Goal: Task Accomplishment & Management: Manage account settings

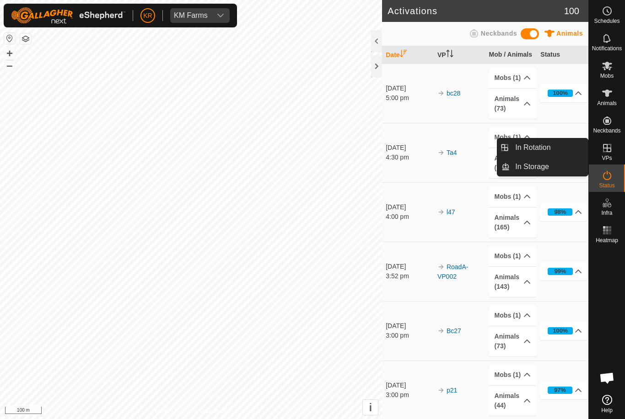
click at [541, 148] on span "In Rotation" at bounding box center [532, 147] width 35 height 11
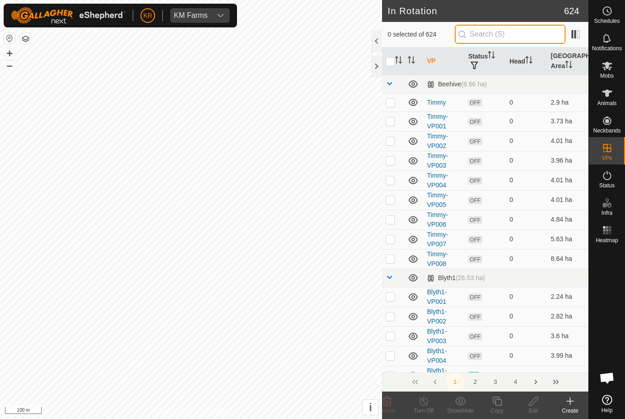
click at [514, 31] on input "text" at bounding box center [510, 34] width 111 height 19
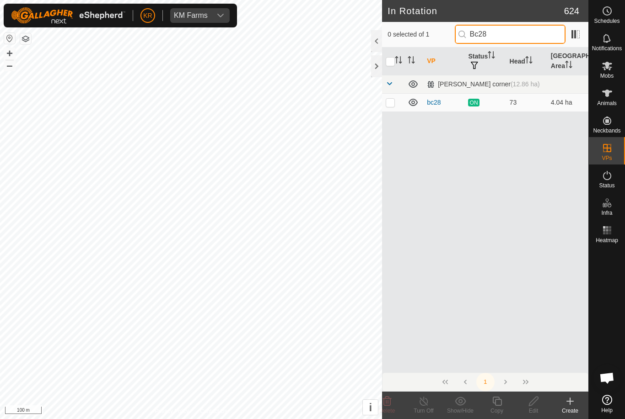
type input "Bc28"
click at [391, 103] on p-checkbox at bounding box center [389, 102] width 9 height 7
checkbox input "true"
click at [525, 30] on input "Bc28" at bounding box center [510, 34] width 111 height 19
type input "Bc29"
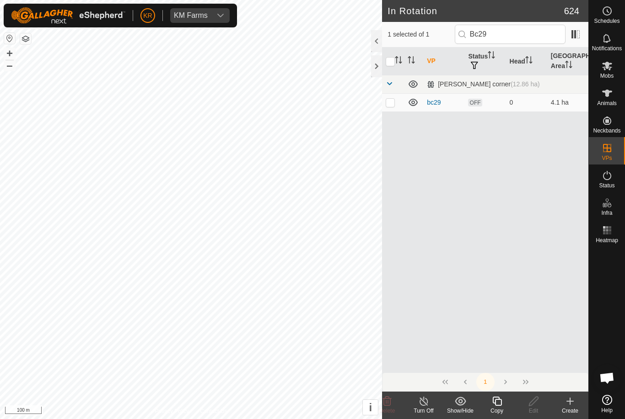
click at [391, 105] on p-checkbox at bounding box center [389, 102] width 9 height 7
checkbox input "true"
click at [528, 38] on input "Bc29" at bounding box center [510, 34] width 111 height 19
type input "Bc28"
click at [390, 106] on p-checkbox at bounding box center [389, 102] width 9 height 7
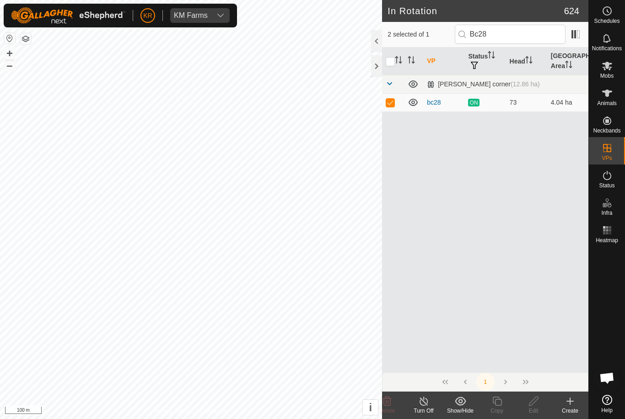
checkbox input "false"
click at [524, 38] on input "Bc28" at bounding box center [510, 34] width 111 height 19
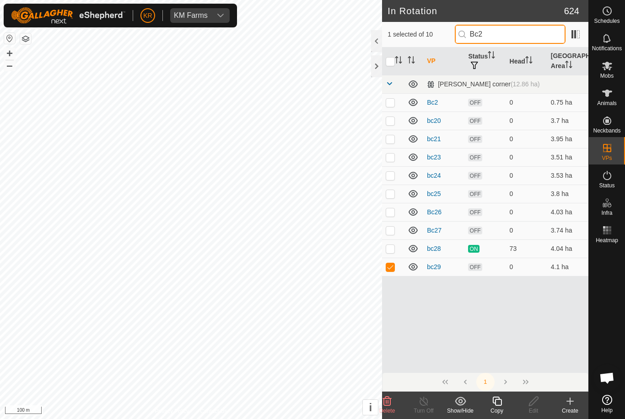
type input "Bc29"
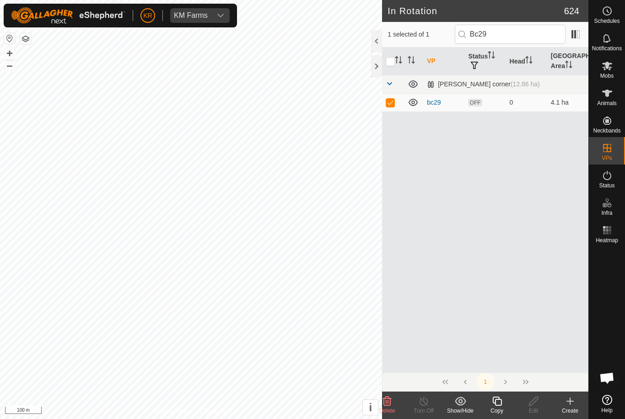
click at [496, 400] on icon at bounding box center [496, 401] width 9 height 9
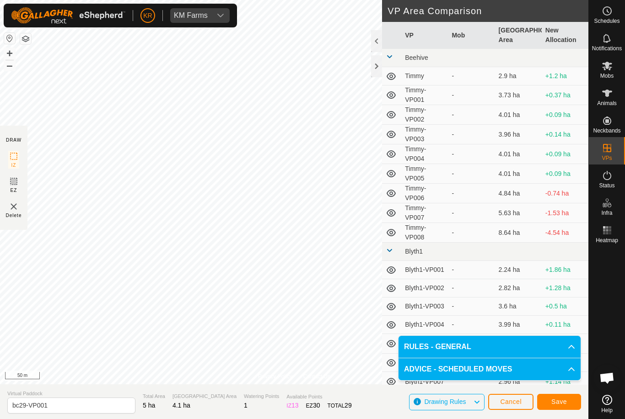
click at [568, 404] on button "Save" at bounding box center [559, 402] width 44 height 16
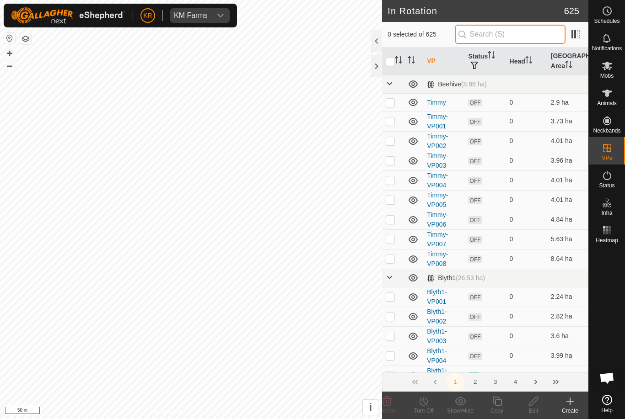
click at [522, 39] on input "text" at bounding box center [510, 34] width 111 height 19
click at [519, 34] on input "text" at bounding box center [510, 34] width 111 height 19
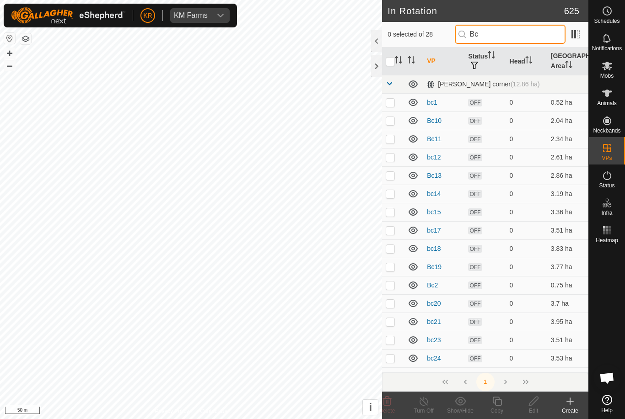
type input "Bc"
click at [388, 238] on td at bounding box center [393, 230] width 22 height 18
click at [391, 229] on p-checkbox at bounding box center [389, 230] width 9 height 7
checkbox input "false"
click at [522, 37] on input "Bc" at bounding box center [510, 34] width 111 height 19
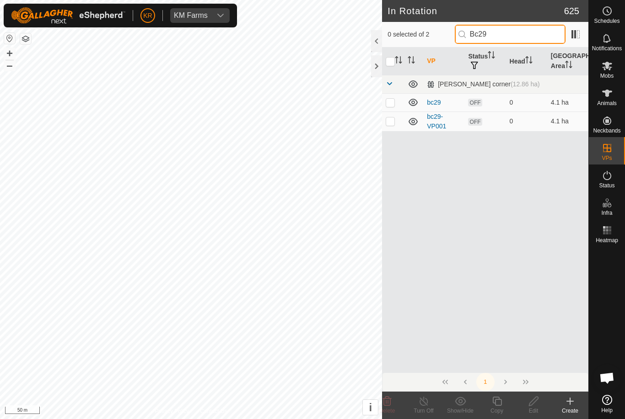
type input "Bc29"
click at [392, 124] on p-checkbox at bounding box center [389, 121] width 9 height 7
checkbox input "true"
click at [501, 406] on icon at bounding box center [496, 401] width 9 height 9
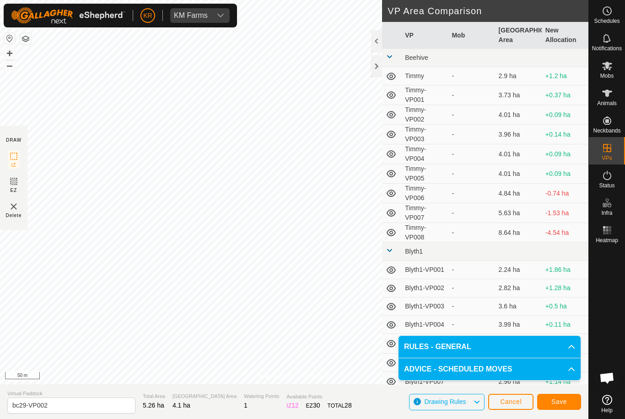
click at [562, 402] on span "Save" at bounding box center [559, 401] width 16 height 7
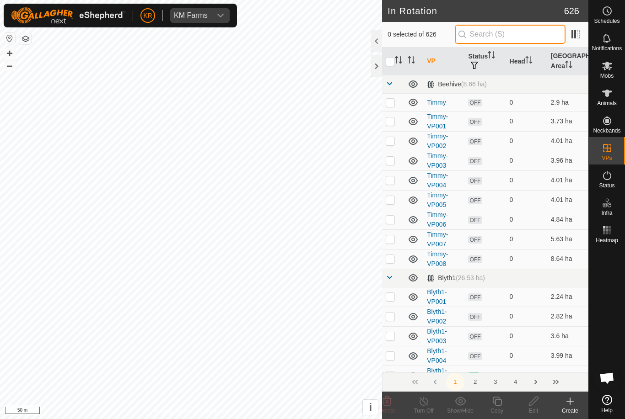
click at [525, 39] on input "text" at bounding box center [510, 34] width 111 height 19
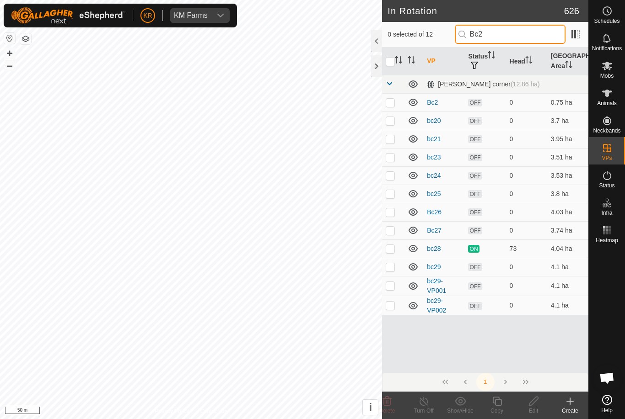
type input "Bc2"
click at [392, 307] on p-checkbox at bounding box center [389, 305] width 9 height 7
checkbox input "true"
click at [498, 407] on div "Copy" at bounding box center [496, 411] width 37 height 8
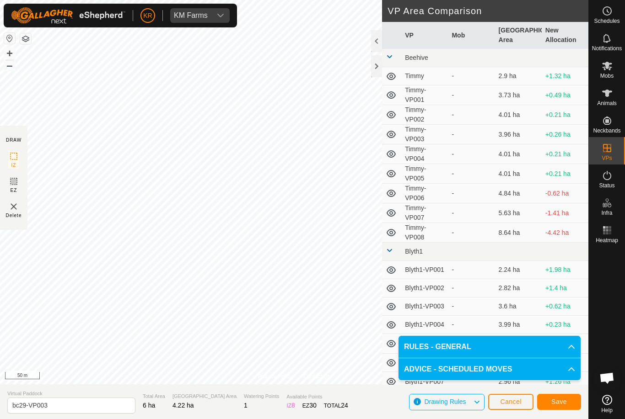
click at [560, 401] on span "Save" at bounding box center [559, 401] width 16 height 7
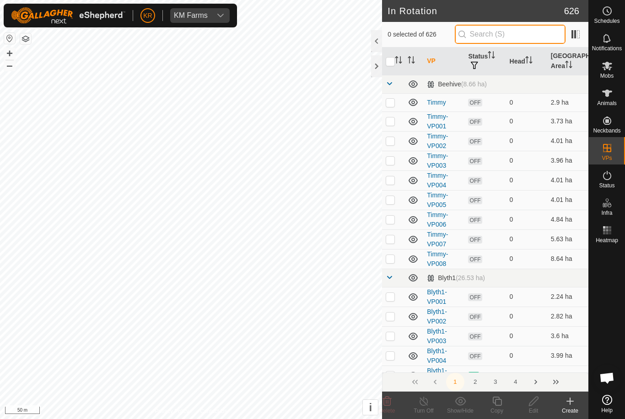
click at [512, 31] on input "text" at bounding box center [510, 34] width 111 height 19
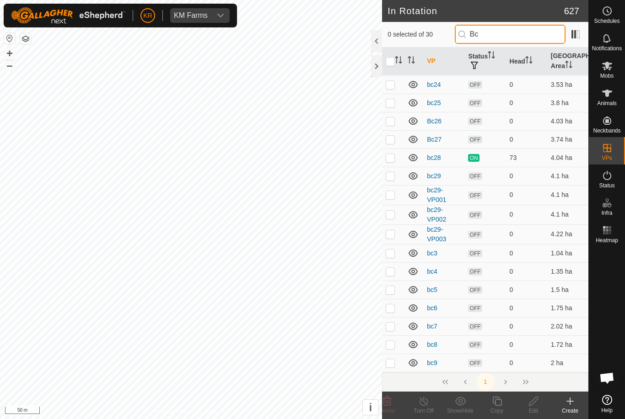
scroll to position [273, 0]
type input "Bc"
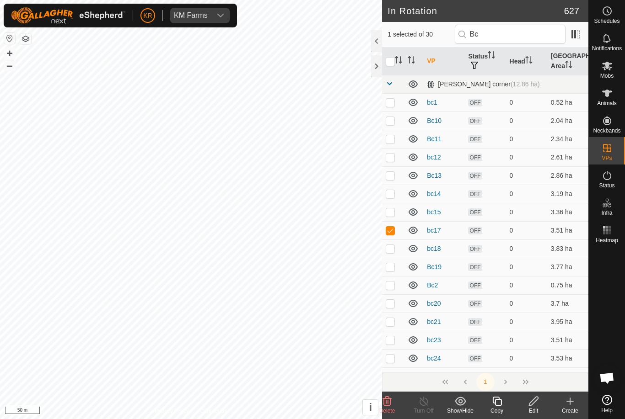
click at [394, 232] on p-checkbox at bounding box center [389, 230] width 9 height 7
checkbox input "false"
click at [517, 35] on input "Bc" at bounding box center [510, 34] width 111 height 19
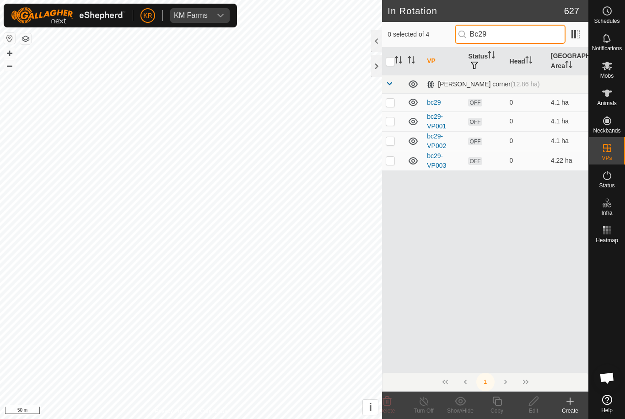
type input "Bc29"
click at [388, 162] on p-checkbox at bounding box center [389, 160] width 9 height 7
checkbox input "true"
click at [498, 408] on div "Copy" at bounding box center [496, 411] width 37 height 8
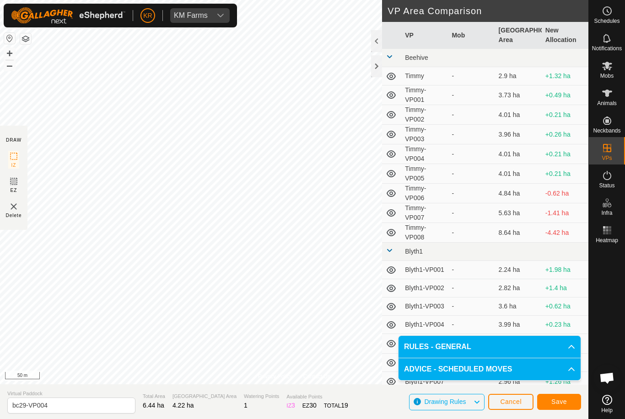
click at [569, 403] on button "Save" at bounding box center [559, 402] width 44 height 16
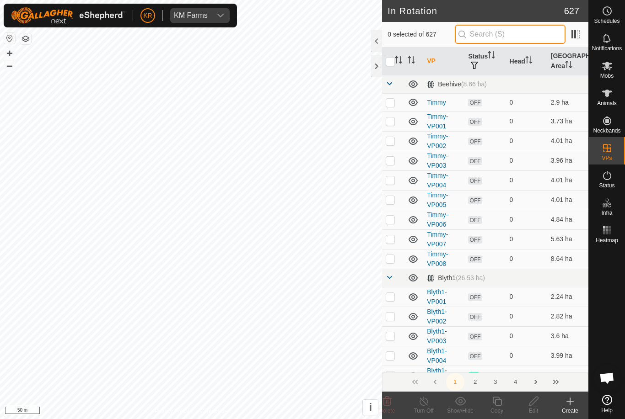
click at [512, 34] on input "text" at bounding box center [510, 34] width 111 height 19
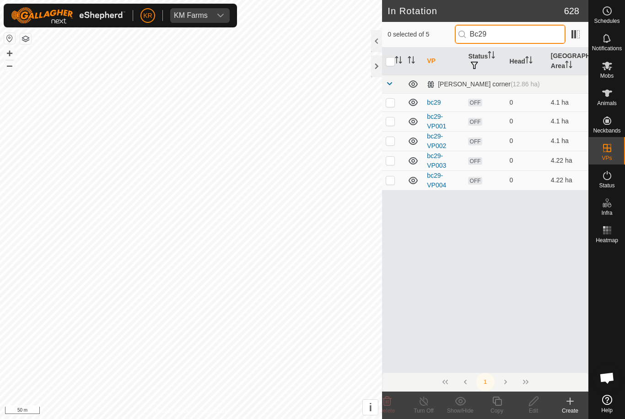
type input "Bc29"
click at [388, 182] on p-checkbox at bounding box center [389, 180] width 9 height 7
checkbox input "true"
click at [494, 400] on icon at bounding box center [496, 401] width 11 height 11
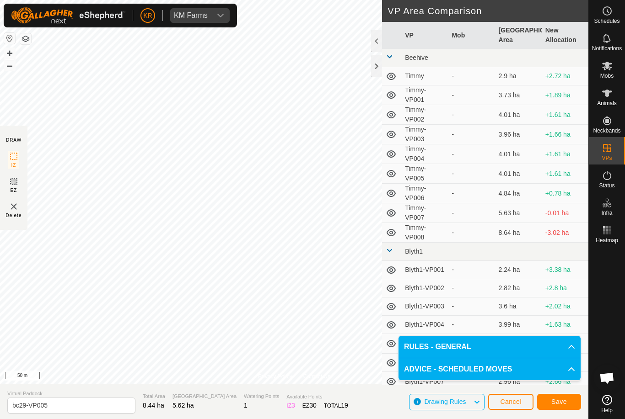
click at [557, 401] on span "Save" at bounding box center [559, 401] width 16 height 7
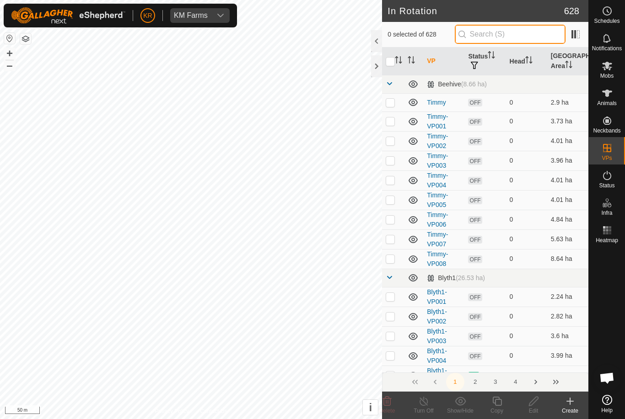
click at [511, 37] on input "text" at bounding box center [510, 34] width 111 height 19
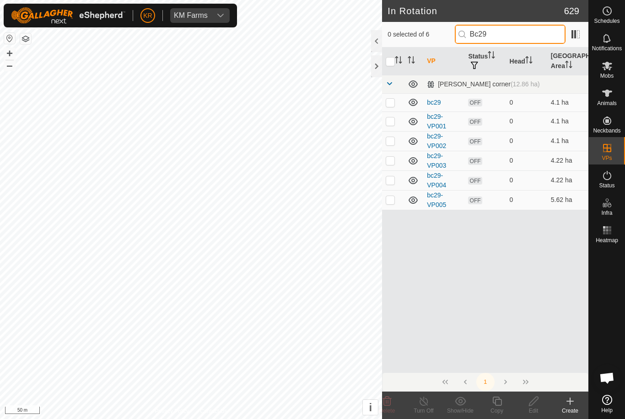
type input "Bc29"
click at [391, 203] on p-checkbox at bounding box center [389, 199] width 9 height 7
checkbox input "true"
click at [501, 409] on div "Copy" at bounding box center [496, 411] width 37 height 8
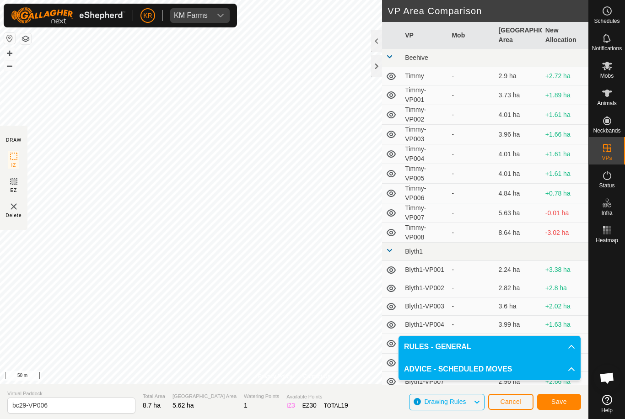
click at [567, 409] on button "Save" at bounding box center [559, 402] width 44 height 16
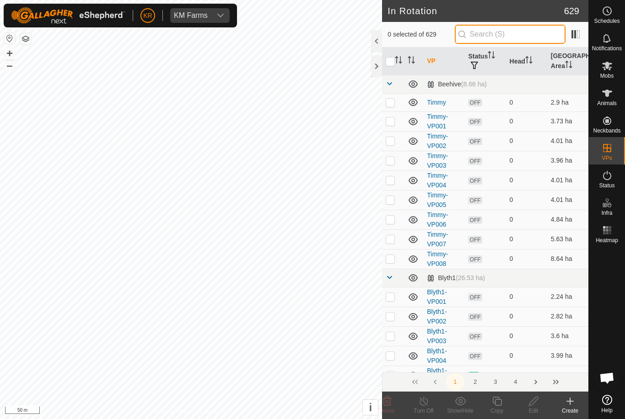
click at [530, 40] on input "text" at bounding box center [510, 34] width 111 height 19
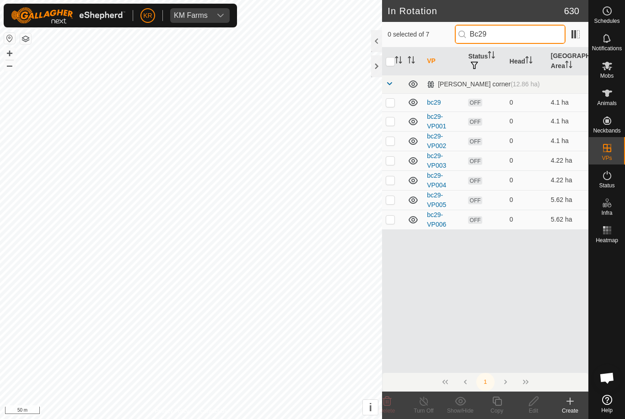
type input "Bc29"
click at [390, 221] on p-checkbox at bounding box center [389, 219] width 9 height 7
checkbox input "true"
click at [499, 406] on icon at bounding box center [496, 401] width 9 height 9
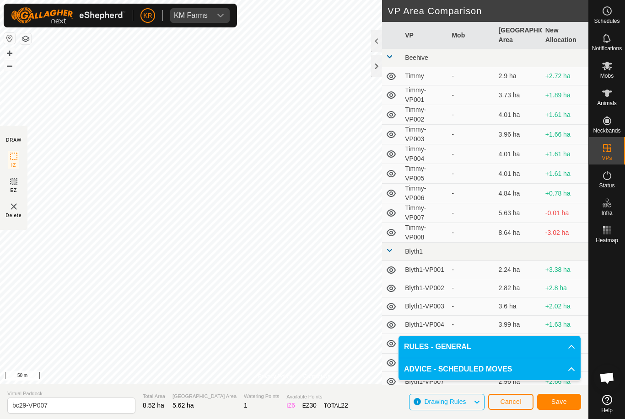
click at [562, 403] on span "Save" at bounding box center [559, 401] width 16 height 7
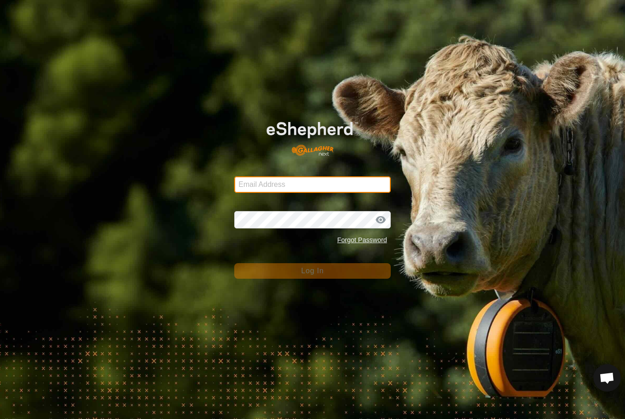
click at [332, 187] on input "Email Address" at bounding box center [312, 185] width 156 height 16
type input "Kmfarm@bigpond.com"
click at [312, 271] on button "Log In" at bounding box center [312, 271] width 156 height 16
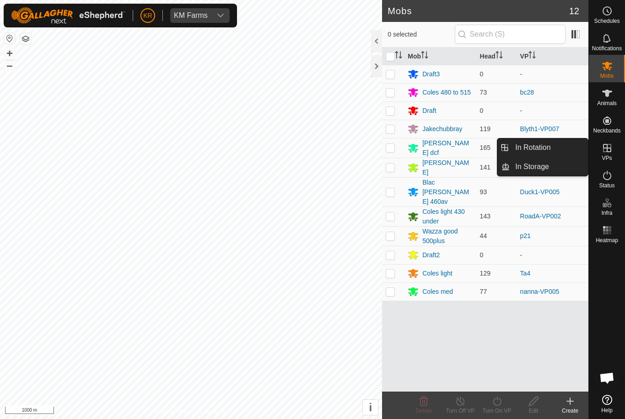
click at [540, 148] on span "In Rotation" at bounding box center [532, 147] width 35 height 11
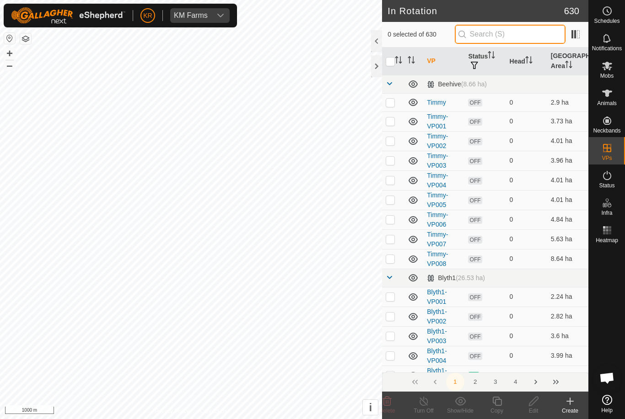
type input "'"
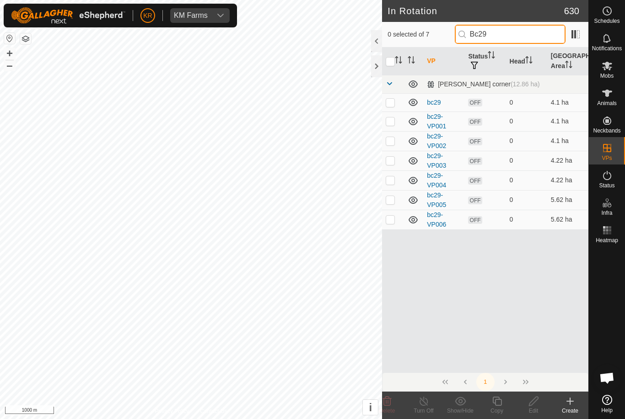
type input "Bc29"
click at [391, 221] on p-checkbox at bounding box center [389, 219] width 9 height 7
checkbox input "true"
click at [499, 405] on icon at bounding box center [496, 401] width 11 height 11
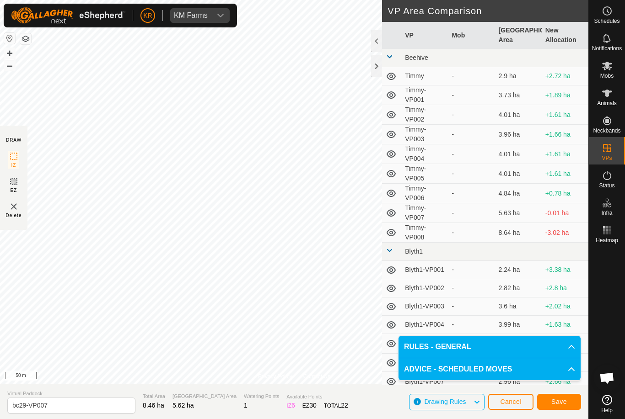
click at [564, 404] on span "Save" at bounding box center [559, 401] width 16 height 7
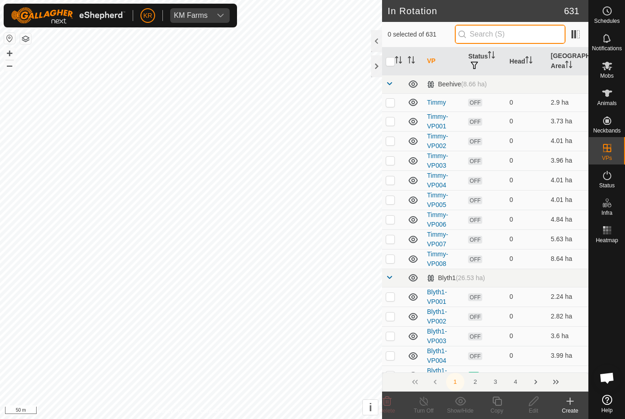
type input "."
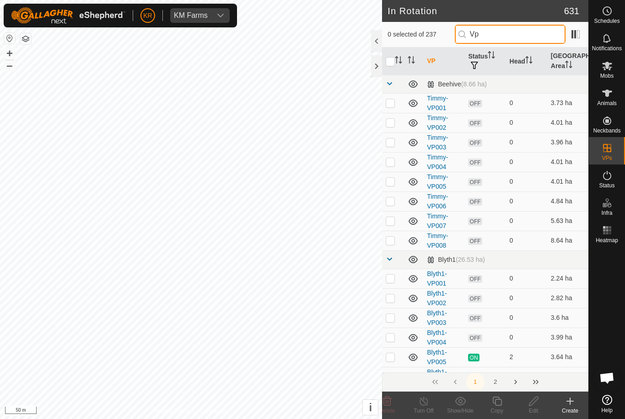
type input "V"
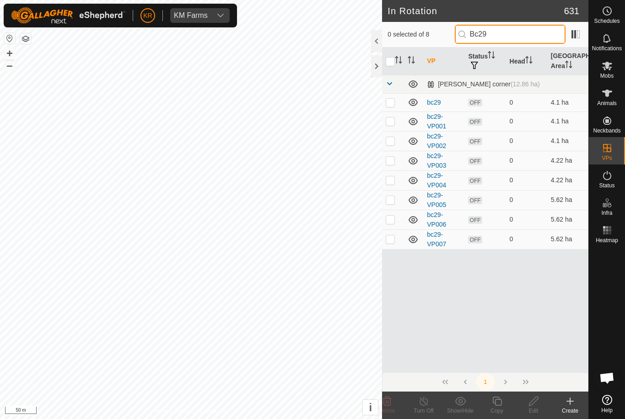
type input "Bc29"
click at [393, 240] on p-checkbox at bounding box center [389, 238] width 9 height 7
checkbox input "true"
click at [497, 402] on icon at bounding box center [496, 401] width 11 height 11
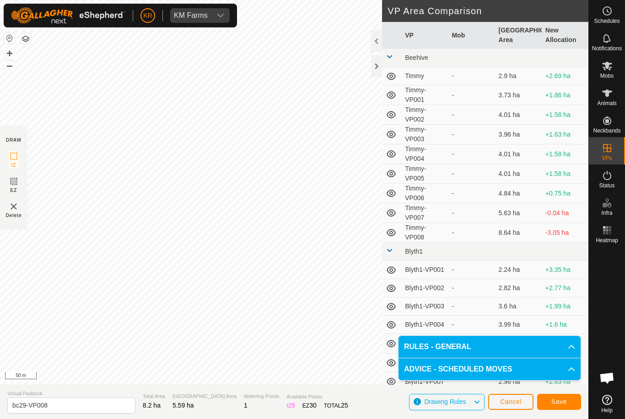
click at [569, 400] on button "Save" at bounding box center [559, 402] width 44 height 16
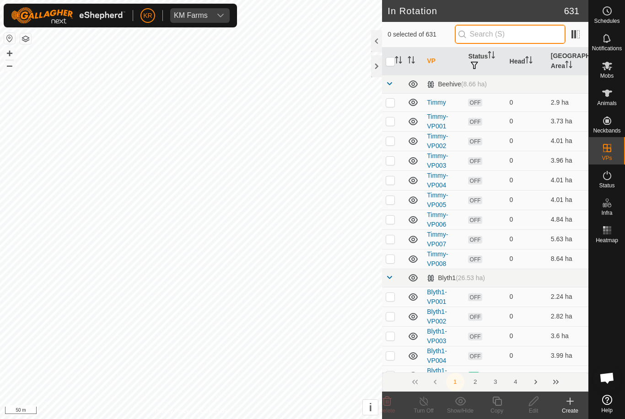
click at [506, 36] on input "text" at bounding box center [510, 34] width 111 height 19
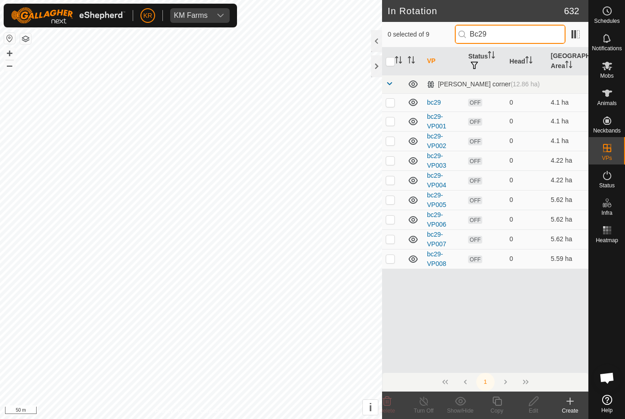
type input "Bc29"
click at [396, 262] on td at bounding box center [393, 259] width 22 height 20
checkbox input "true"
click at [496, 407] on icon at bounding box center [496, 401] width 11 height 11
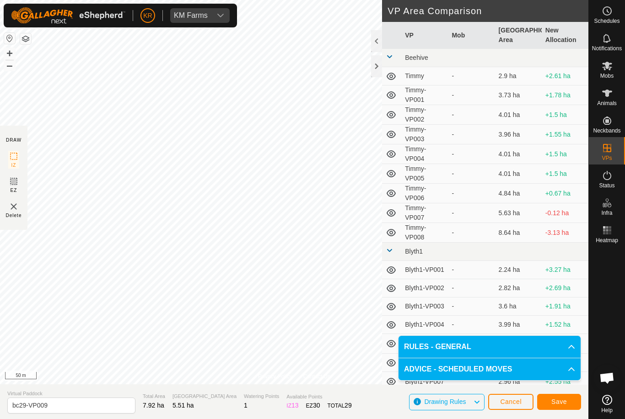
click at [571, 404] on button "Save" at bounding box center [559, 402] width 44 height 16
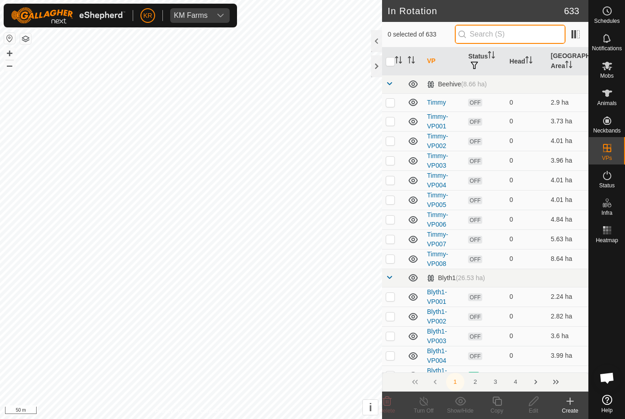
type input "."
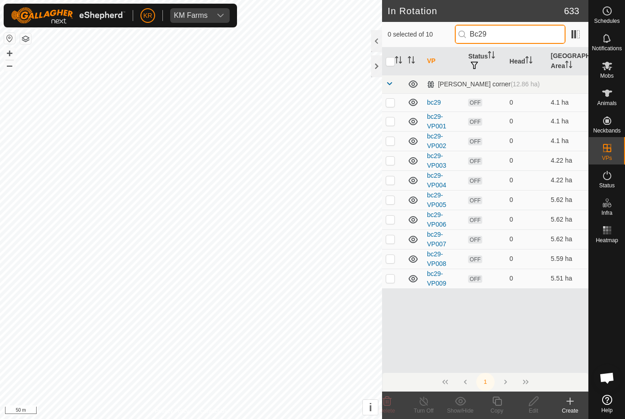
type input "Bc29"
click at [394, 281] on p-checkbox at bounding box center [389, 278] width 9 height 7
checkbox input "true"
click at [498, 402] on icon at bounding box center [496, 401] width 11 height 11
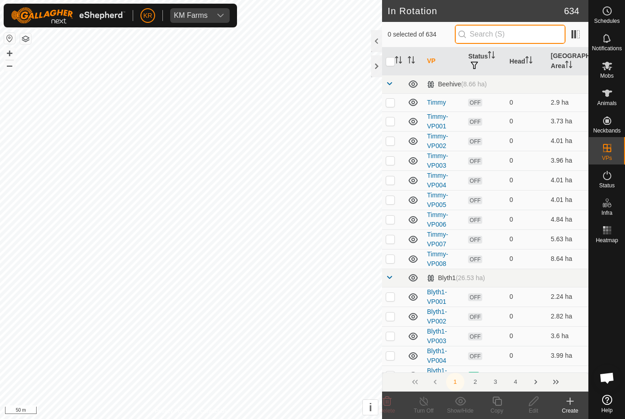
click at [514, 37] on input "text" at bounding box center [510, 34] width 111 height 19
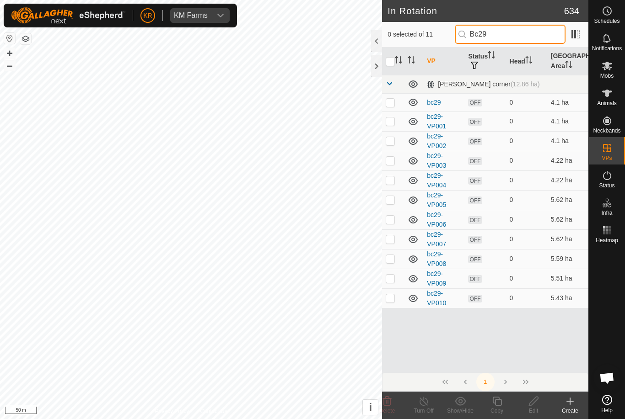
type input "Bc29"
click at [390, 299] on p-checkbox at bounding box center [389, 297] width 9 height 7
checkbox input "true"
click at [499, 408] on div "Copy" at bounding box center [496, 411] width 37 height 8
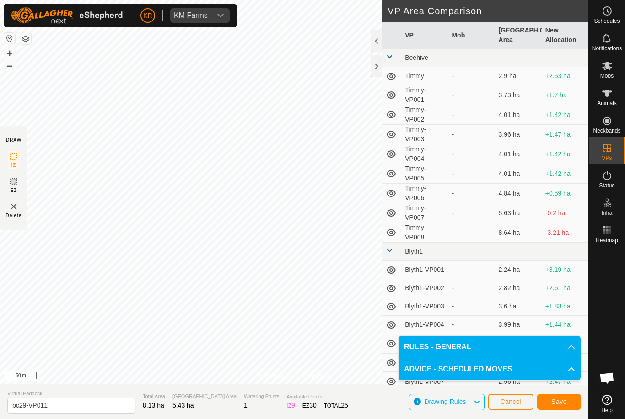
click at [565, 404] on span "Save" at bounding box center [559, 401] width 16 height 7
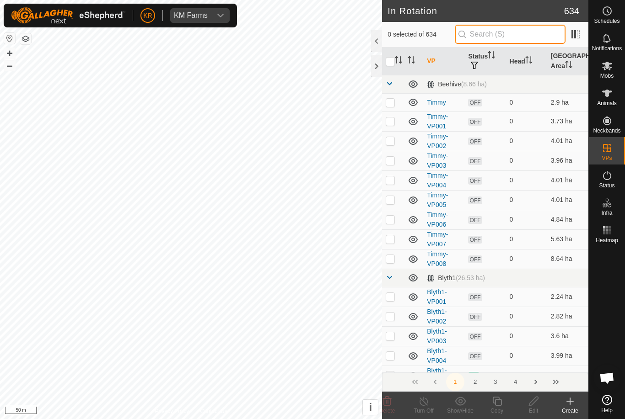
click at [504, 35] on input "text" at bounding box center [510, 34] width 111 height 19
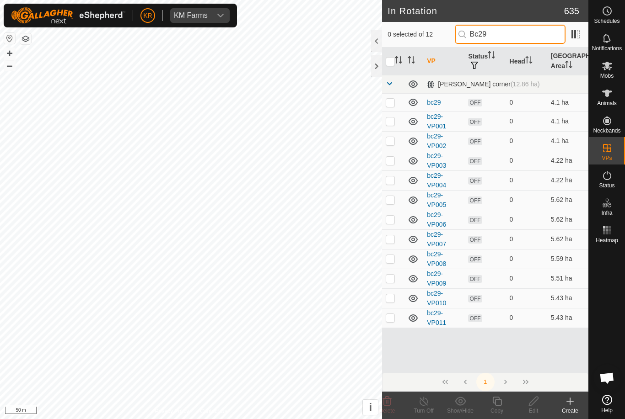
type input "Bc29"
click at [393, 323] on td at bounding box center [393, 318] width 22 height 20
checkbox input "true"
click at [493, 404] on icon at bounding box center [496, 401] width 11 height 11
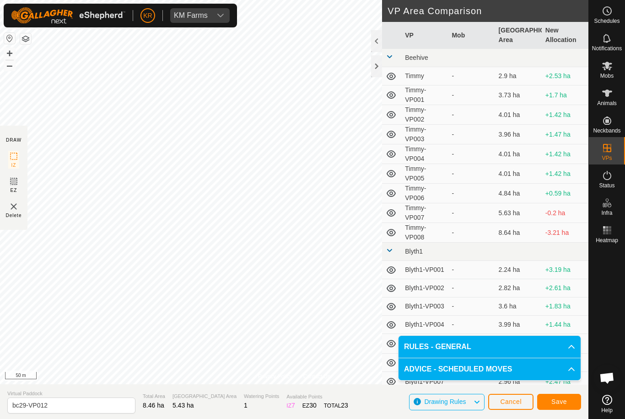
click at [568, 400] on button "Save" at bounding box center [559, 402] width 44 height 16
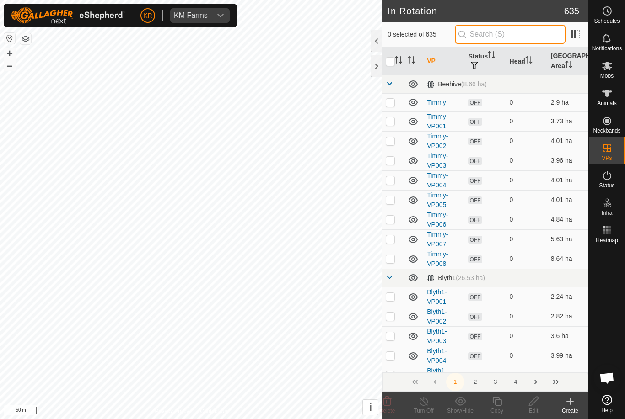
click at [523, 39] on input "text" at bounding box center [510, 34] width 111 height 19
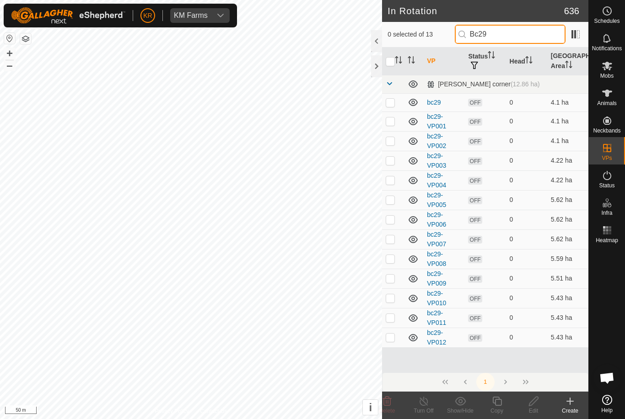
type input "Bc29"
click at [390, 342] on td at bounding box center [393, 338] width 22 height 20
checkbox input "true"
click at [498, 409] on div "Copy" at bounding box center [496, 411] width 37 height 8
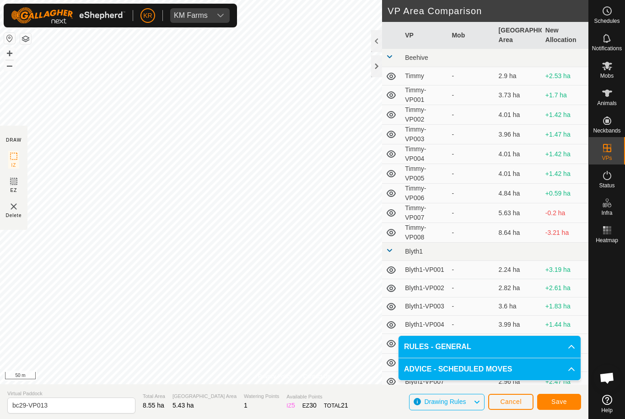
click at [563, 407] on button "Save" at bounding box center [559, 402] width 44 height 16
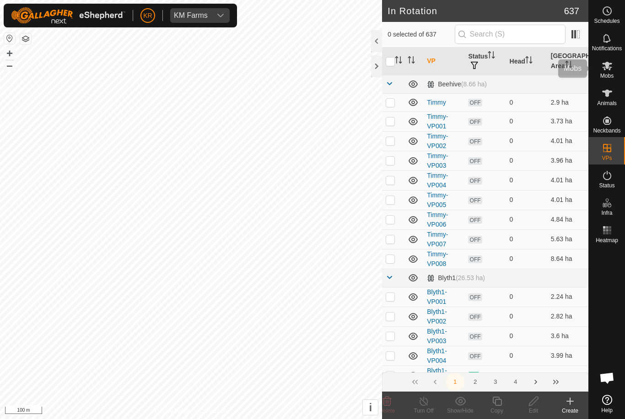
click at [610, 64] on icon at bounding box center [607, 66] width 10 height 9
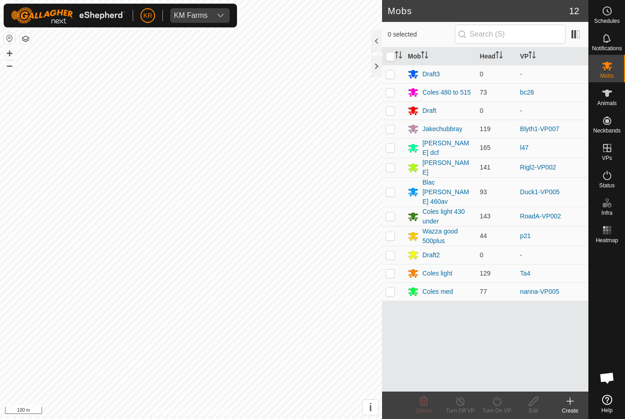
click at [392, 91] on p-checkbox at bounding box center [389, 92] width 9 height 7
checkbox input "true"
click at [497, 400] on icon at bounding box center [496, 401] width 8 height 9
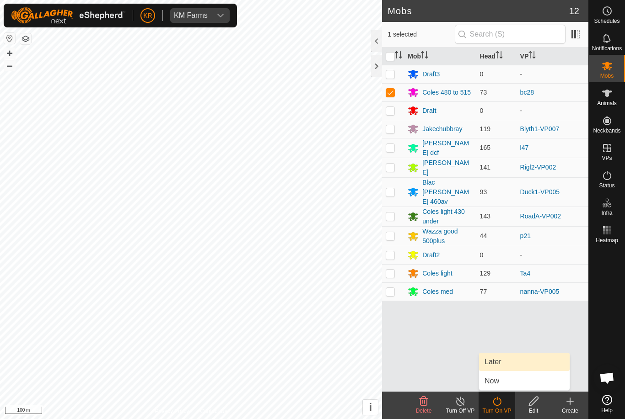
click at [501, 363] on span "Later" at bounding box center [492, 362] width 16 height 11
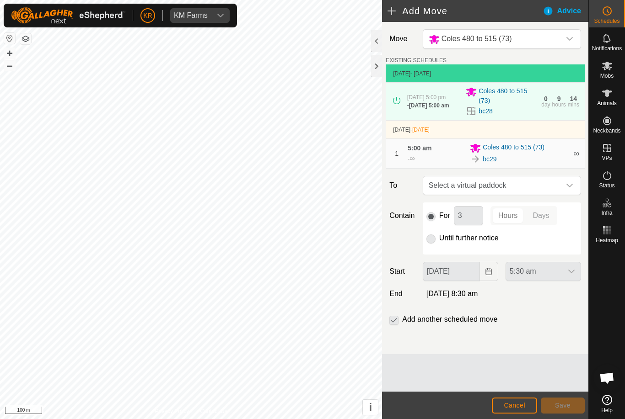
click at [574, 193] on div "dropdown trigger" at bounding box center [569, 186] width 18 height 18
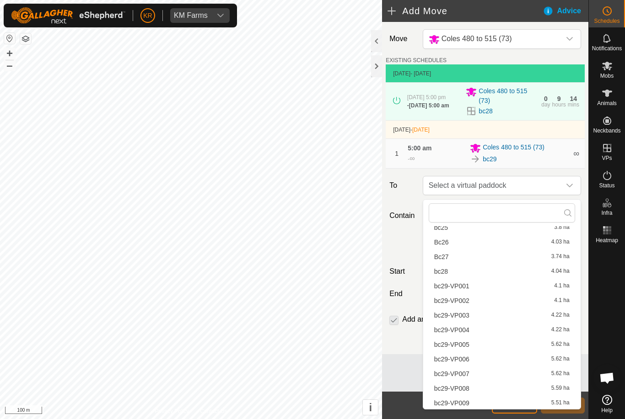
scroll to position [268, 0]
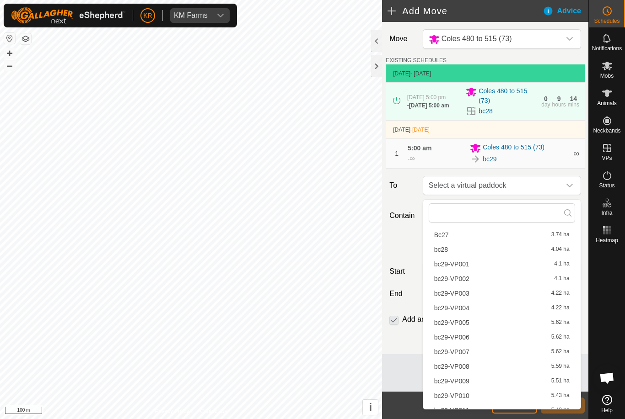
click at [463, 268] on span "bc29-VP001" at bounding box center [451, 264] width 35 height 6
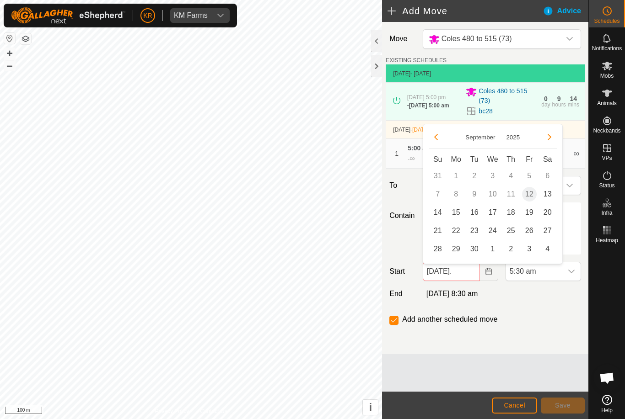
click at [548, 199] on span "13" at bounding box center [547, 194] width 15 height 15
type input "13 Sep, 2025"
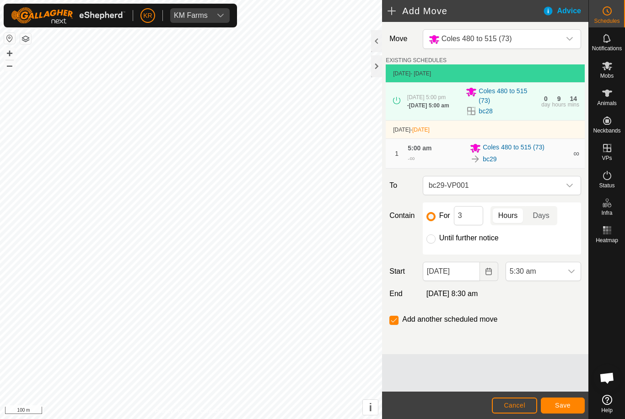
click at [571, 273] on icon "dropdown trigger" at bounding box center [571, 272] width 6 height 4
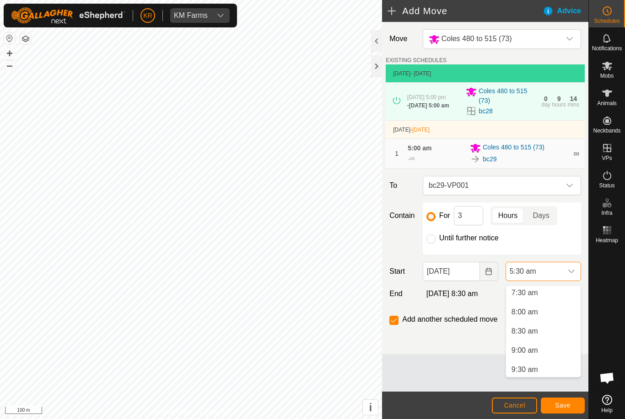
scroll to position [303, 0]
click at [536, 361] on span "9:30 am" at bounding box center [524, 357] width 27 height 11
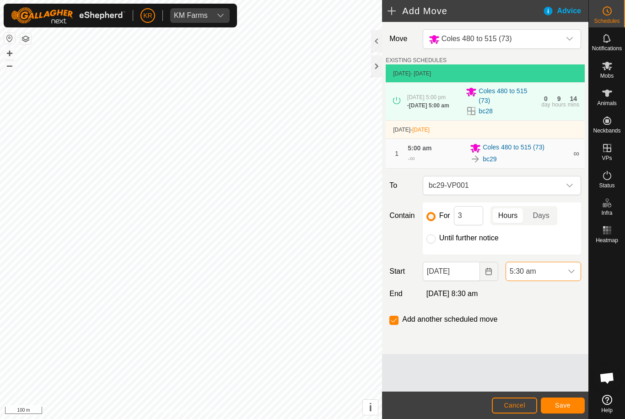
scroll to position [211, 0]
click at [469, 220] on input "3" at bounding box center [468, 215] width 29 height 19
click at [575, 273] on div "dropdown trigger" at bounding box center [571, 271] width 18 height 18
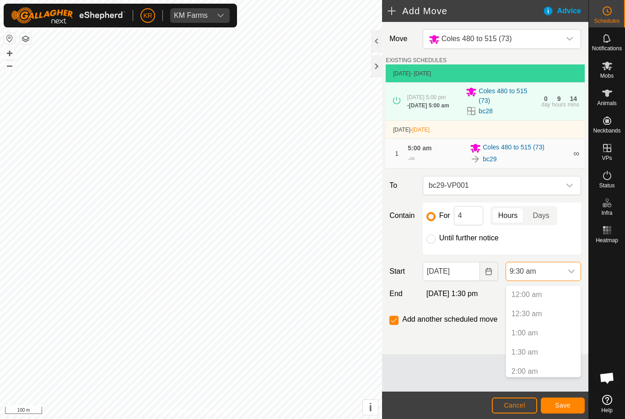
scroll to position [292, 0]
click at [530, 312] on span "8:00 am" at bounding box center [524, 310] width 27 height 11
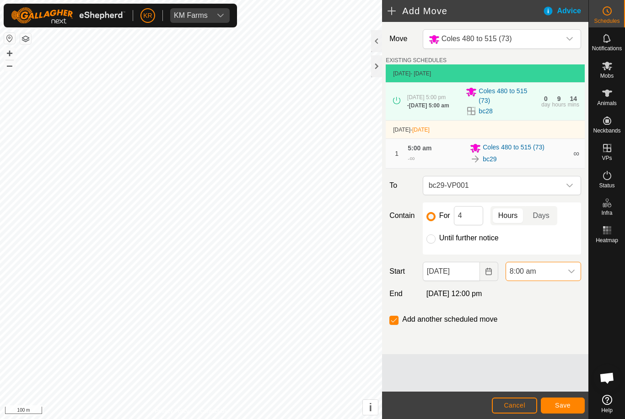
click at [570, 405] on span "Save" at bounding box center [563, 405] width 16 height 7
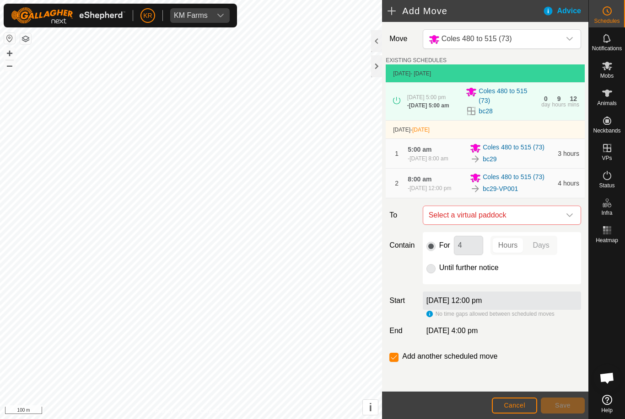
click at [574, 225] on div "dropdown trigger" at bounding box center [569, 215] width 18 height 18
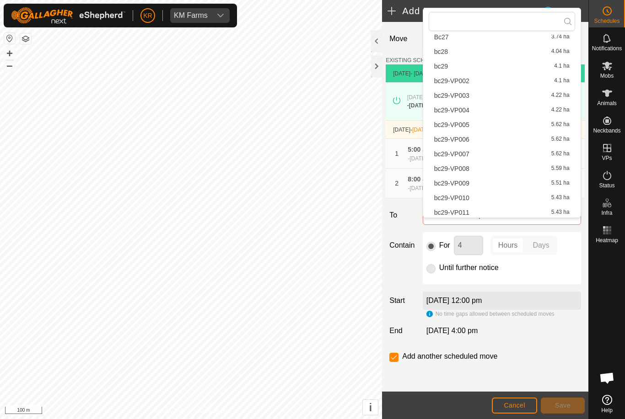
scroll to position [241, 0]
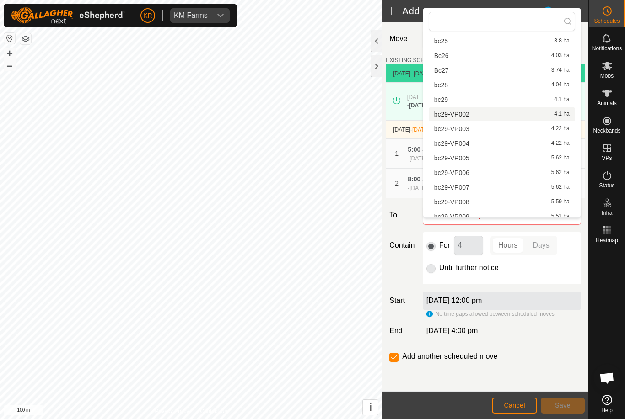
click at [460, 115] on span "bc29-VP002" at bounding box center [451, 114] width 35 height 6
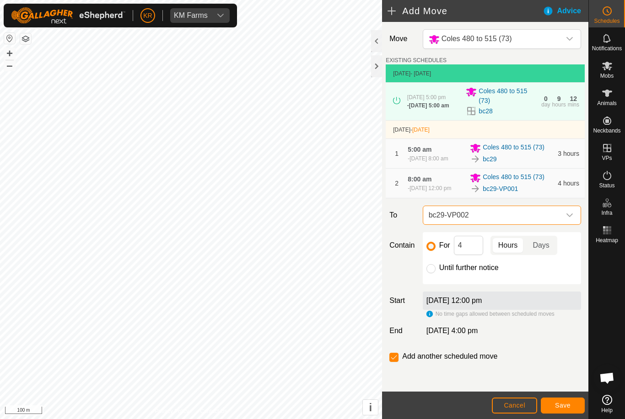
click at [558, 403] on span "Save" at bounding box center [563, 405] width 16 height 7
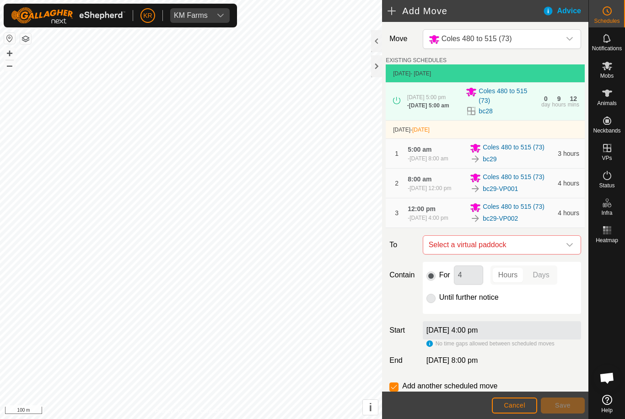
click at [570, 249] on icon "dropdown trigger" at bounding box center [569, 244] width 7 height 7
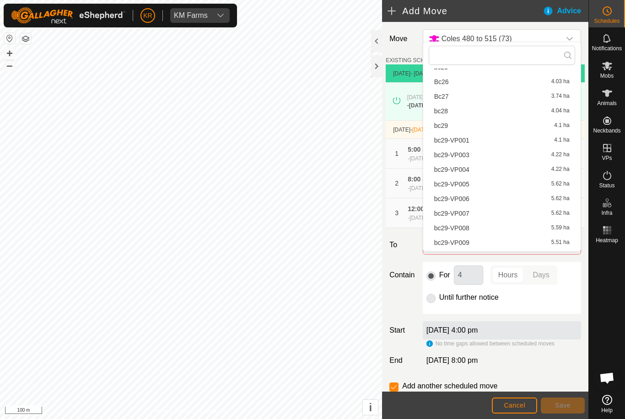
scroll to position [266, 0]
click at [466, 141] on span "bc29-VP003" at bounding box center [451, 138] width 35 height 6
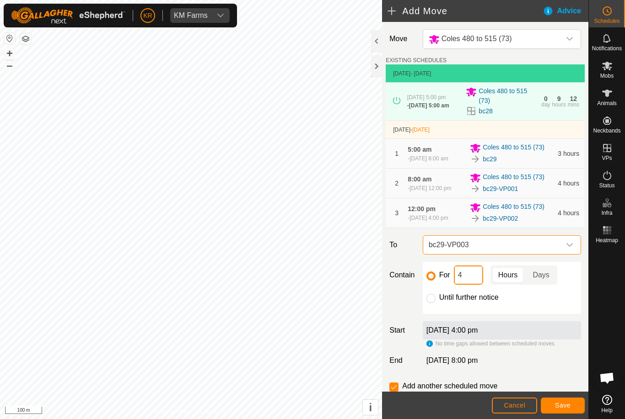
click at [460, 285] on input "4" at bounding box center [468, 275] width 29 height 19
click at [572, 408] on button "Save" at bounding box center [563, 406] width 44 height 16
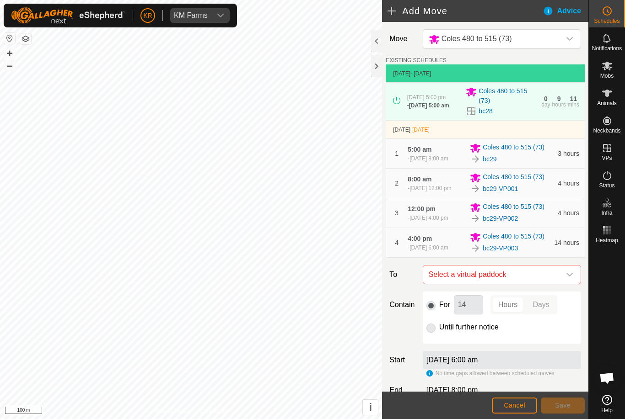
click at [569, 277] on icon "dropdown trigger" at bounding box center [569, 275] width 6 height 4
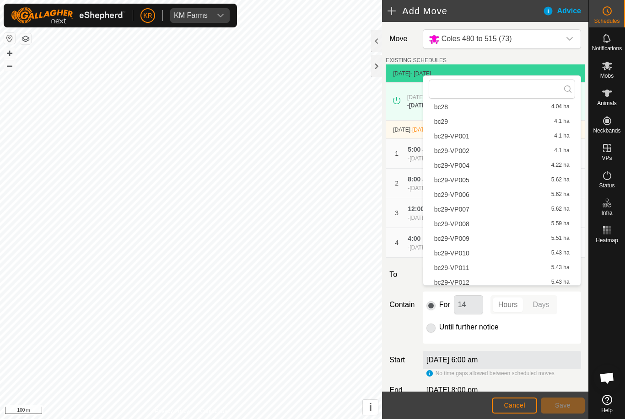
scroll to position [303, 0]
click at [466, 153] on span "bc29-VP004" at bounding box center [451, 149] width 35 height 6
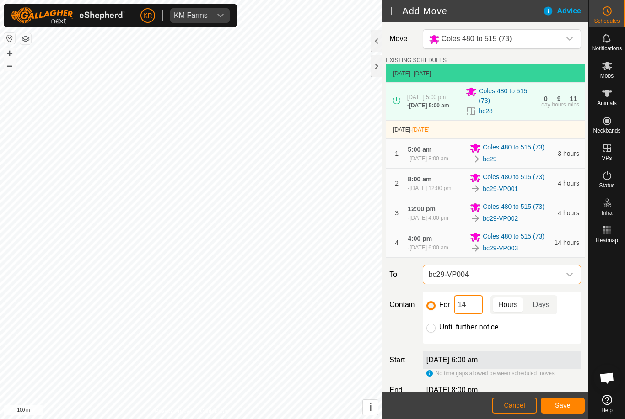
click at [470, 315] on input "14" at bounding box center [468, 304] width 29 height 19
type input "1"
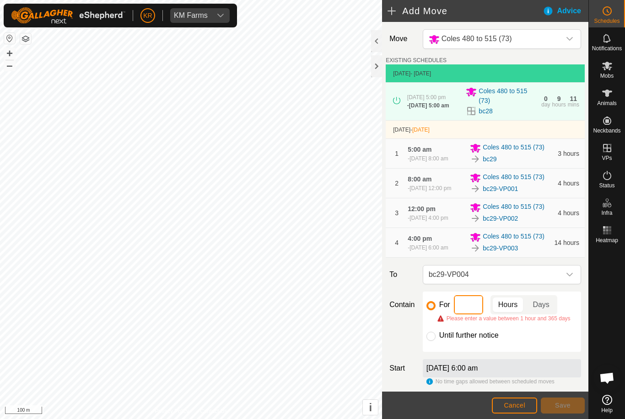
type input "3"
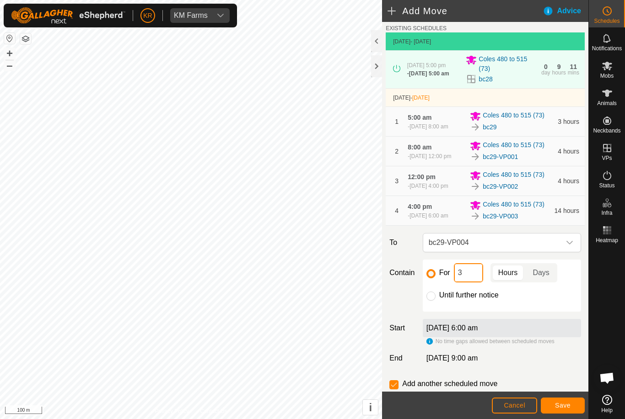
scroll to position [33, 0]
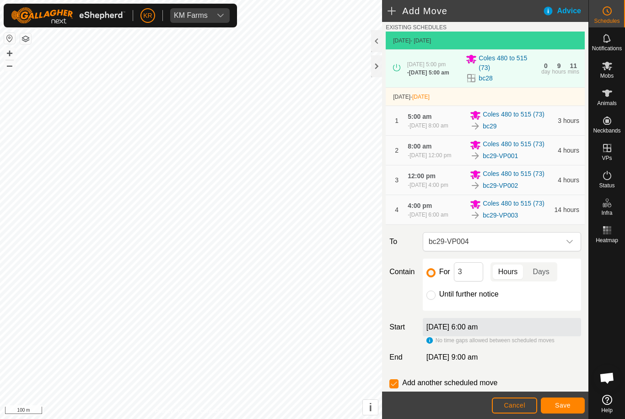
click at [557, 404] on span "Save" at bounding box center [563, 405] width 16 height 7
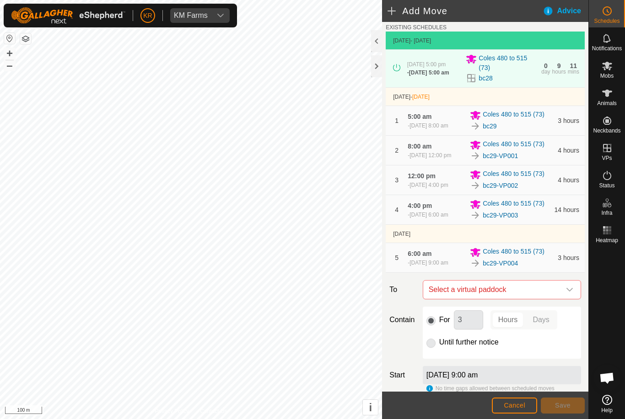
click at [569, 294] on icon "dropdown trigger" at bounding box center [569, 289] width 7 height 7
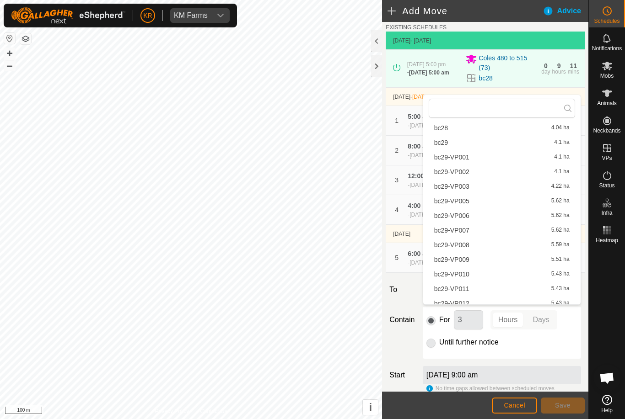
scroll to position [299, 0]
click at [464, 187] on span "bc29-VP005" at bounding box center [451, 187] width 35 height 6
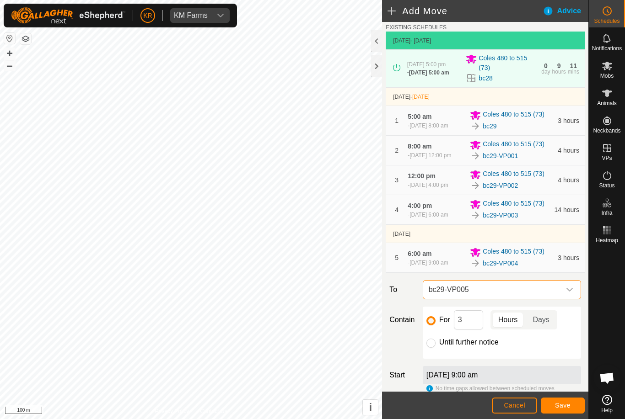
click at [565, 406] on span "Save" at bounding box center [563, 405] width 16 height 7
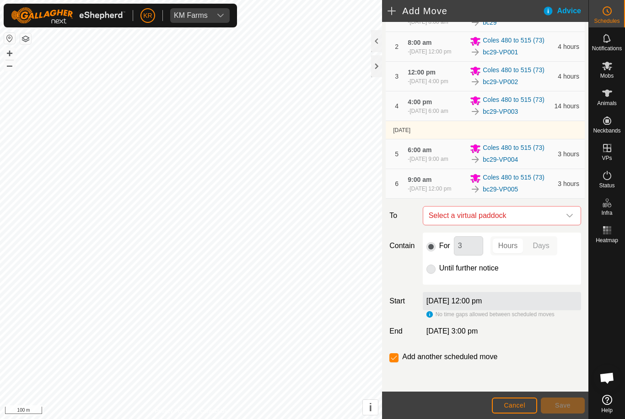
scroll to position [151, 0]
click at [570, 219] on icon "dropdown trigger" at bounding box center [569, 215] width 7 height 7
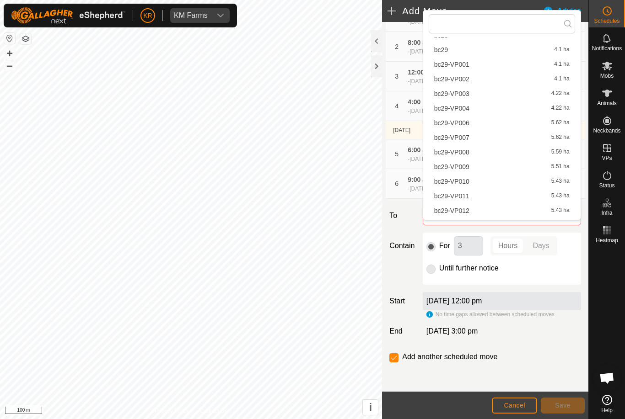
scroll to position [285, 0]
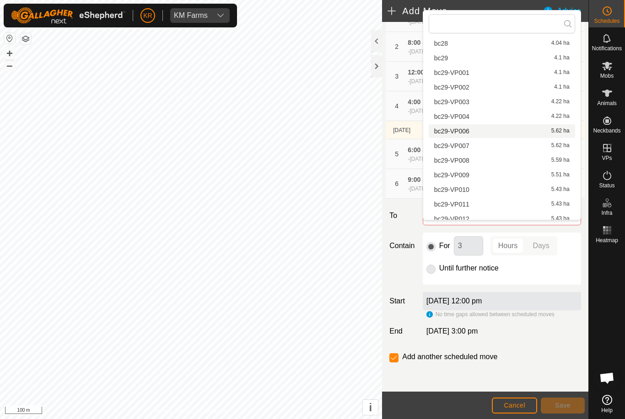
click at [463, 134] on span "bc29-VP006" at bounding box center [451, 131] width 35 height 6
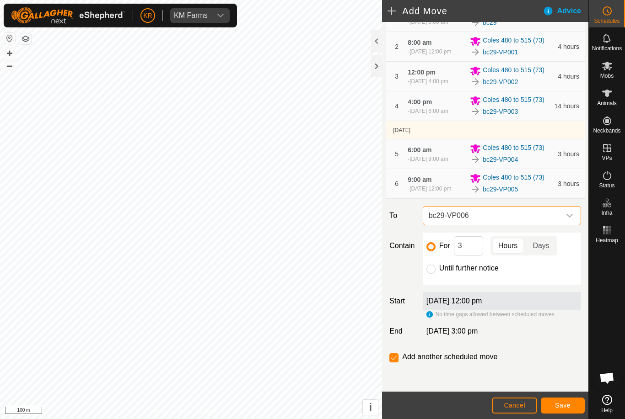
click at [567, 404] on span "Save" at bounding box center [563, 405] width 16 height 7
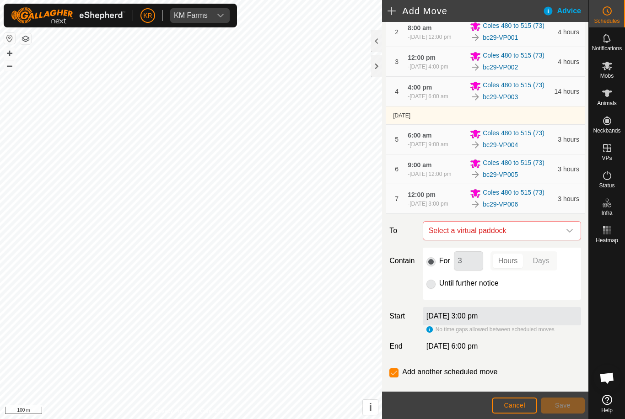
click at [558, 240] on span "Select a virtual paddock" at bounding box center [492, 231] width 135 height 18
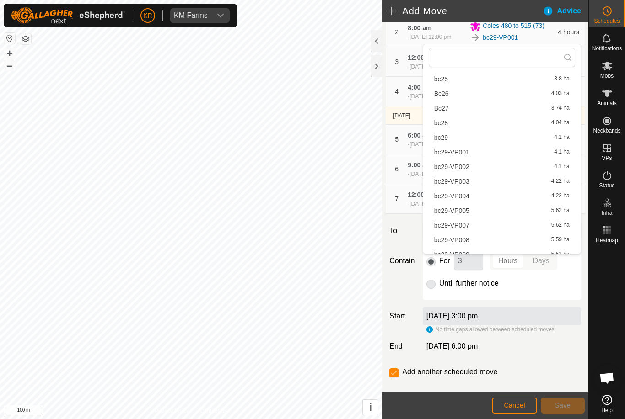
scroll to position [322, 0]
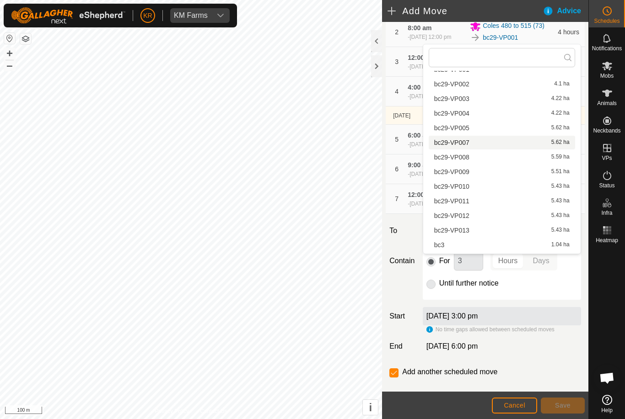
click at [467, 146] on span "bc29-VP007" at bounding box center [451, 142] width 35 height 6
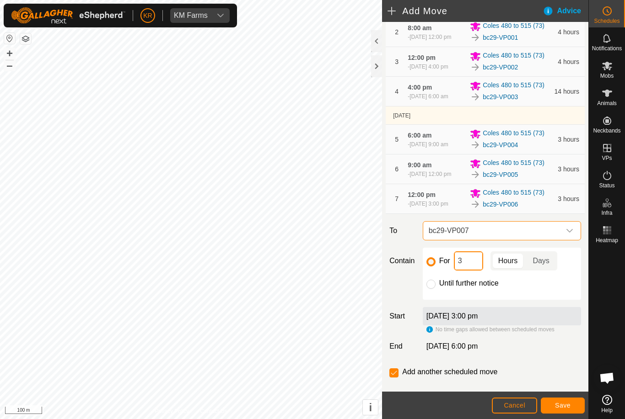
click at [471, 271] on input "3" at bounding box center [468, 261] width 29 height 19
click at [577, 406] on button "Save" at bounding box center [563, 406] width 44 height 16
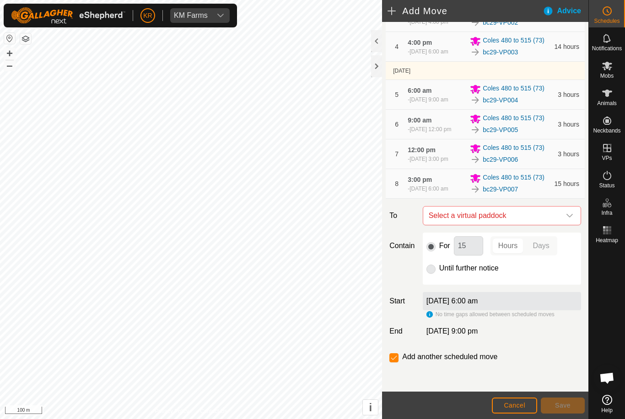
scroll to position [204, 0]
click at [566, 225] on div "dropdown trigger" at bounding box center [569, 216] width 18 height 18
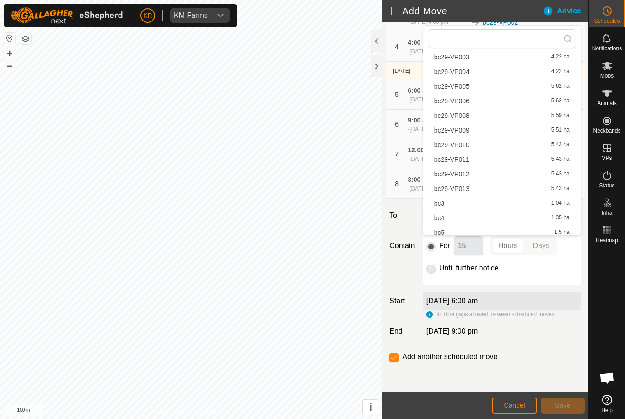
scroll to position [313, 0]
click at [461, 150] on span "bc29-VP008" at bounding box center [451, 147] width 35 height 6
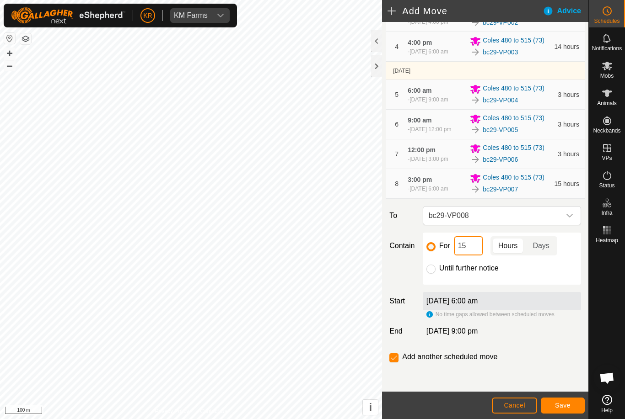
type input "1"
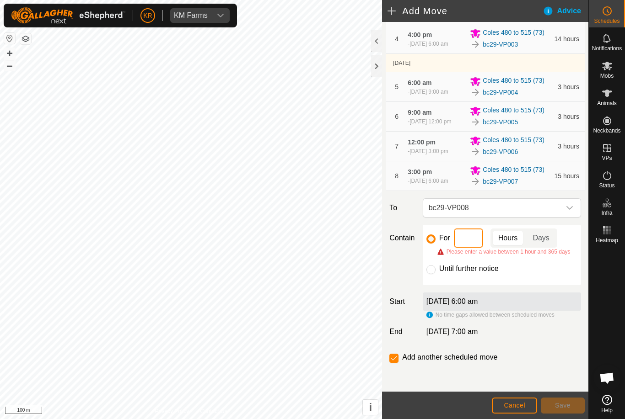
type input "3"
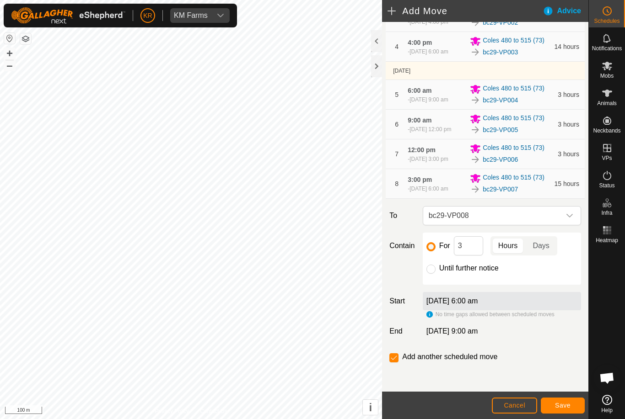
click at [562, 408] on span "Save" at bounding box center [563, 405] width 16 height 7
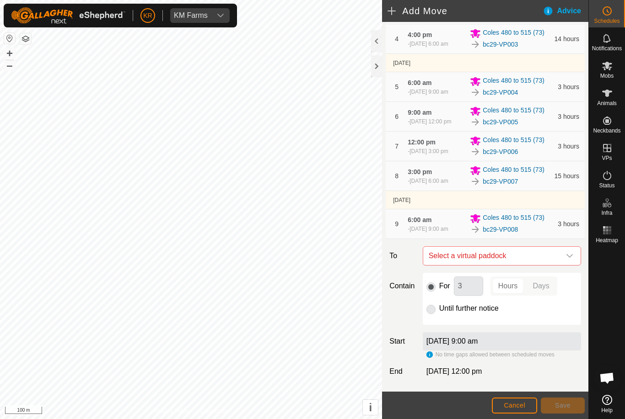
click at [571, 265] on div "dropdown trigger" at bounding box center [569, 256] width 18 height 18
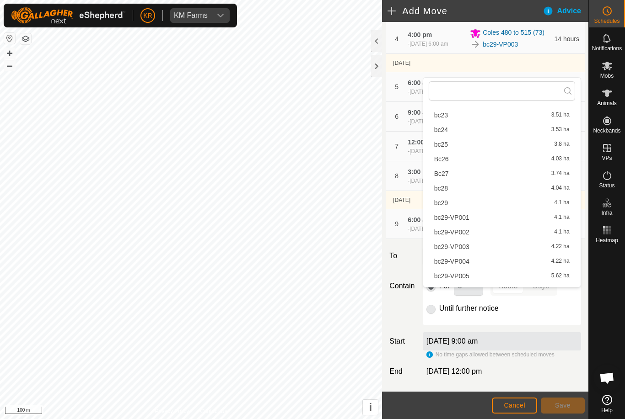
scroll to position [243, 0]
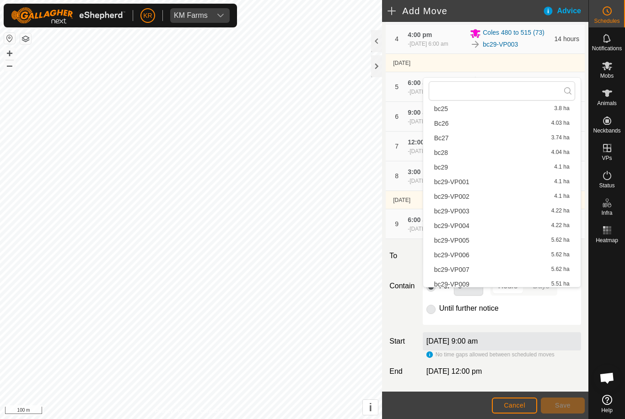
click at [467, 286] on li "bc29-VP009 5.51 ha" at bounding box center [501, 285] width 146 height 14
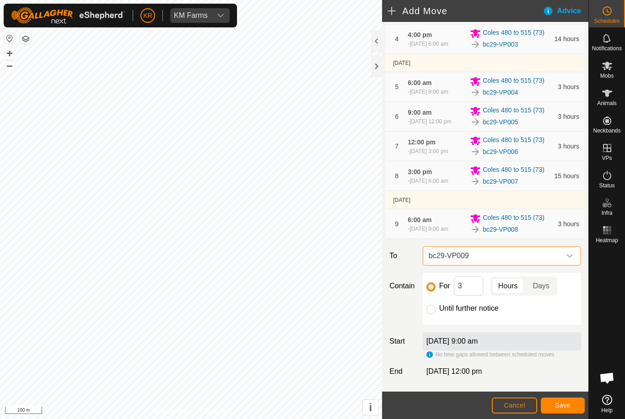
scroll to position [247, 0]
click at [552, 401] on button "Save" at bounding box center [563, 406] width 44 height 16
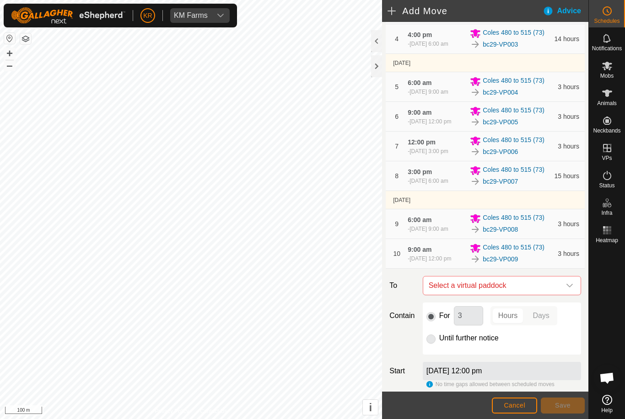
click at [571, 289] on icon "dropdown trigger" at bounding box center [569, 285] width 7 height 7
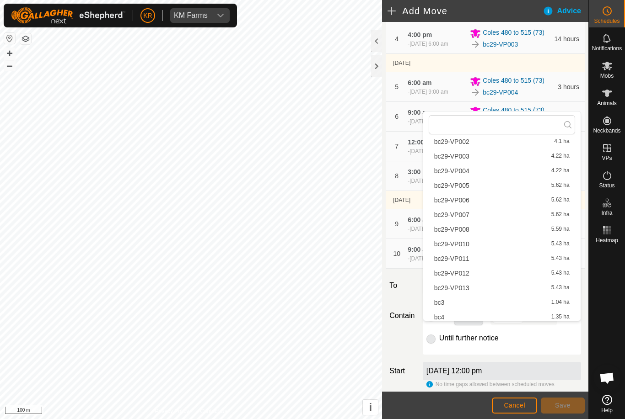
scroll to position [340, 0]
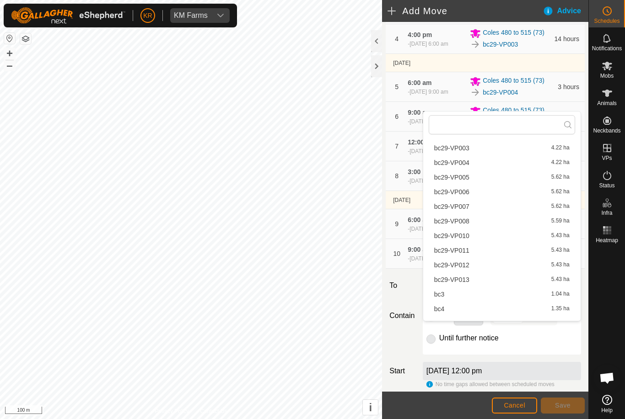
click at [466, 239] on span "bc29-VP010" at bounding box center [451, 236] width 35 height 6
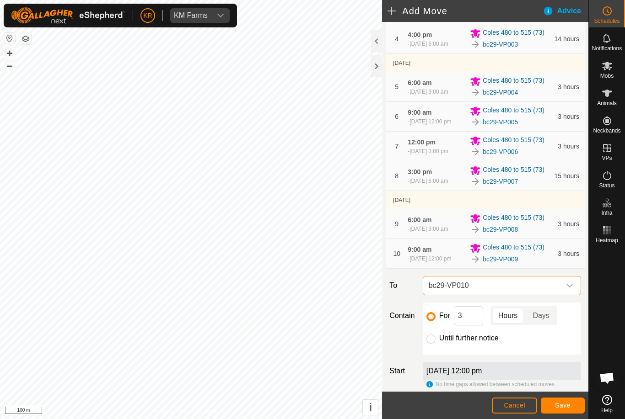
click at [565, 405] on span "Save" at bounding box center [563, 405] width 16 height 7
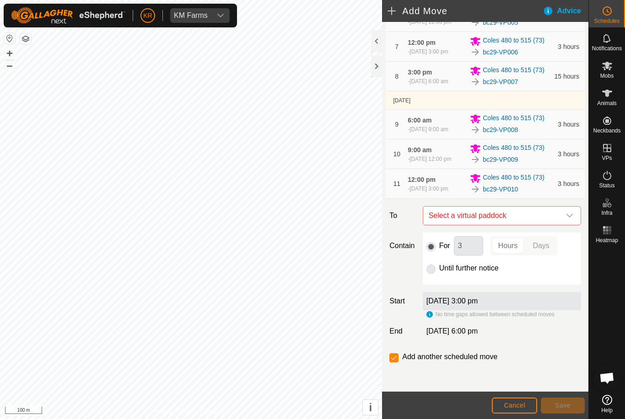
scroll to position [318, 0]
click at [574, 225] on div "dropdown trigger" at bounding box center [569, 216] width 18 height 18
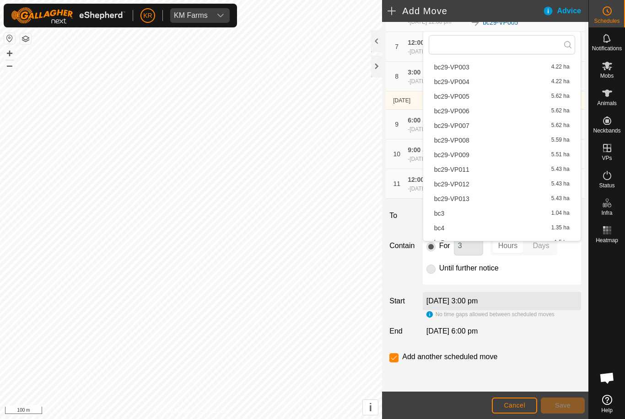
scroll to position [343, 0]
click at [460, 169] on span "bc29-VP011" at bounding box center [451, 167] width 35 height 6
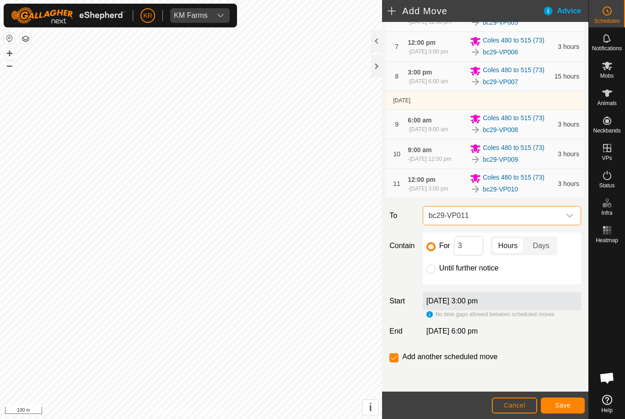
click at [560, 402] on span "Save" at bounding box center [563, 405] width 16 height 7
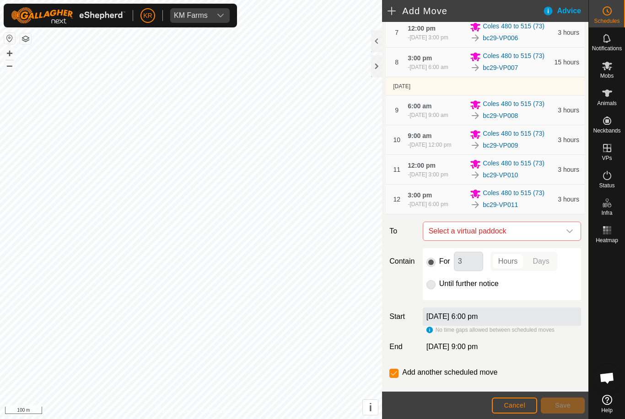
click at [565, 241] on div "dropdown trigger" at bounding box center [569, 231] width 18 height 18
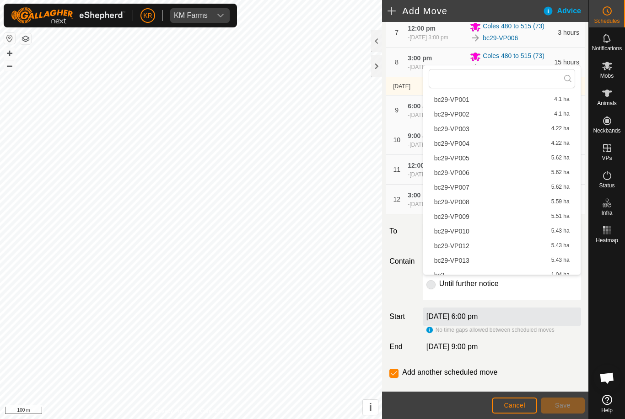
scroll to position [319, 0]
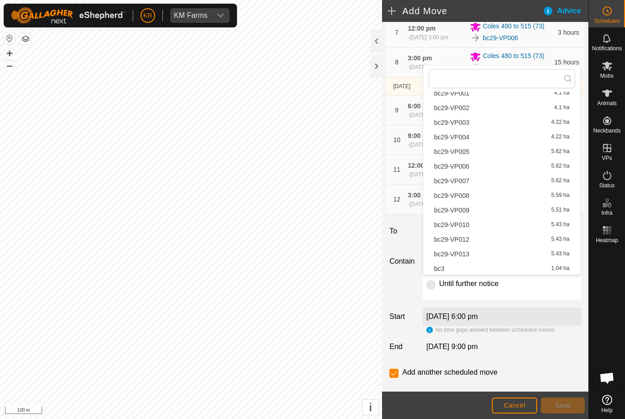
click at [462, 243] on span "bc29-VP012" at bounding box center [451, 239] width 35 height 6
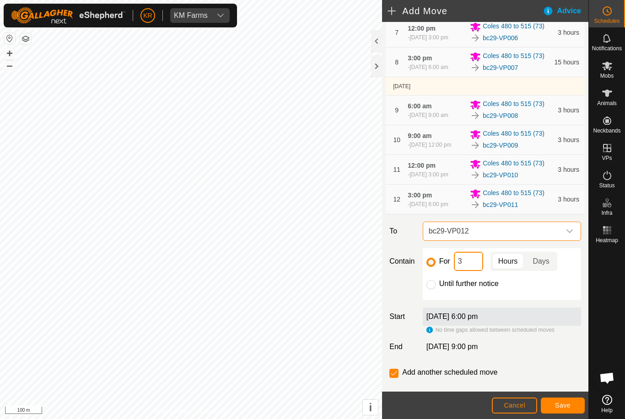
click at [472, 271] on input "3" at bounding box center [468, 261] width 29 height 19
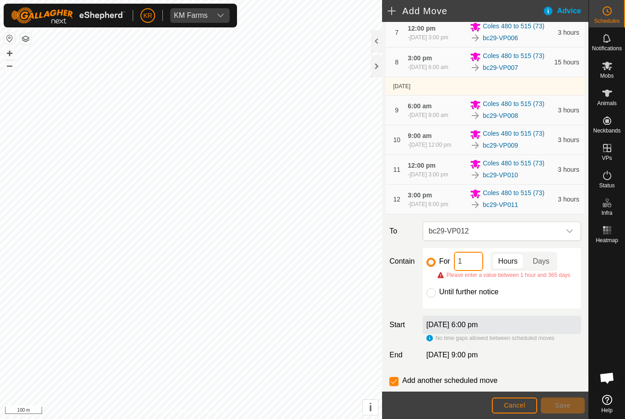
type input "12"
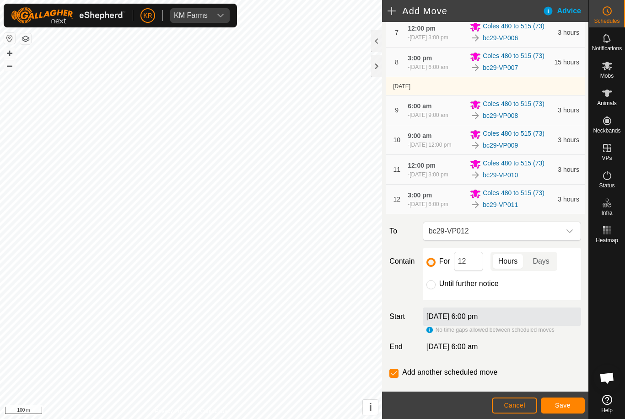
click at [566, 409] on span "Save" at bounding box center [563, 405] width 16 height 7
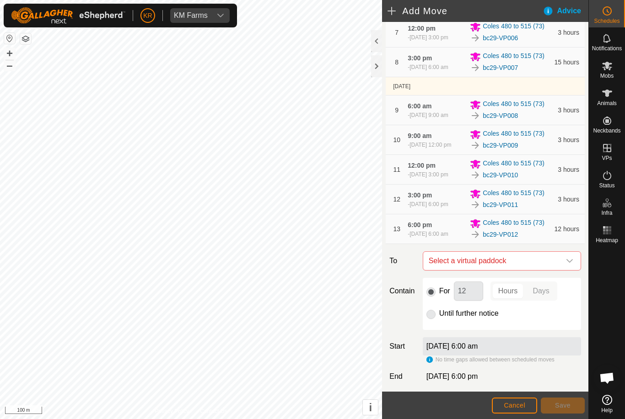
click at [573, 270] on div "dropdown trigger" at bounding box center [569, 261] width 18 height 18
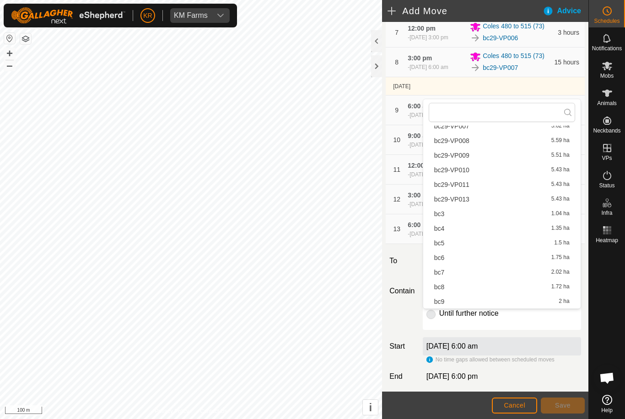
scroll to position [408, 0]
click at [462, 202] on span "bc29-VP013" at bounding box center [451, 199] width 35 height 6
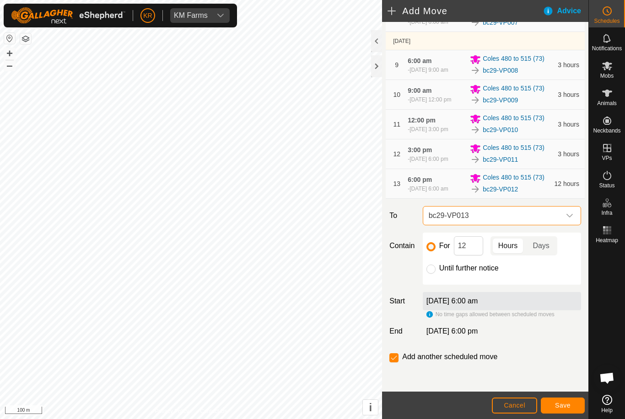
scroll to position [387, 0]
click at [431, 274] on input "Until further notice" at bounding box center [430, 269] width 9 height 9
radio input "true"
checkbox input "false"
click at [566, 407] on span "Save" at bounding box center [563, 405] width 16 height 7
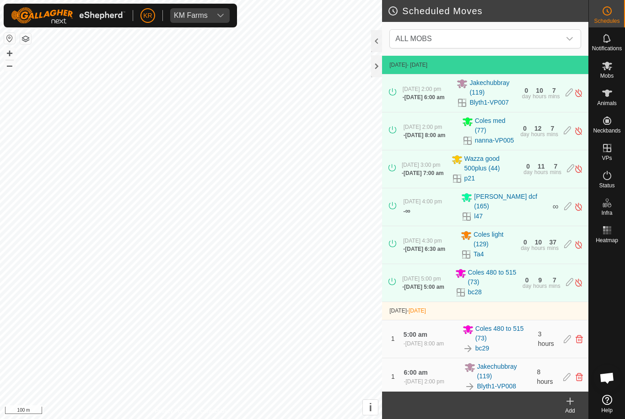
click at [565, 38] on div "dropdown trigger" at bounding box center [569, 39] width 18 height 18
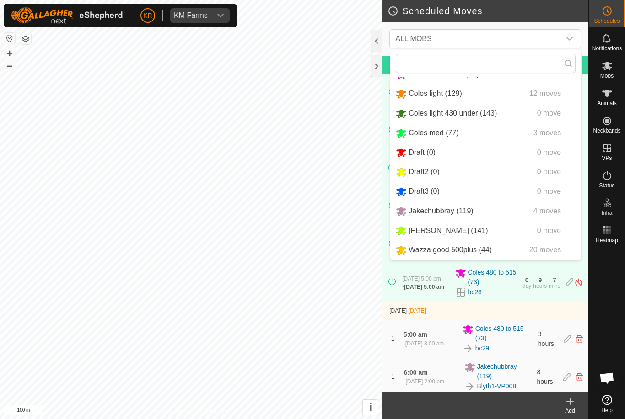
scroll to position [57, 0]
click at [468, 113] on span "Coles light 430 under (143)" at bounding box center [452, 113] width 88 height 8
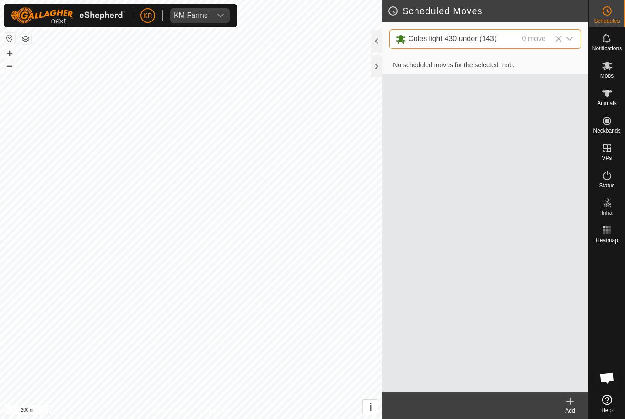
click at [569, 405] on icon at bounding box center [569, 401] width 11 height 11
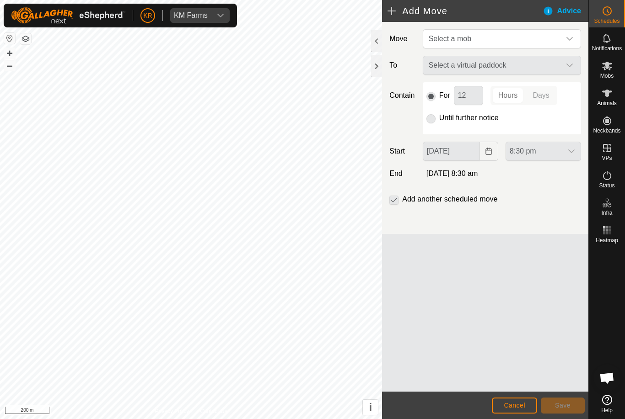
click at [567, 66] on div "Select a virtual paddock" at bounding box center [502, 65] width 166 height 19
click at [559, 43] on span "Select a mob" at bounding box center [492, 39] width 135 height 18
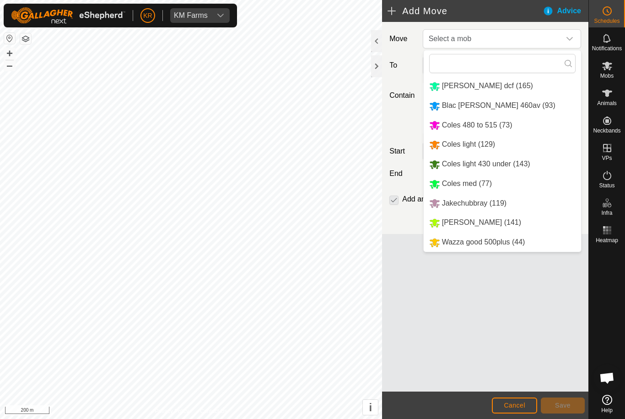
click at [483, 165] on span "Coles light 430 under (143)" at bounding box center [486, 164] width 88 height 8
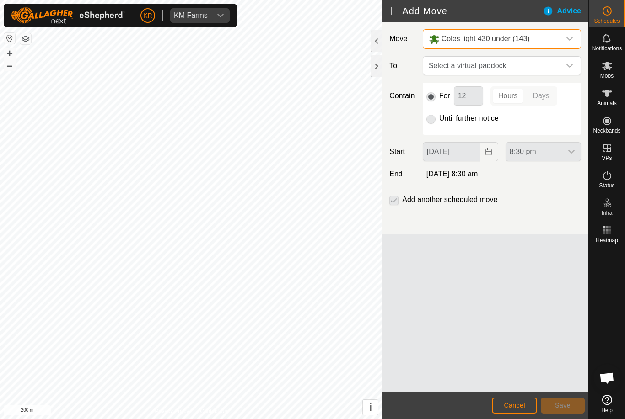
click at [550, 70] on span "Select a virtual paddock" at bounding box center [492, 66] width 135 height 18
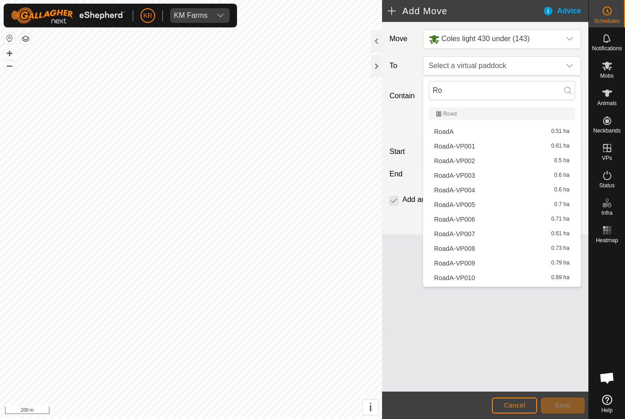
type input "Ro"
click at [466, 177] on span "RoadA-VP003" at bounding box center [454, 175] width 41 height 6
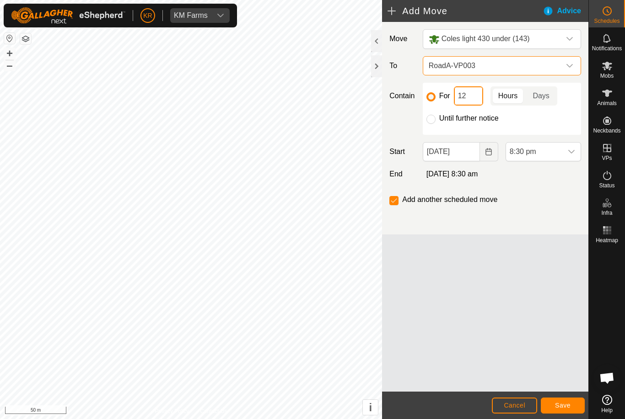
click at [471, 102] on input "12" at bounding box center [468, 95] width 29 height 19
type input "1"
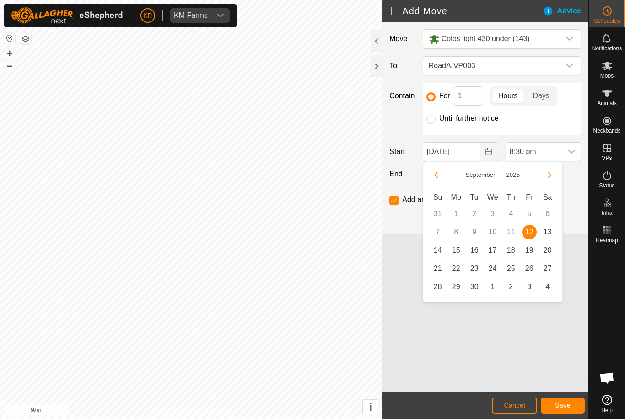
click at [548, 235] on span "13" at bounding box center [547, 232] width 15 height 15
type input "13 Sep, 2025"
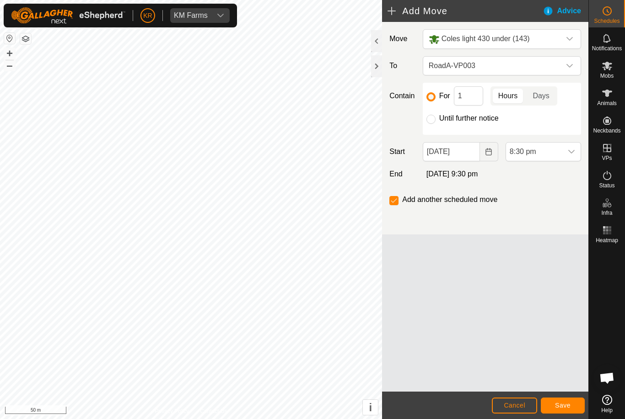
click at [561, 153] on span "8:30 pm" at bounding box center [534, 152] width 56 height 18
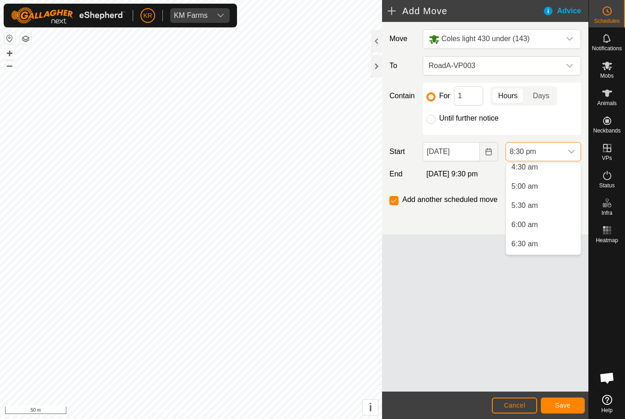
scroll to position [177, 0]
click at [533, 192] on span "5:00 am" at bounding box center [524, 187] width 27 height 11
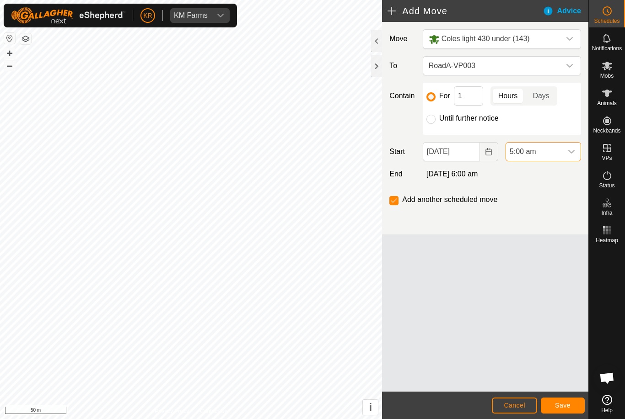
click at [570, 407] on button "Save" at bounding box center [563, 406] width 44 height 16
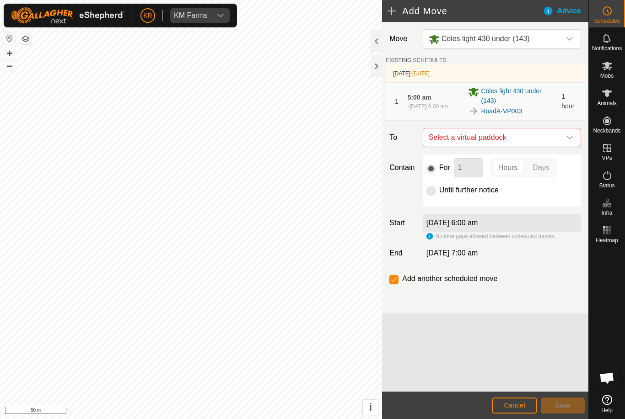
click at [572, 143] on div "dropdown trigger" at bounding box center [569, 137] width 18 height 18
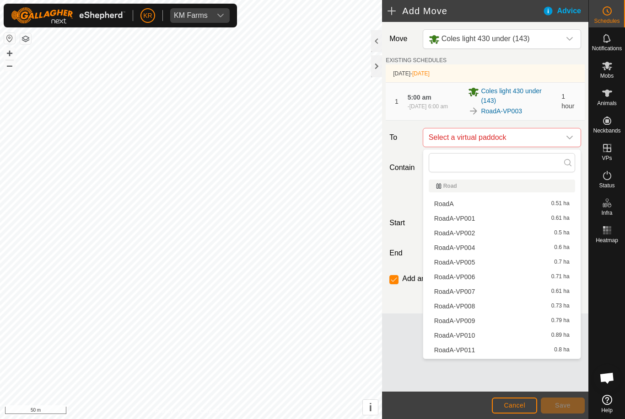
click at [473, 251] on span "RoadA-VP004" at bounding box center [454, 248] width 41 height 6
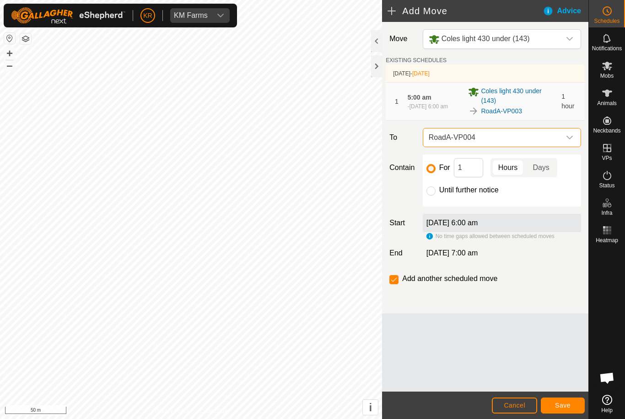
click at [562, 410] on button "Save" at bounding box center [563, 406] width 44 height 16
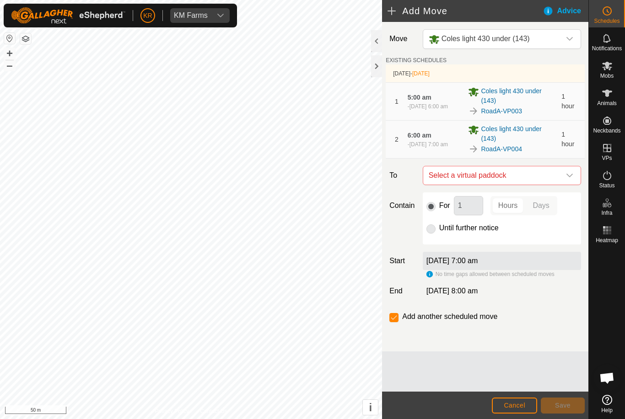
click at [570, 180] on div "dropdown trigger" at bounding box center [569, 175] width 18 height 18
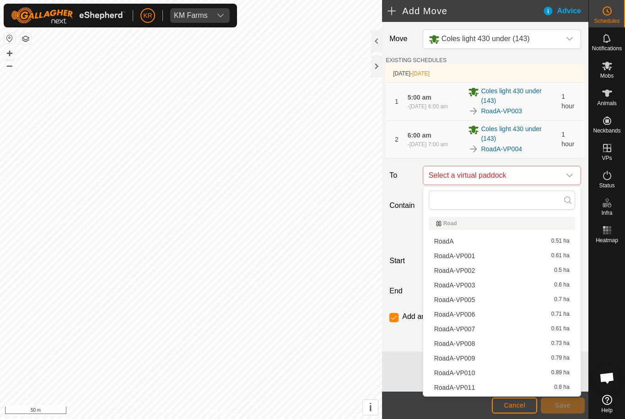
click at [470, 300] on span "RoadA-VP005" at bounding box center [454, 300] width 41 height 6
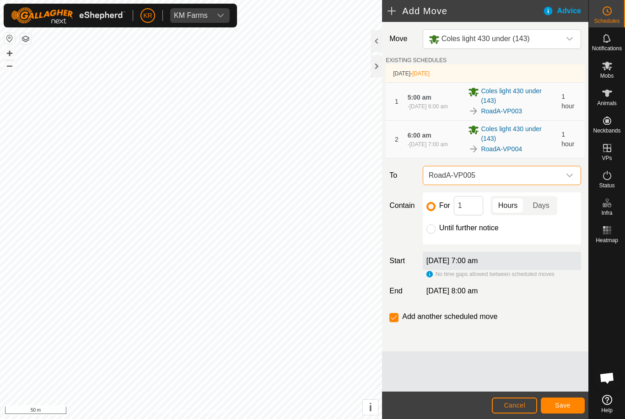
click at [561, 404] on span "Save" at bounding box center [563, 405] width 16 height 7
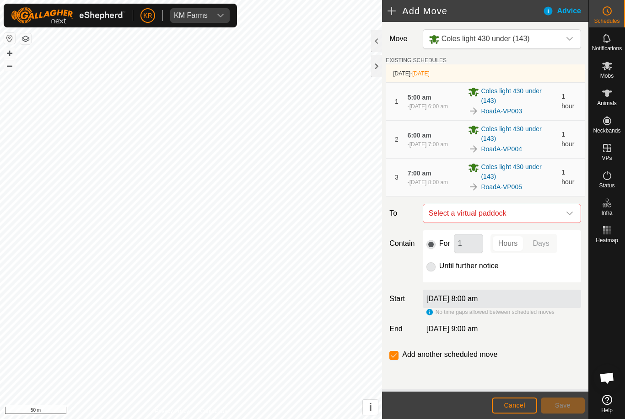
click at [573, 218] on div "dropdown trigger" at bounding box center [569, 213] width 18 height 18
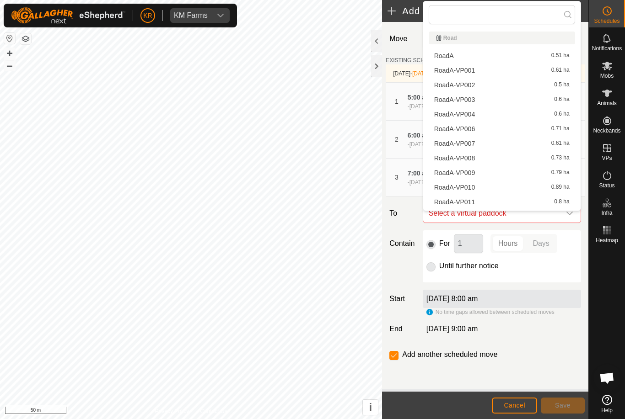
click at [469, 132] on span "RoadA-VP006" at bounding box center [454, 129] width 41 height 6
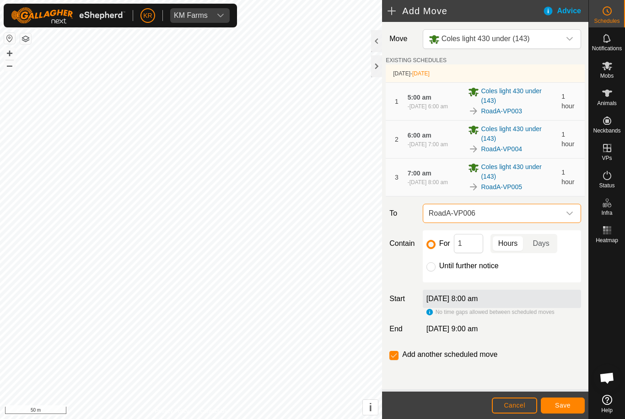
click at [562, 407] on span "Save" at bounding box center [563, 405] width 16 height 7
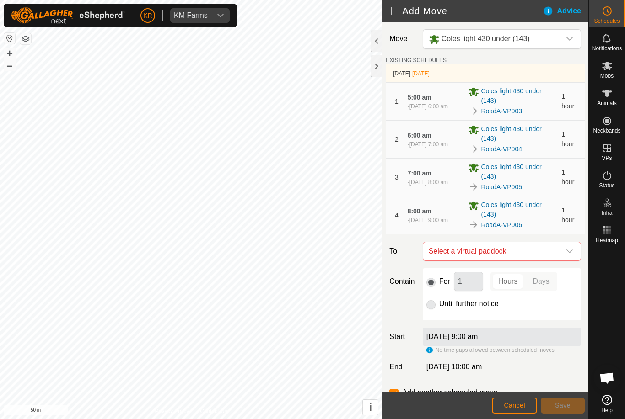
click at [573, 253] on icon "dropdown trigger" at bounding box center [569, 251] width 7 height 7
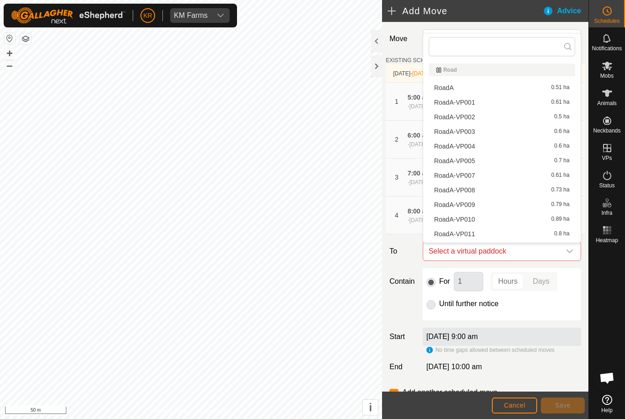
click at [468, 177] on span "RoadA-VP007" at bounding box center [454, 175] width 41 height 6
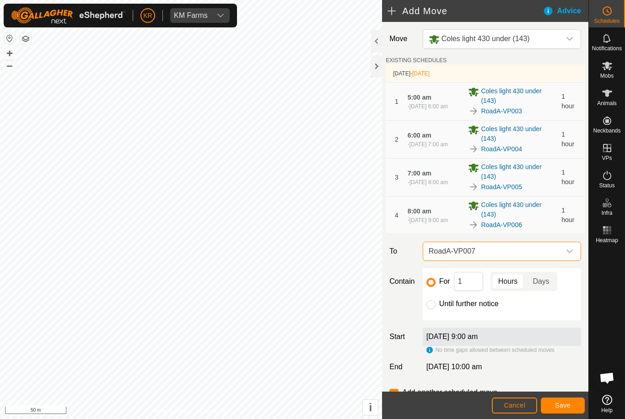
click at [567, 399] on button "Save" at bounding box center [563, 406] width 44 height 16
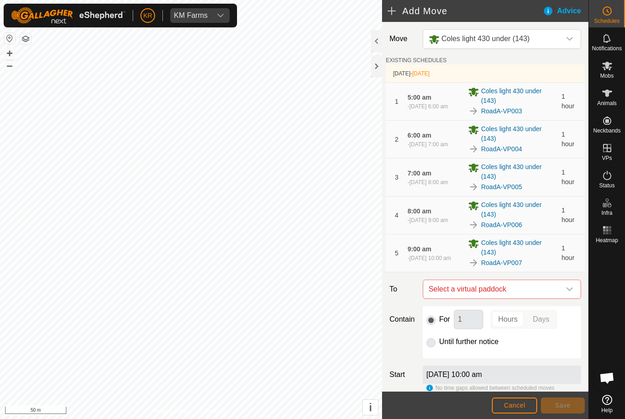
click at [569, 292] on icon "dropdown trigger" at bounding box center [569, 289] width 7 height 7
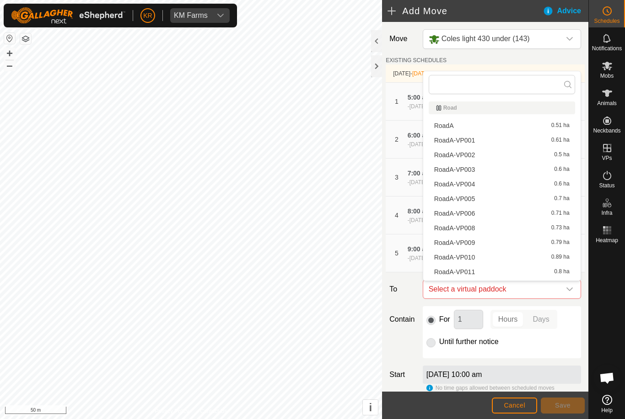
click at [467, 229] on span "RoadA-VP008" at bounding box center [454, 228] width 41 height 6
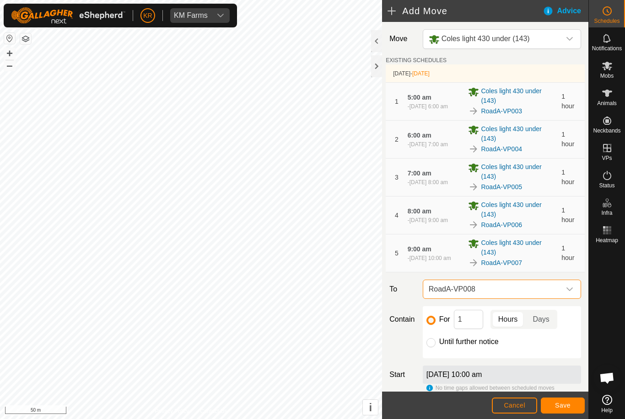
click at [561, 402] on span "Save" at bounding box center [563, 405] width 16 height 7
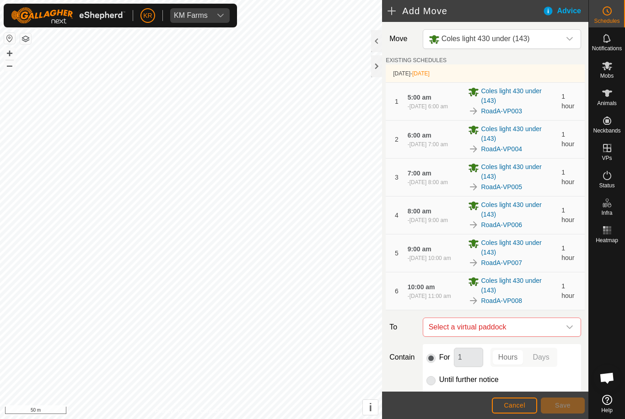
click at [566, 326] on icon "dropdown trigger" at bounding box center [569, 327] width 7 height 7
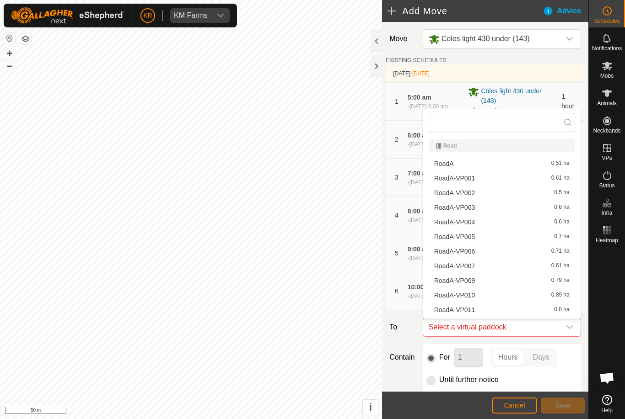
click at [473, 281] on span "RoadA-VP009" at bounding box center [454, 281] width 41 height 6
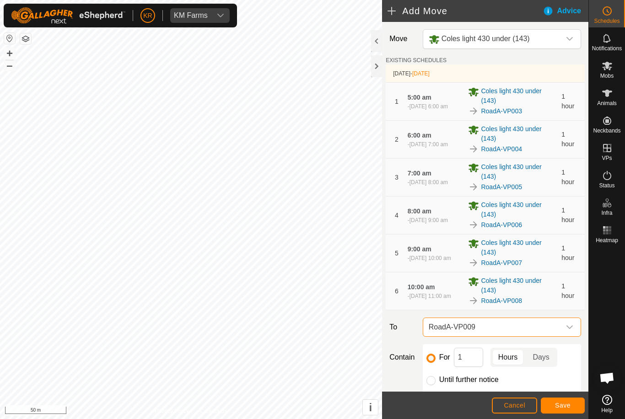
click at [566, 404] on span "Save" at bounding box center [563, 405] width 16 height 7
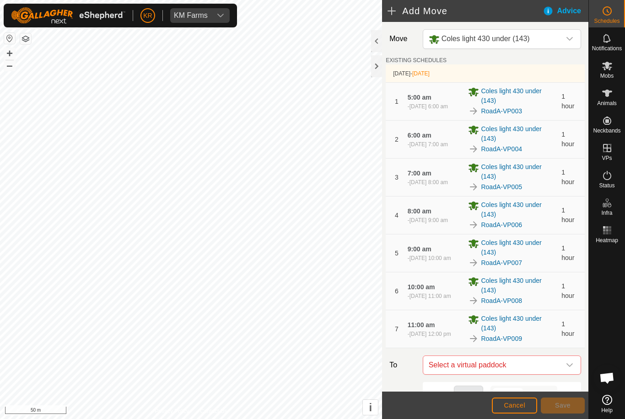
click at [571, 364] on icon "dropdown trigger" at bounding box center [569, 365] width 7 height 7
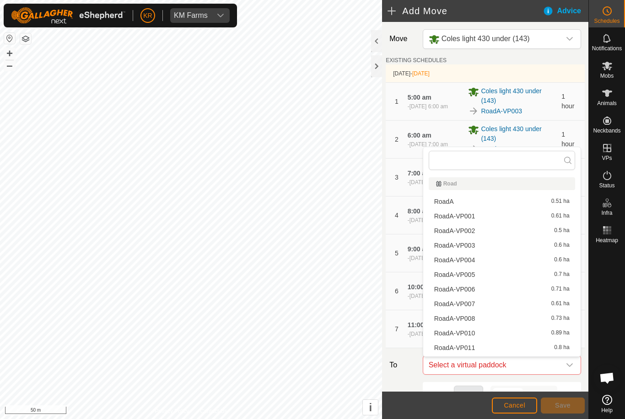
click at [469, 337] on span "RoadA-VP010" at bounding box center [454, 333] width 41 height 6
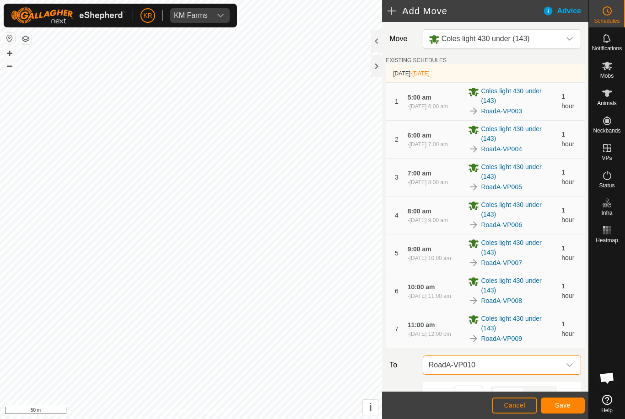
click at [567, 407] on span "Save" at bounding box center [563, 405] width 16 height 7
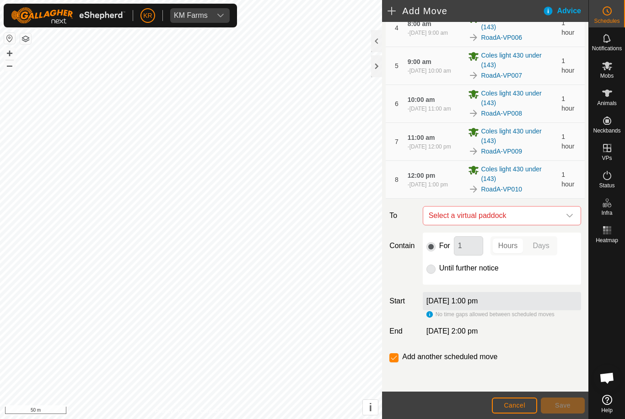
scroll to position [188, 0]
click at [570, 222] on div "dropdown trigger" at bounding box center [569, 216] width 18 height 18
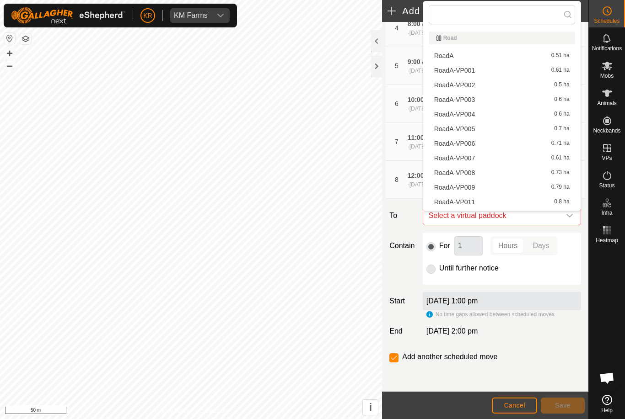
click at [472, 204] on span "RoadA-VP011" at bounding box center [454, 202] width 41 height 6
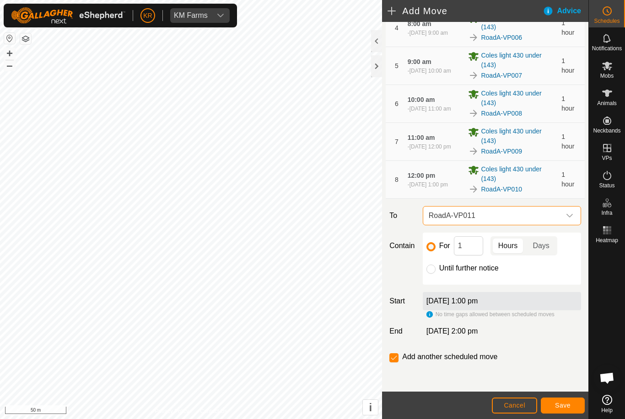
click at [562, 401] on button "Save" at bounding box center [563, 406] width 44 height 16
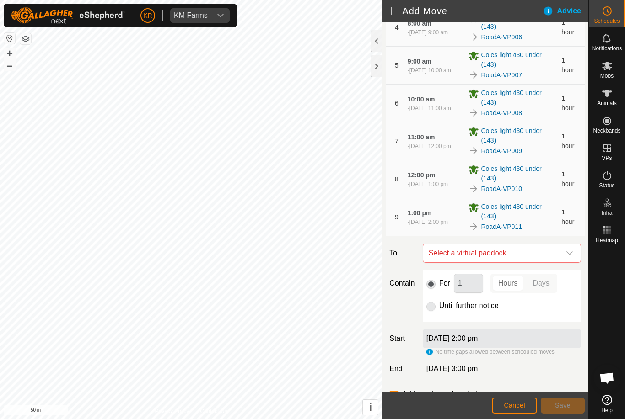
click at [569, 257] on icon "dropdown trigger" at bounding box center [569, 253] width 7 height 7
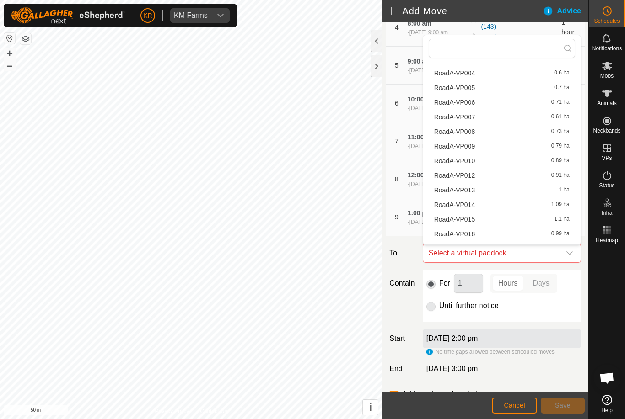
scroll to position [86, 0]
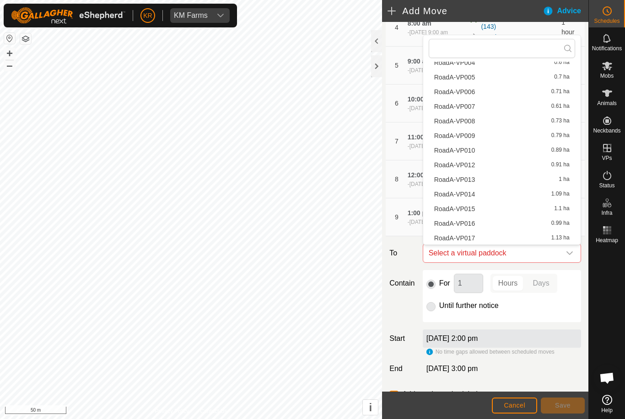
click at [468, 168] on span "RoadA-VP012" at bounding box center [454, 165] width 41 height 6
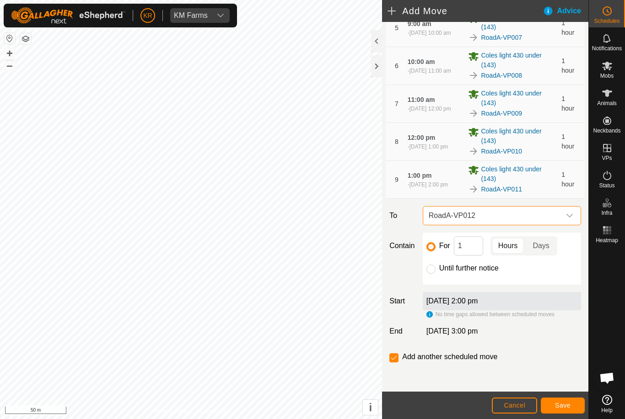
scroll to position [226, 0]
click at [565, 407] on span "Save" at bounding box center [563, 405] width 16 height 7
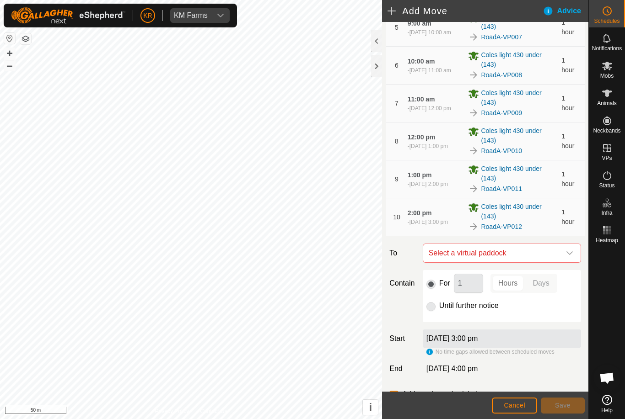
click at [571, 255] on icon "dropdown trigger" at bounding box center [569, 253] width 7 height 7
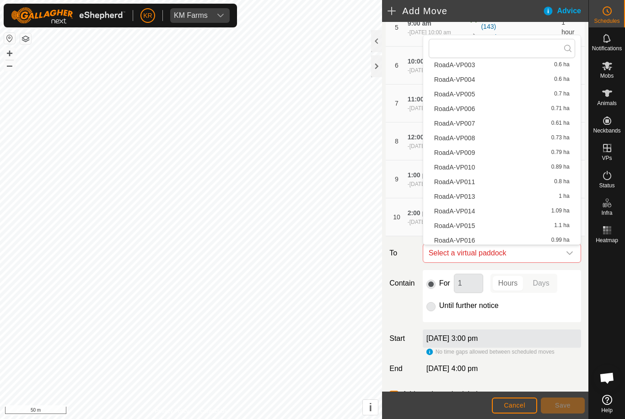
scroll to position [73, 0]
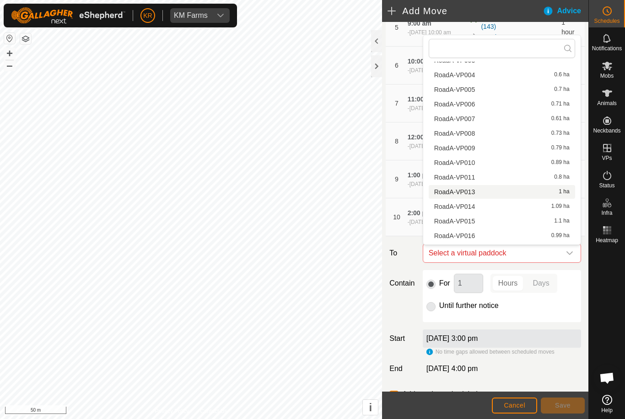
click at [468, 195] on span "RoadA-VP013" at bounding box center [454, 192] width 41 height 6
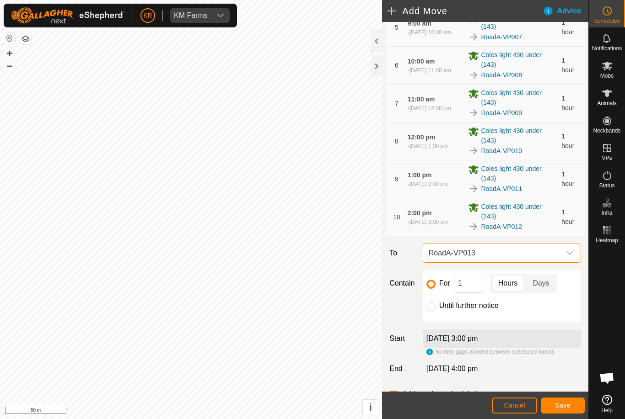
click at [562, 401] on button "Save" at bounding box center [563, 406] width 44 height 16
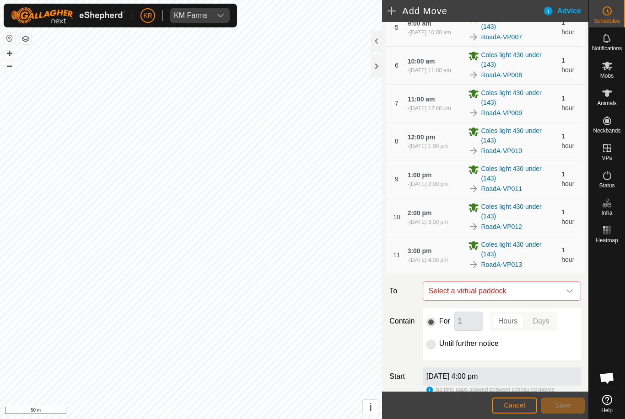
click at [572, 295] on icon "dropdown trigger" at bounding box center [569, 291] width 7 height 7
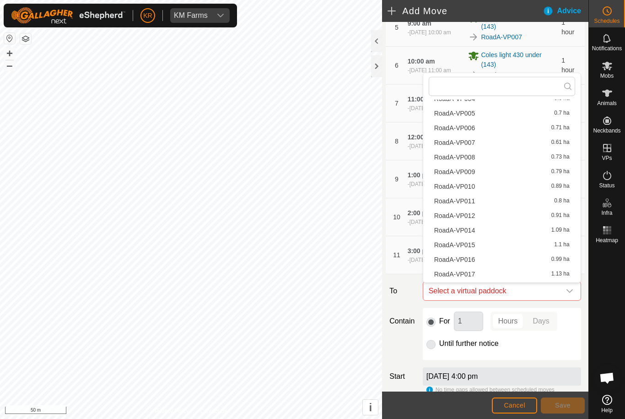
scroll to position [101, 0]
click at [472, 219] on span "RoadA-VP014" at bounding box center [454, 217] width 41 height 6
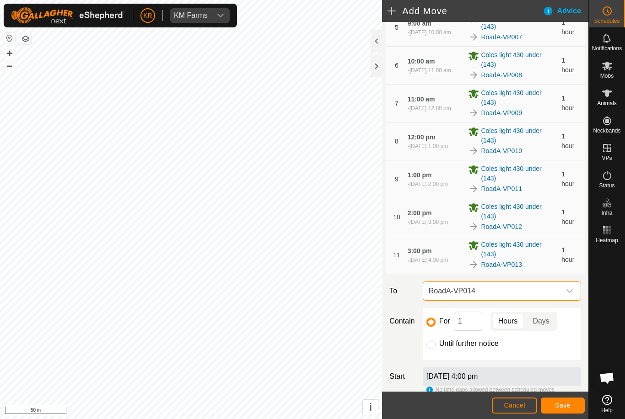
click at [431, 346] on input "Until further notice" at bounding box center [430, 344] width 9 height 9
radio input "true"
checkbox input "false"
click at [564, 406] on span "Save" at bounding box center [563, 405] width 16 height 7
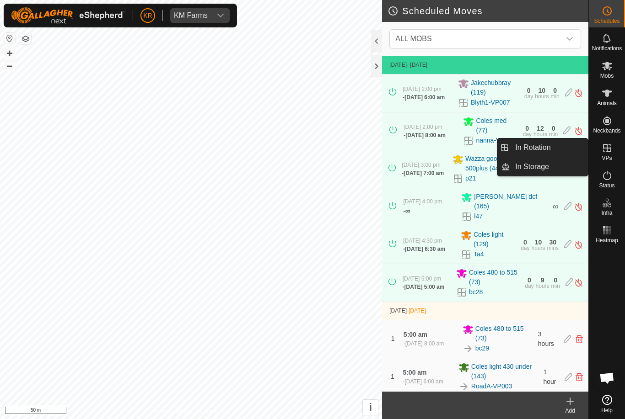
click at [548, 150] on span "In Rotation" at bounding box center [532, 147] width 35 height 11
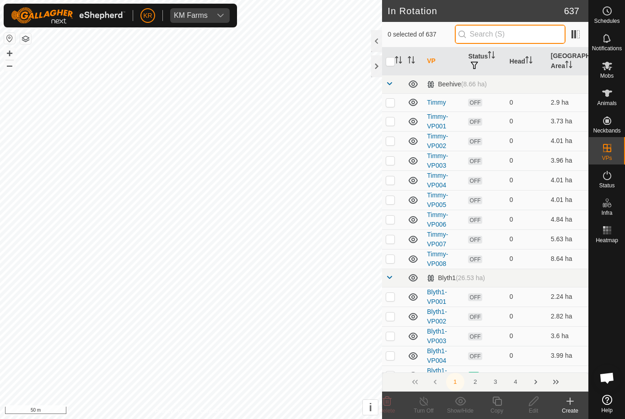
click at [517, 38] on input "text" at bounding box center [510, 34] width 111 height 19
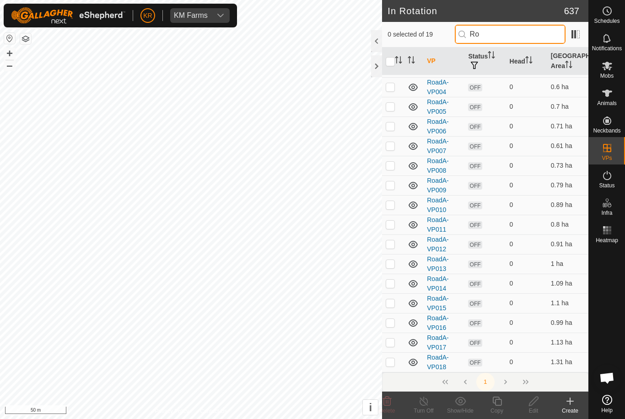
scroll to position [93, 0]
type input "Ro"
click at [391, 274] on td at bounding box center [393, 265] width 22 height 20
checkbox input "true"
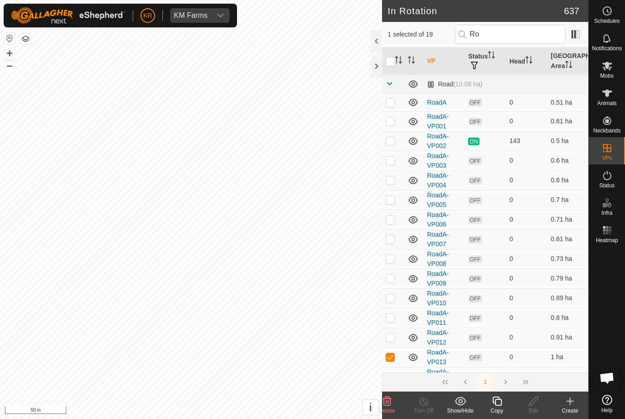
click at [388, 266] on td at bounding box center [393, 259] width 22 height 20
click at [389, 257] on p-checkbox at bounding box center [389, 258] width 9 height 7
checkbox input "false"
click at [391, 355] on p-checkbox at bounding box center [389, 356] width 9 height 7
checkbox input "false"
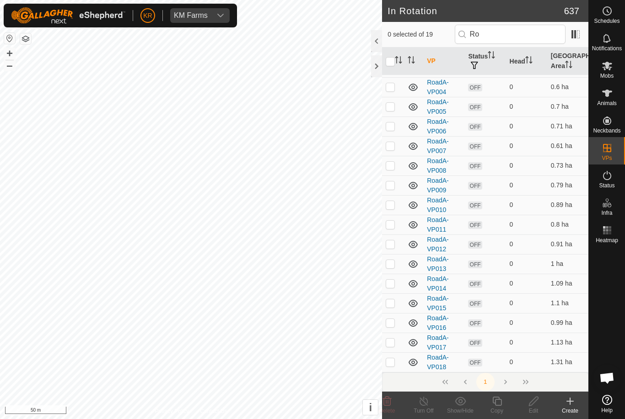
scroll to position [93, 0]
click at [536, 37] on input "Ro" at bounding box center [510, 34] width 111 height 19
type input "R"
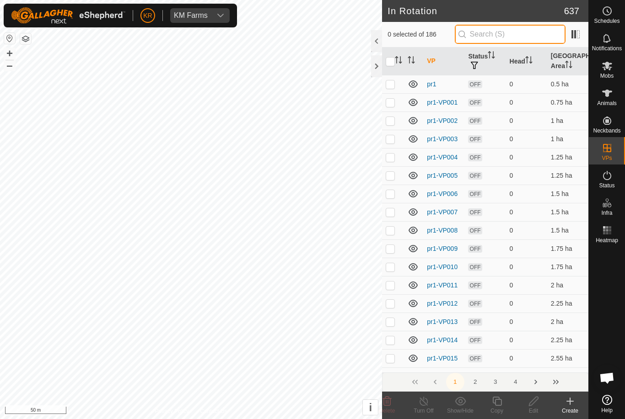
scroll to position [0, 0]
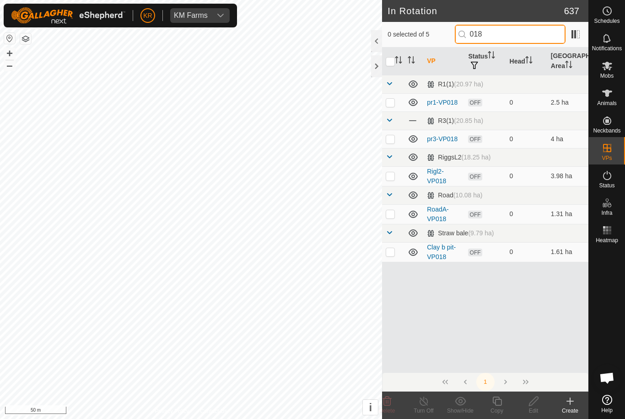
type input "018"
click at [390, 214] on p-checkbox at bounding box center [389, 213] width 9 height 7
checkbox input "true"
click at [497, 401] on icon at bounding box center [496, 401] width 11 height 11
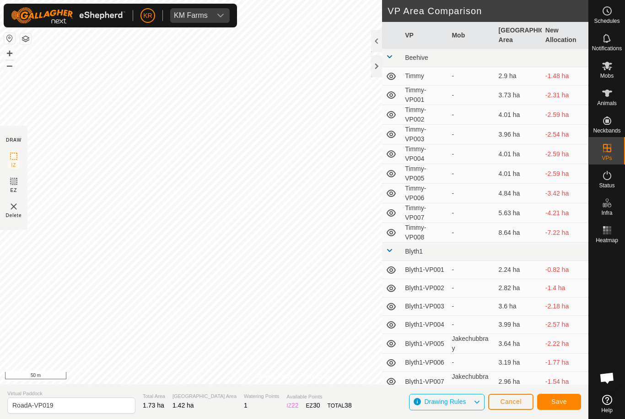
click at [565, 403] on span "Save" at bounding box center [559, 401] width 16 height 7
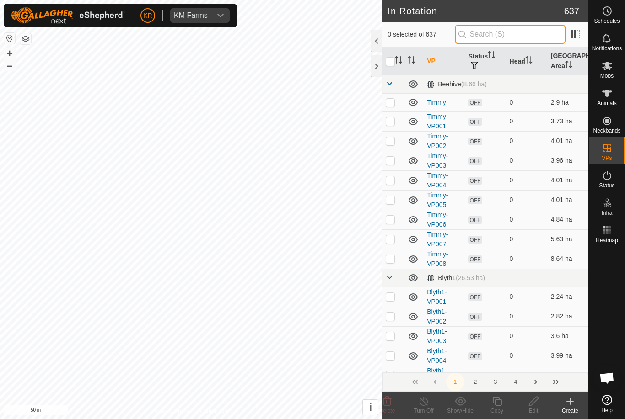
click at [542, 37] on input "text" at bounding box center [510, 34] width 111 height 19
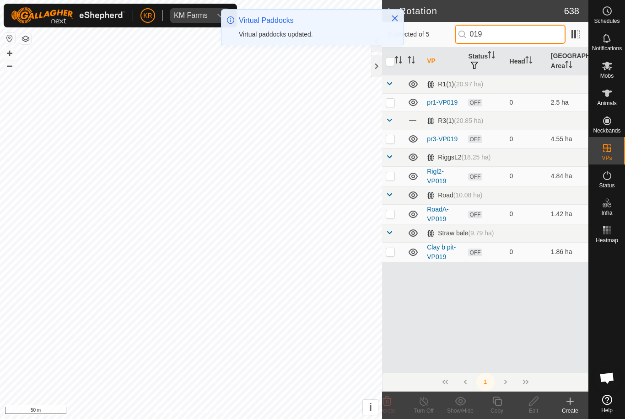
type input "019"
click at [390, 215] on p-checkbox at bounding box center [389, 213] width 9 height 7
checkbox input "true"
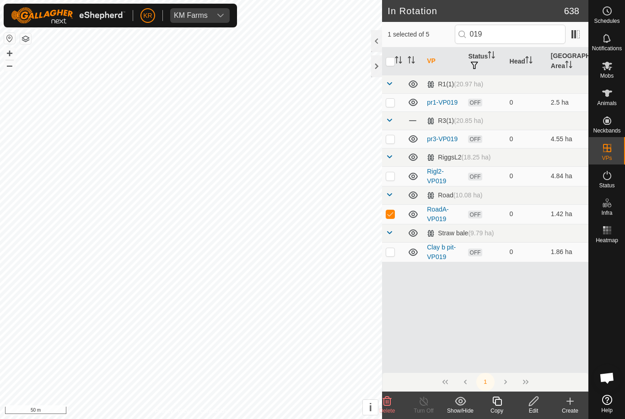
click at [498, 404] on icon at bounding box center [496, 401] width 11 height 11
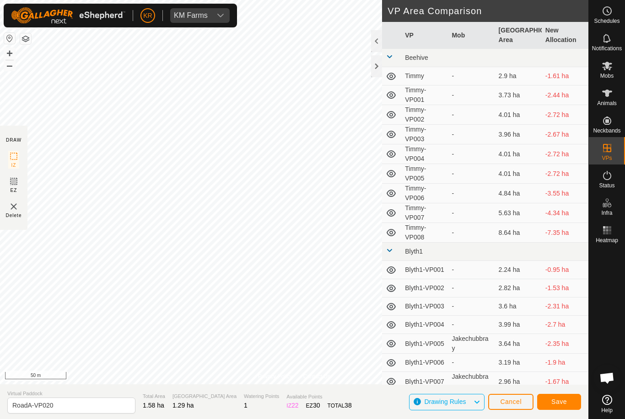
click at [562, 404] on span "Save" at bounding box center [559, 401] width 16 height 7
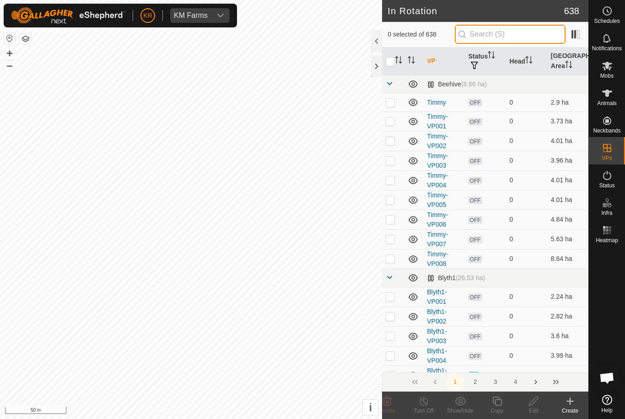
click at [528, 33] on input "text" at bounding box center [510, 34] width 111 height 19
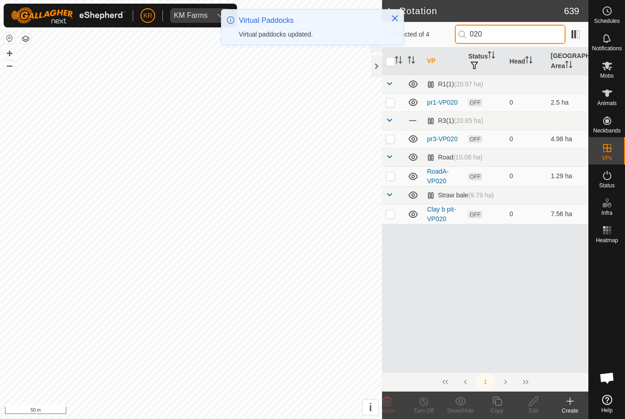
type input "020"
click at [390, 174] on p-checkbox at bounding box center [389, 175] width 9 height 7
checkbox input "true"
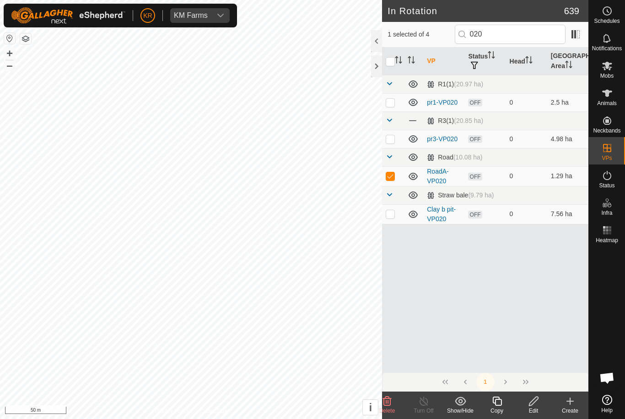
click at [500, 404] on icon at bounding box center [496, 401] width 11 height 11
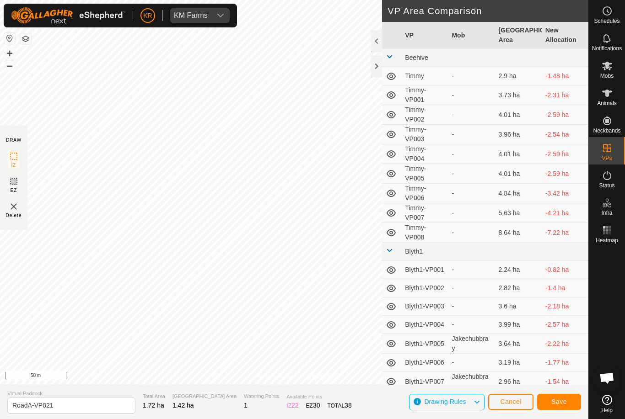
click at [554, 403] on span "Save" at bounding box center [559, 401] width 16 height 7
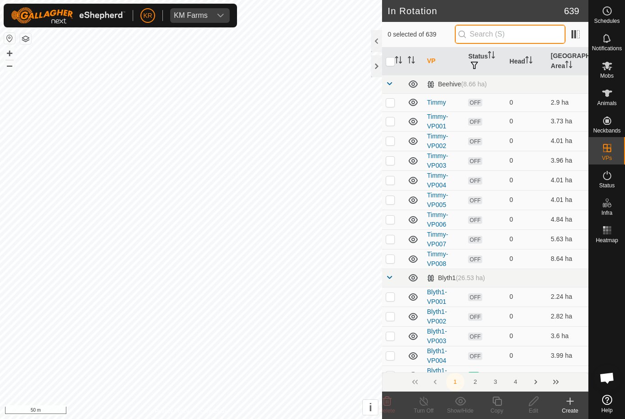
click at [557, 39] on input "text" at bounding box center [510, 34] width 111 height 19
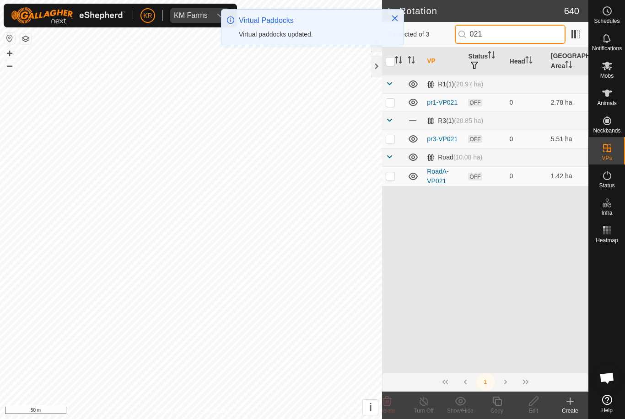
type input "021"
click at [389, 175] on p-checkbox at bounding box center [389, 175] width 9 height 7
checkbox input "true"
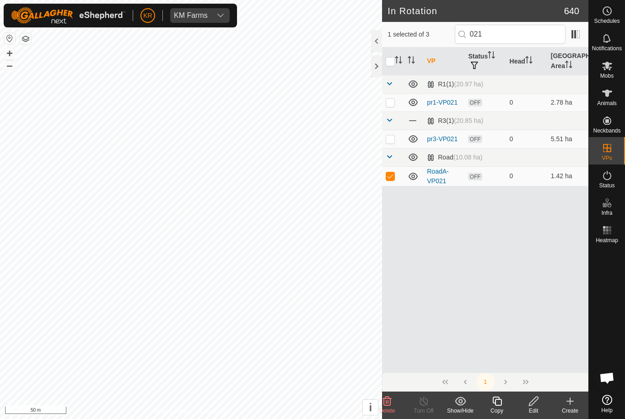
click at [499, 402] on icon at bounding box center [496, 401] width 11 height 11
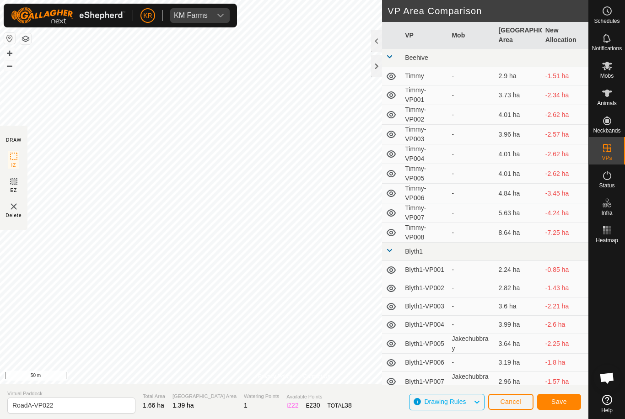
click at [563, 402] on span "Save" at bounding box center [559, 401] width 16 height 7
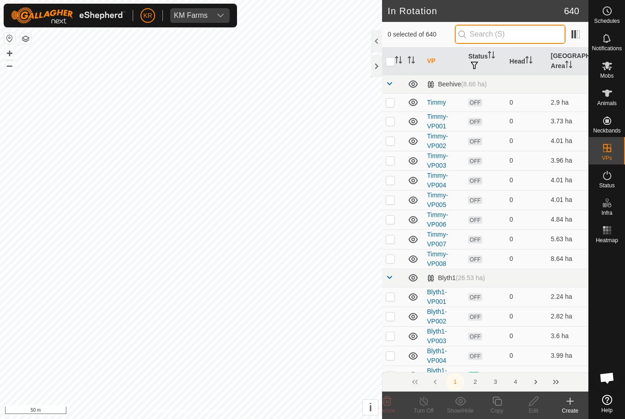
type input "."
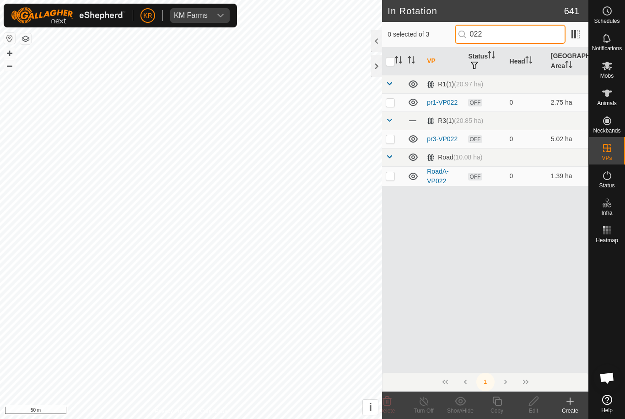
type input "022"
click at [393, 176] on p-checkbox at bounding box center [389, 175] width 9 height 7
checkbox input "true"
click at [497, 402] on icon at bounding box center [496, 401] width 11 height 11
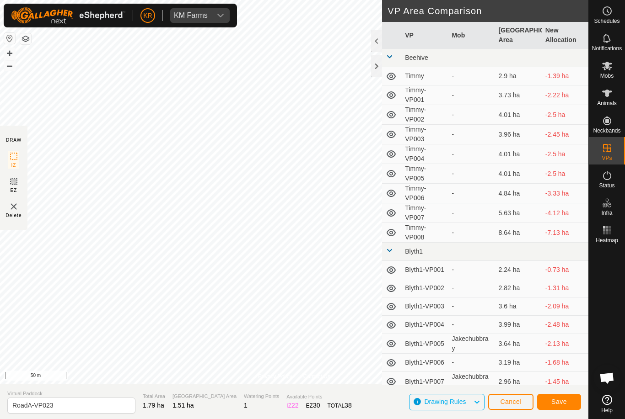
click at [556, 409] on button "Save" at bounding box center [559, 402] width 44 height 16
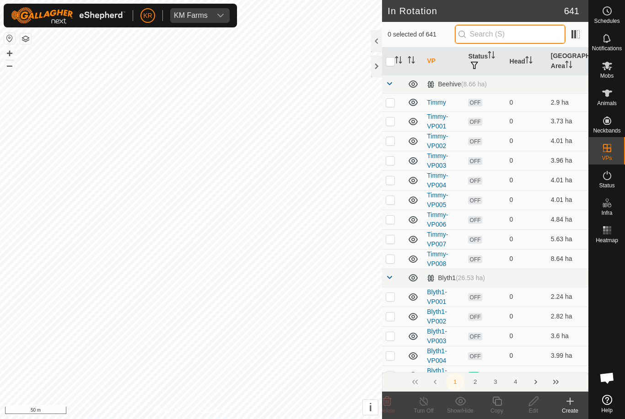
type input "-"
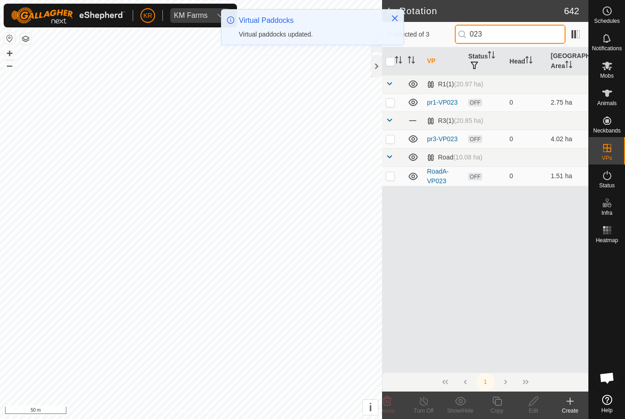
type input "023"
click at [388, 176] on p-checkbox at bounding box center [389, 175] width 9 height 7
checkbox input "true"
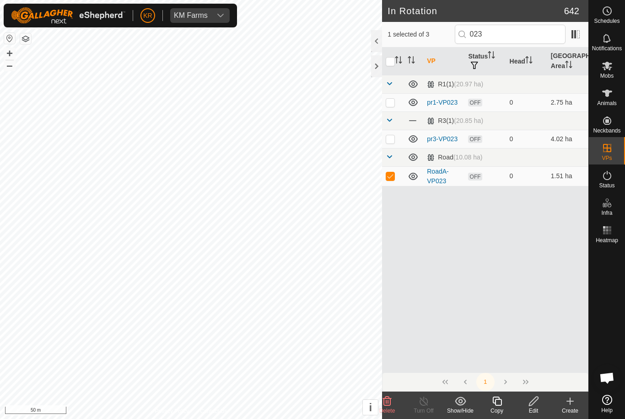
click at [499, 403] on icon at bounding box center [496, 401] width 11 height 11
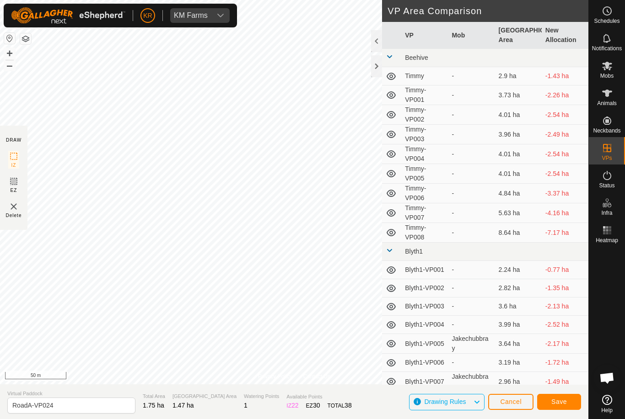
click at [555, 398] on span "Save" at bounding box center [559, 401] width 16 height 7
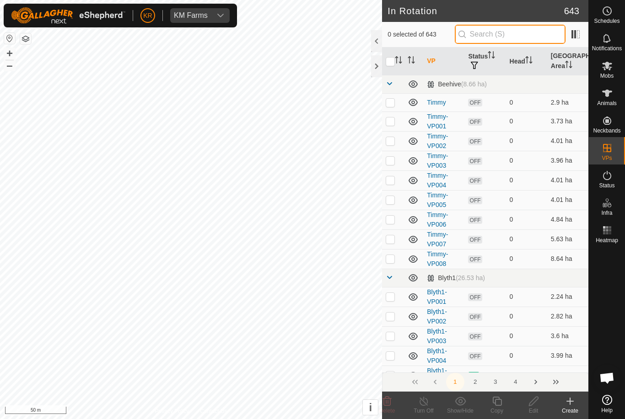
click at [548, 36] on input "text" at bounding box center [510, 34] width 111 height 19
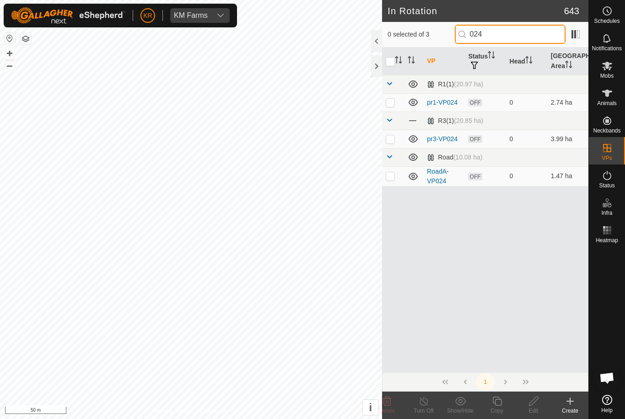
type input "024"
click at [390, 178] on p-checkbox at bounding box center [389, 175] width 9 height 7
checkbox input "true"
click at [493, 402] on icon at bounding box center [496, 401] width 9 height 9
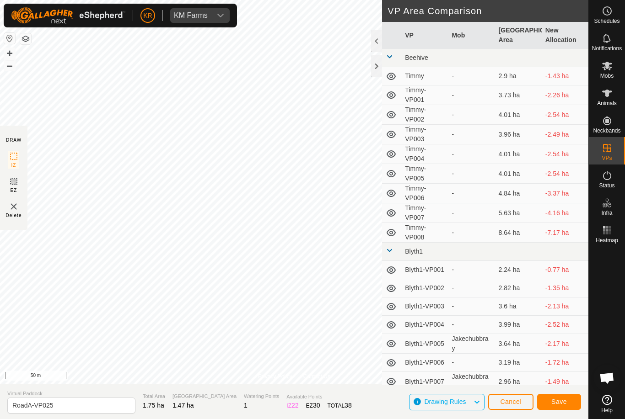
click at [567, 404] on button "Save" at bounding box center [559, 402] width 44 height 16
click at [525, 404] on button "Cancel" at bounding box center [510, 402] width 45 height 16
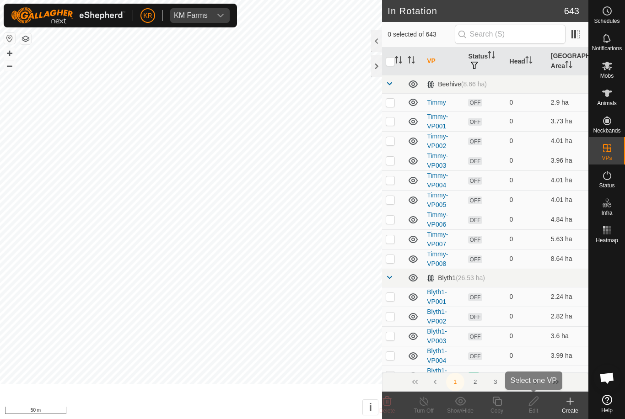
click at [522, 401] on edit-svg-icon at bounding box center [533, 401] width 37 height 11
click at [610, 71] on es-mob-svg-icon at bounding box center [607, 66] width 16 height 15
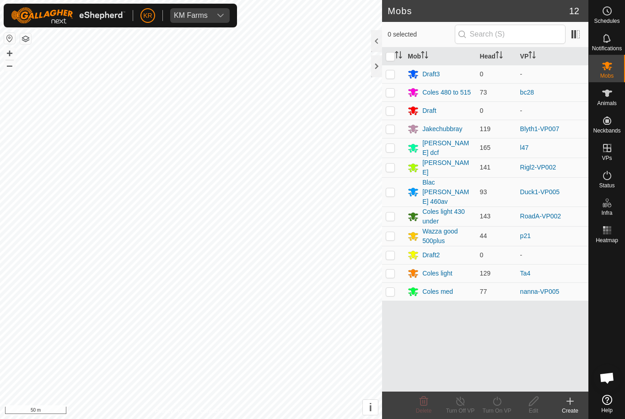
click at [393, 213] on p-checkbox at bounding box center [389, 216] width 9 height 7
checkbox input "true"
click at [499, 407] on div "Turn On VP" at bounding box center [496, 411] width 37 height 8
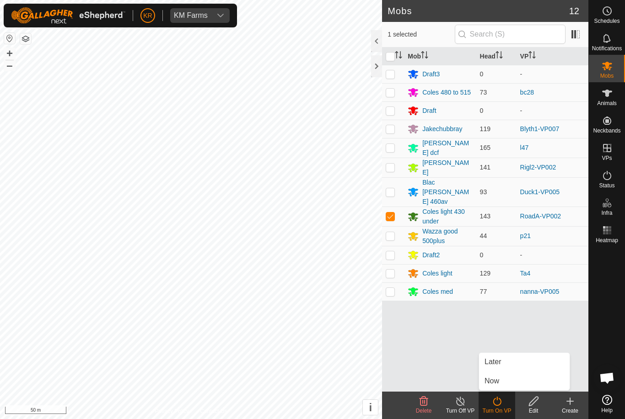
click at [497, 363] on span "Later" at bounding box center [492, 362] width 16 height 11
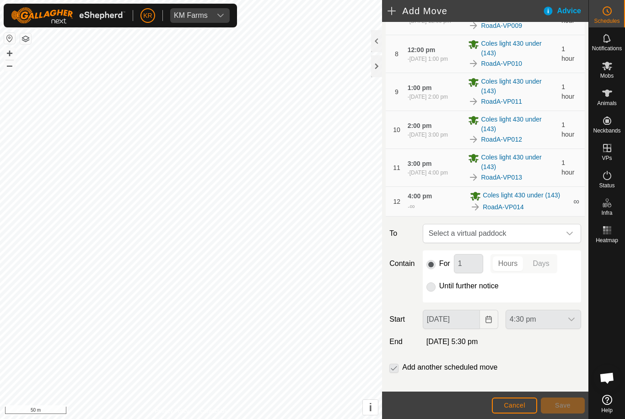
scroll to position [314, 0]
click at [567, 237] on div "dropdown trigger" at bounding box center [569, 233] width 18 height 18
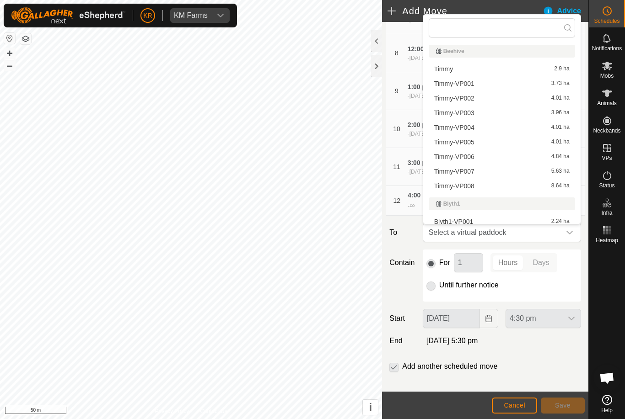
scroll to position [0, 0]
type input "."
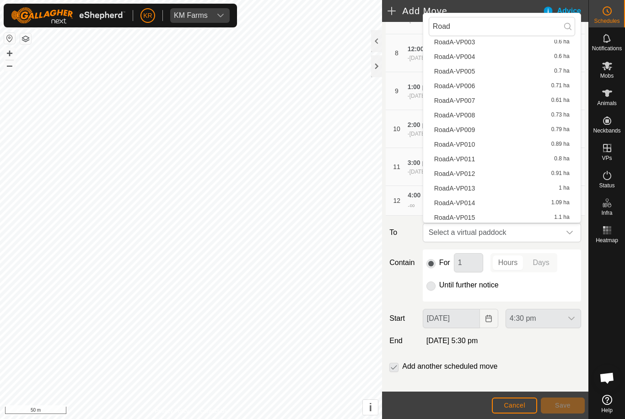
scroll to position [71, 0]
type input "Road"
click at [465, 216] on span "RoadA-VP015" at bounding box center [454, 216] width 41 height 6
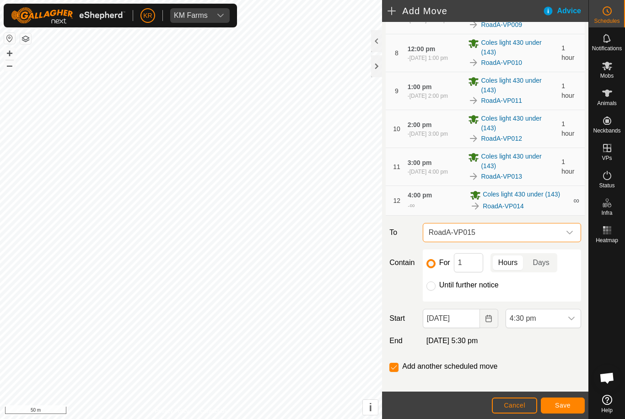
scroll to position [71, 0]
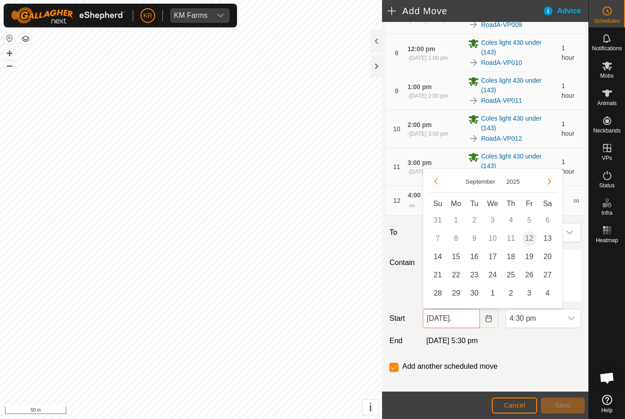
click at [436, 261] on span "14" at bounding box center [437, 257] width 15 height 15
type input "14 Sep, 2025"
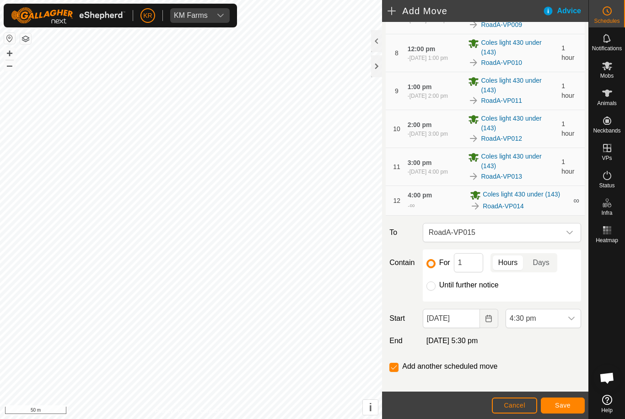
click at [560, 319] on span "4:30 pm" at bounding box center [534, 319] width 56 height 18
click at [532, 297] on span "5:30 am" at bounding box center [524, 292] width 27 height 11
click at [562, 401] on button "Save" at bounding box center [563, 406] width 44 height 16
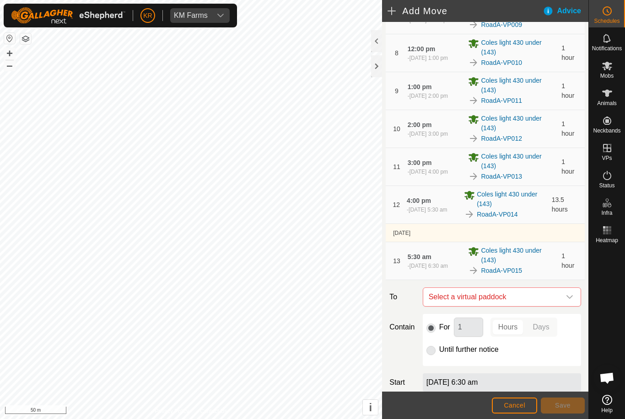
click at [569, 298] on icon "dropdown trigger" at bounding box center [569, 297] width 7 height 7
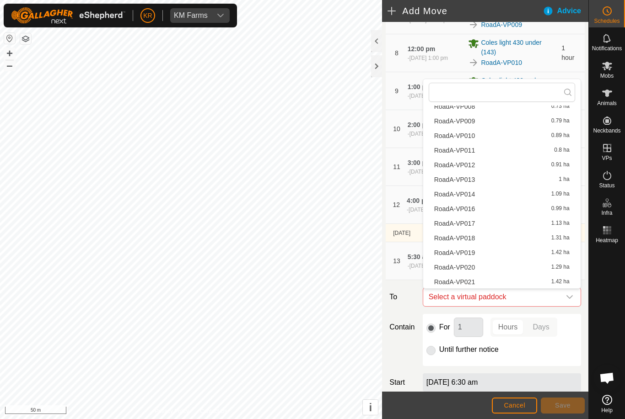
scroll to position [186, 0]
click at [468, 170] on span "RoadA-VP016" at bounding box center [454, 167] width 41 height 6
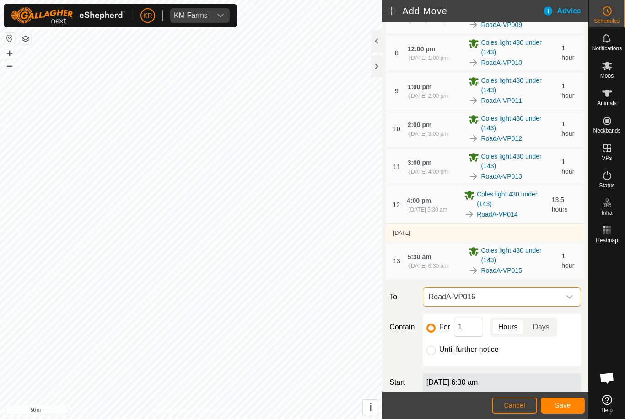
click at [561, 407] on span "Save" at bounding box center [563, 405] width 16 height 7
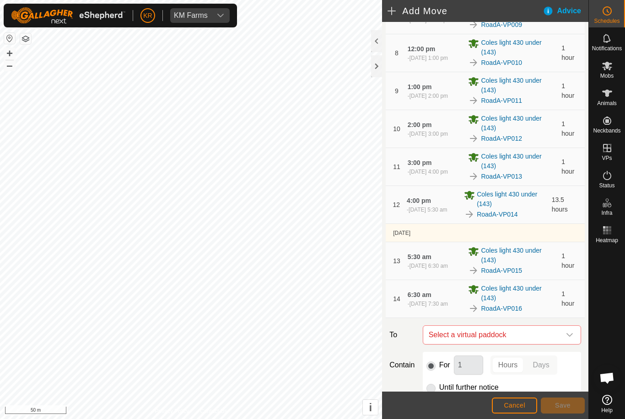
click at [572, 338] on icon "dropdown trigger" at bounding box center [569, 335] width 7 height 7
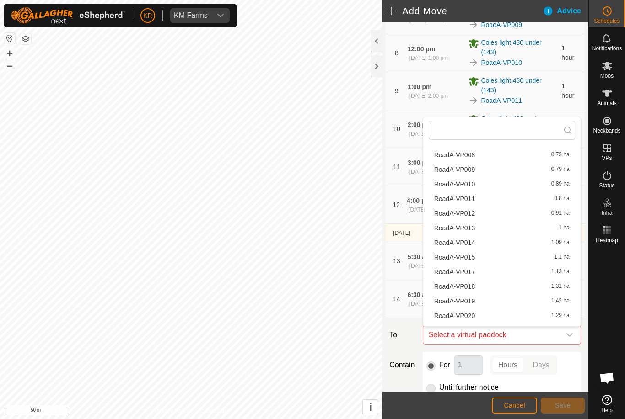
scroll to position [183, 0]
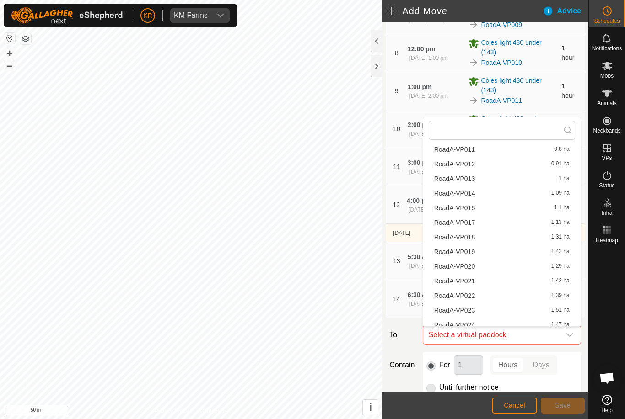
click at [468, 226] on span "RoadA-VP017" at bounding box center [454, 222] width 41 height 6
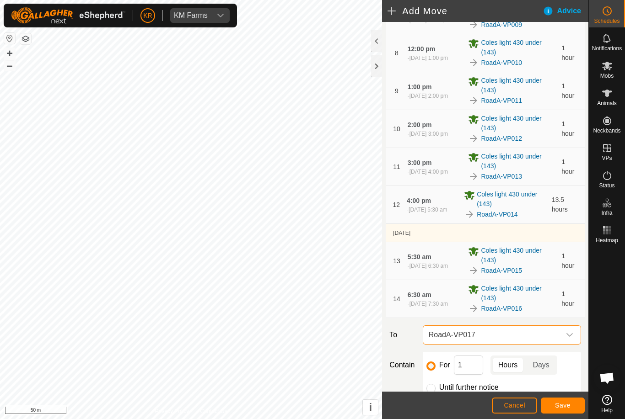
click at [568, 411] on button "Save" at bounding box center [563, 406] width 44 height 16
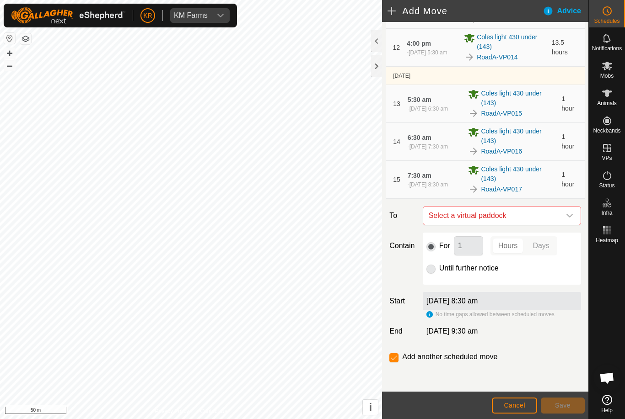
scroll to position [472, 0]
click at [570, 219] on icon "dropdown trigger" at bounding box center [569, 215] width 7 height 7
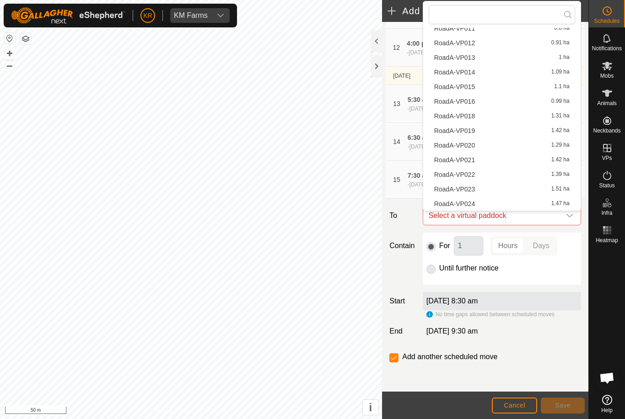
scroll to position [188, 0]
click at [465, 117] on span "RoadA-VP018" at bounding box center [454, 116] width 41 height 6
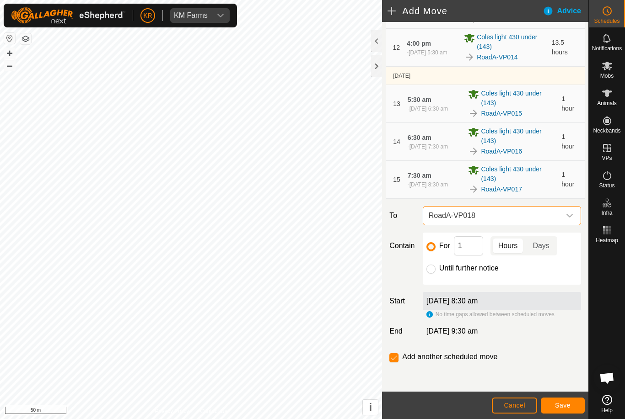
click at [565, 407] on span "Save" at bounding box center [563, 405] width 16 height 7
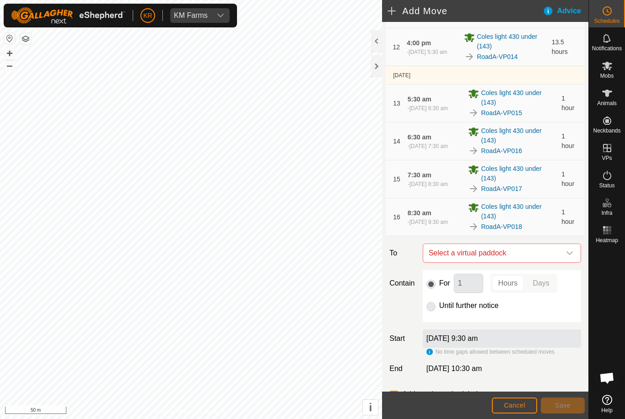
click at [567, 255] on icon "dropdown trigger" at bounding box center [569, 253] width 7 height 7
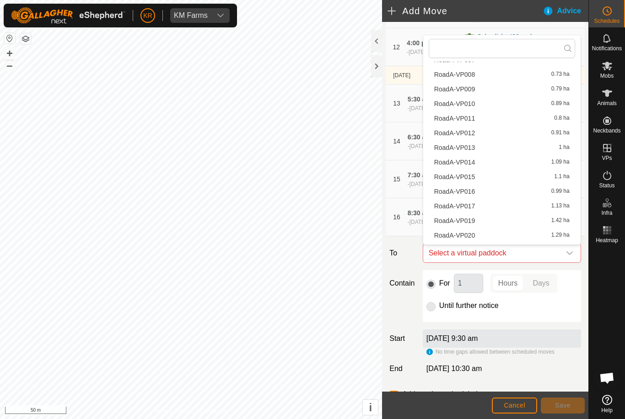
scroll to position [131, 0]
click at [467, 224] on span "RoadA-VP019" at bounding box center [454, 222] width 41 height 6
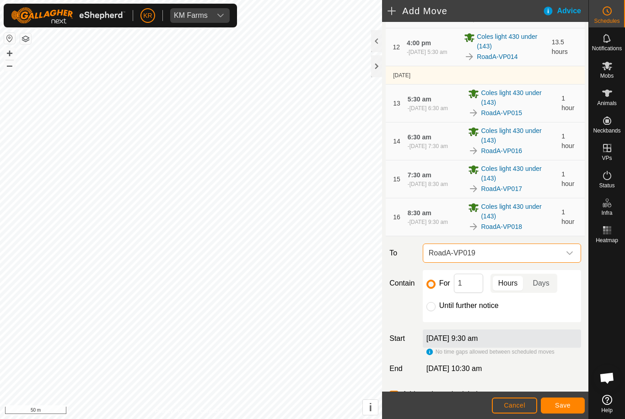
click at [566, 406] on span "Save" at bounding box center [563, 405] width 16 height 7
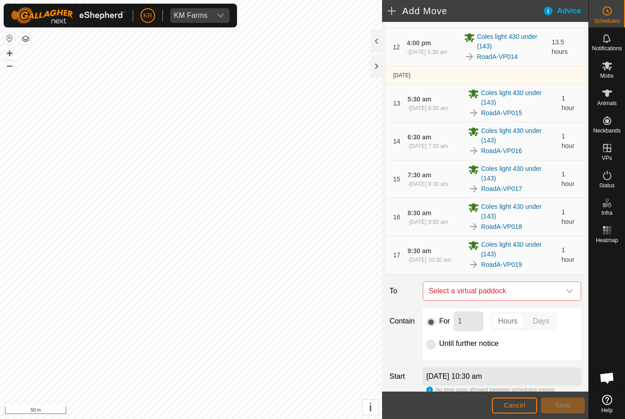
click at [572, 294] on icon "dropdown trigger" at bounding box center [569, 291] width 7 height 7
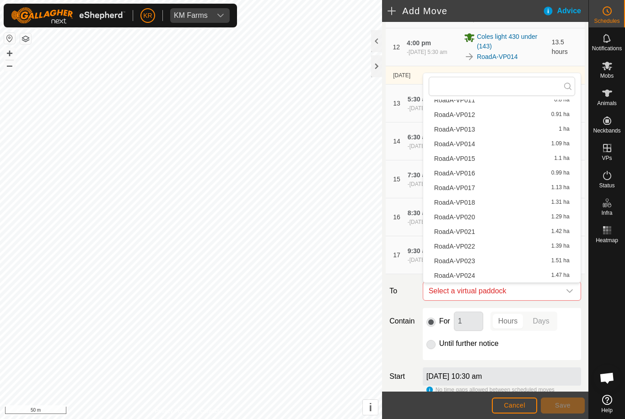
scroll to position [188, 0]
click at [470, 218] on span "RoadA-VP020" at bounding box center [454, 217] width 41 height 6
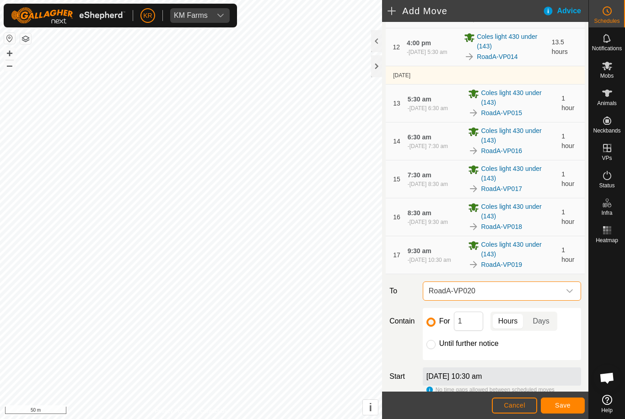
click at [565, 405] on span "Save" at bounding box center [563, 405] width 16 height 7
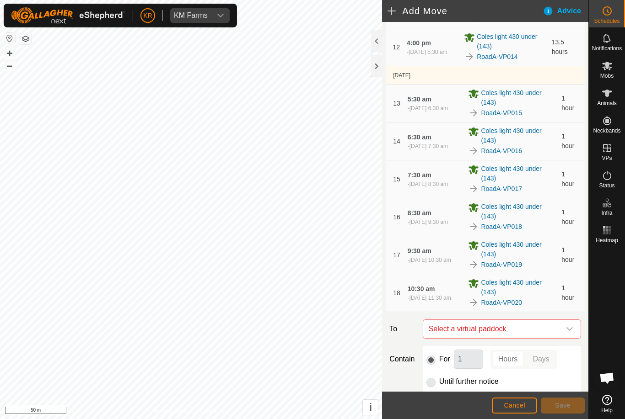
click at [577, 334] on div "dropdown trigger" at bounding box center [569, 329] width 18 height 18
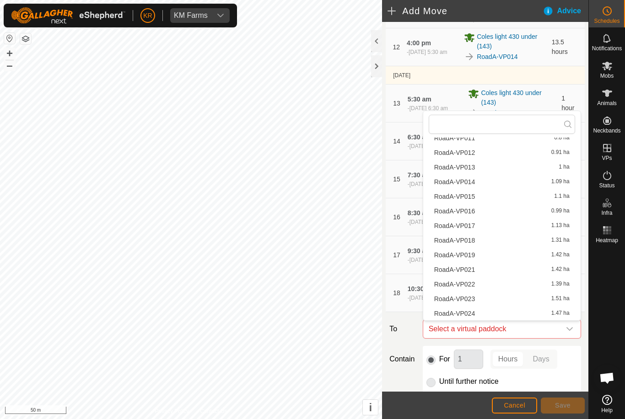
click at [468, 273] on span "RoadA-VP021" at bounding box center [454, 270] width 41 height 6
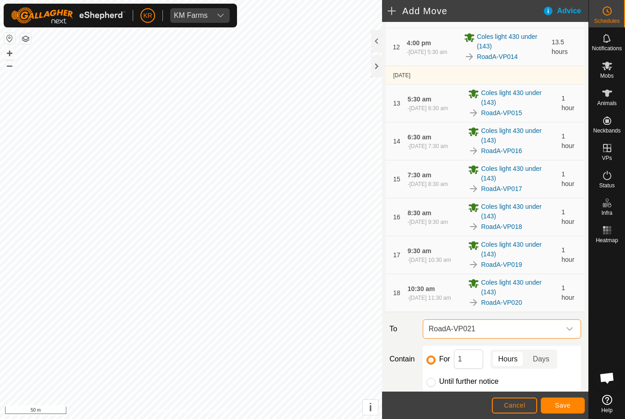
click at [565, 407] on span "Save" at bounding box center [563, 405] width 16 height 7
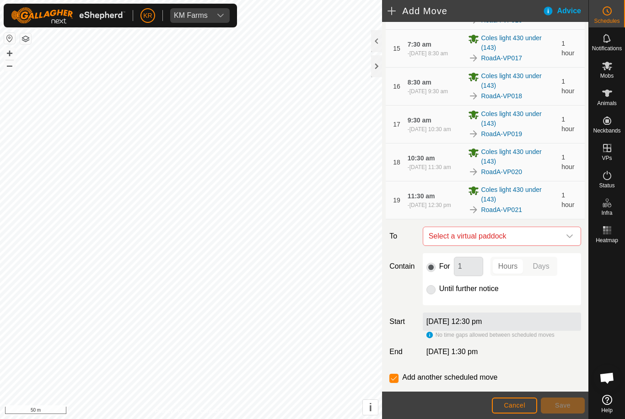
scroll to position [614, 0]
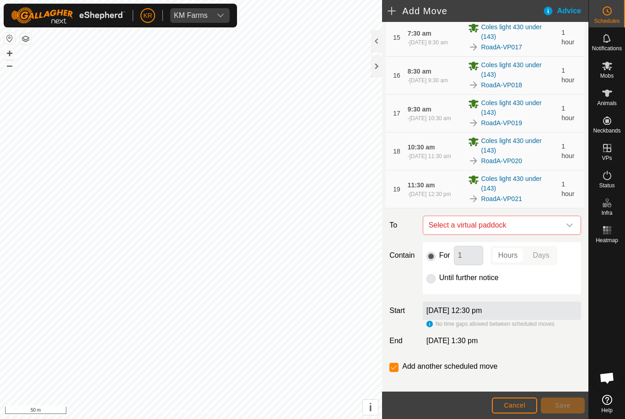
click at [573, 225] on div "dropdown trigger" at bounding box center [569, 225] width 18 height 18
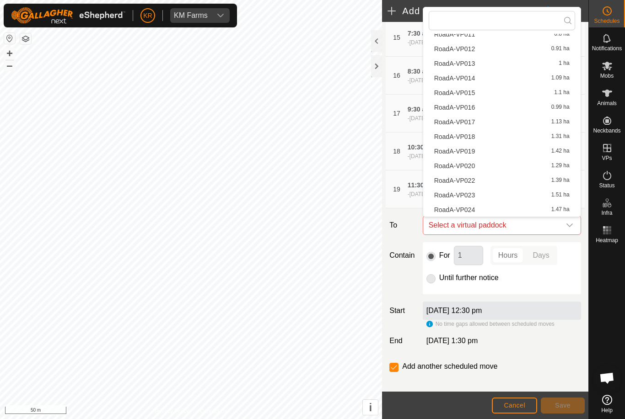
scroll to position [188, 0]
click at [468, 183] on span "RoadA-VP022" at bounding box center [454, 180] width 41 height 6
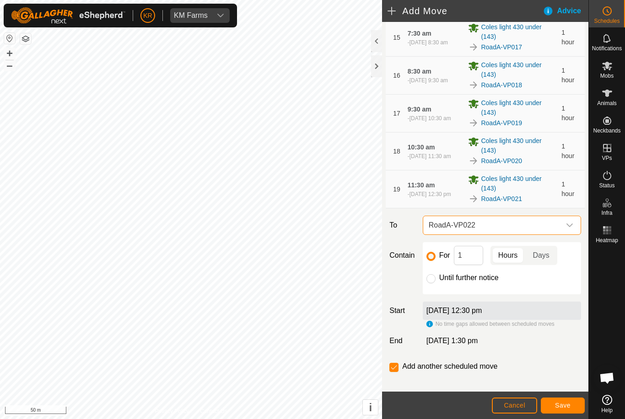
click at [567, 407] on span "Save" at bounding box center [563, 405] width 16 height 7
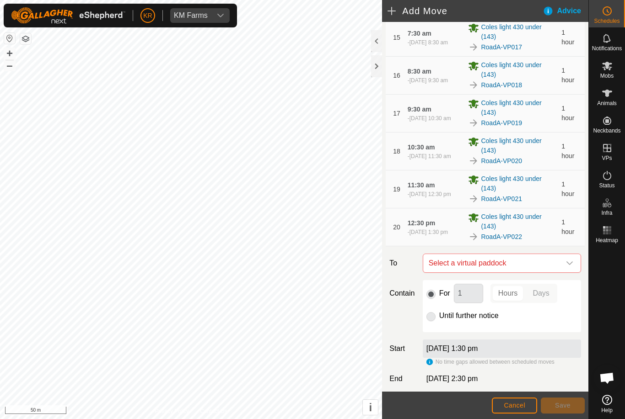
click at [568, 267] on icon "dropdown trigger" at bounding box center [569, 263] width 7 height 7
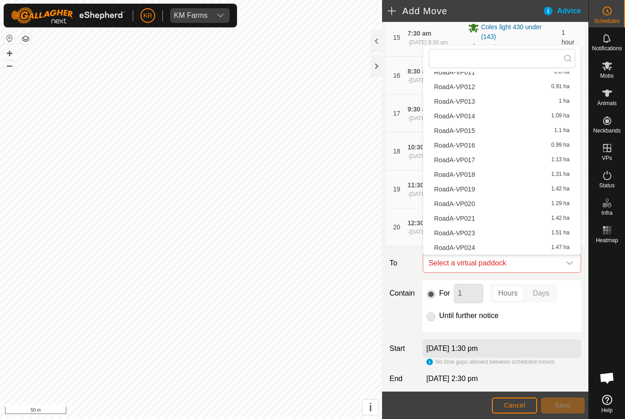
click at [471, 234] on span "RoadA-VP023" at bounding box center [454, 233] width 41 height 6
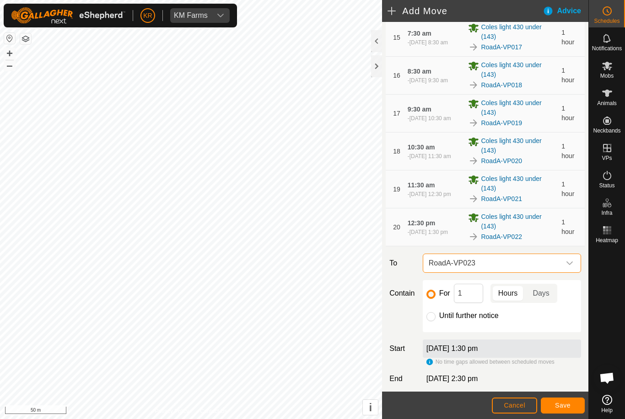
click at [569, 406] on span "Save" at bounding box center [563, 405] width 16 height 7
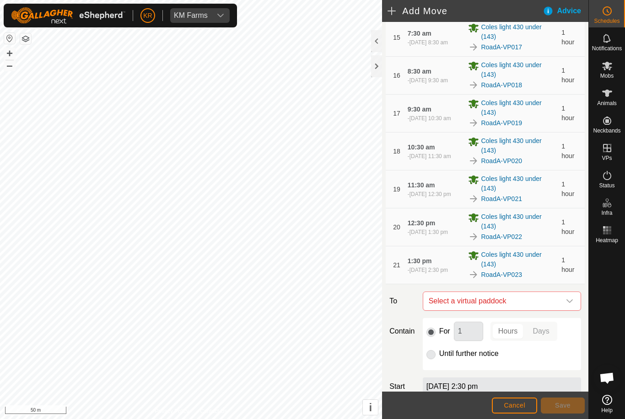
click at [569, 302] on icon "dropdown trigger" at bounding box center [569, 301] width 7 height 7
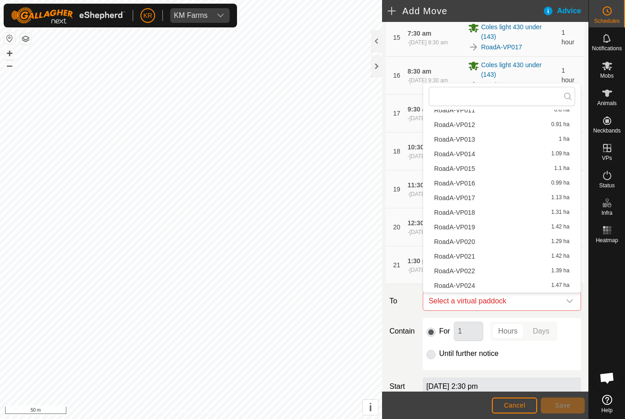
click at [464, 285] on span "RoadA-VP024" at bounding box center [454, 286] width 41 height 6
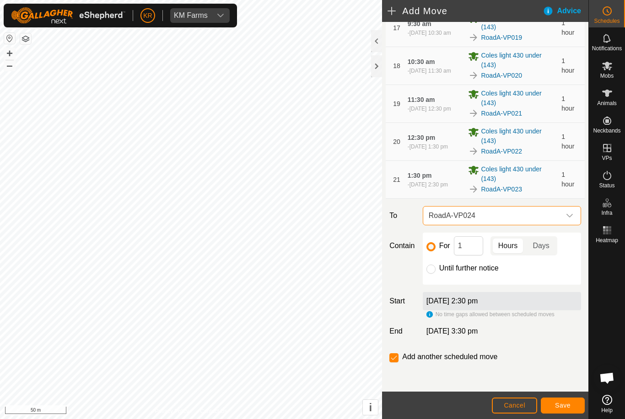
scroll to position [700, 0]
click at [432, 273] on input "Until further notice" at bounding box center [430, 269] width 9 height 9
radio input "true"
checkbox input "false"
click at [566, 407] on span "Save" at bounding box center [563, 405] width 16 height 7
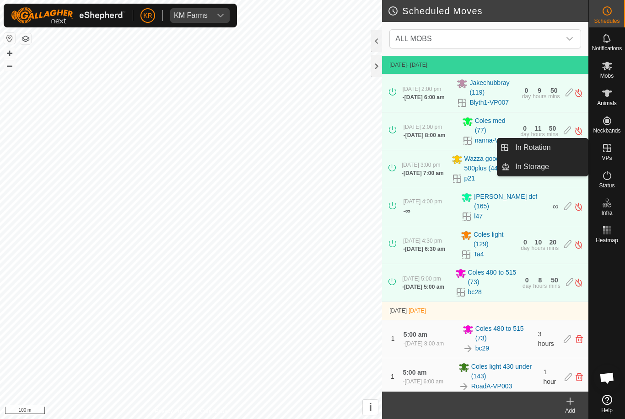
click at [537, 148] on span "In Rotation" at bounding box center [532, 147] width 35 height 11
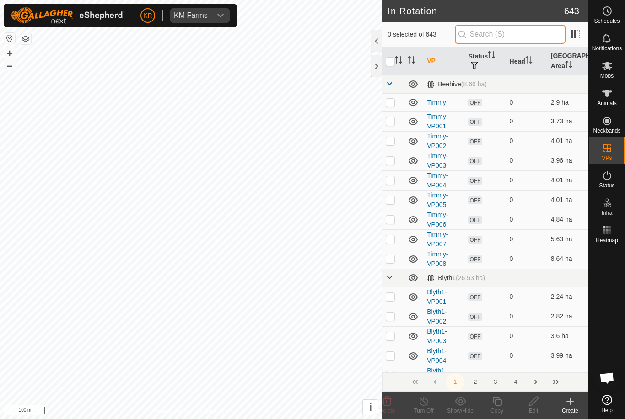
click at [521, 38] on input "text" at bounding box center [510, 34] width 111 height 19
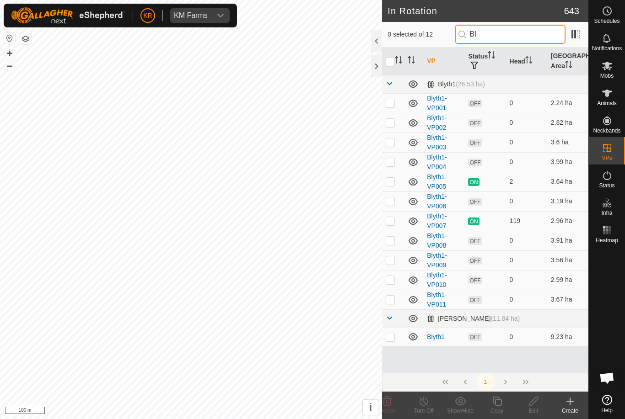
type input "Bl"
click at [391, 300] on p-checkbox at bounding box center [389, 299] width 9 height 7
checkbox input "true"
click at [492, 403] on icon at bounding box center [496, 401] width 11 height 11
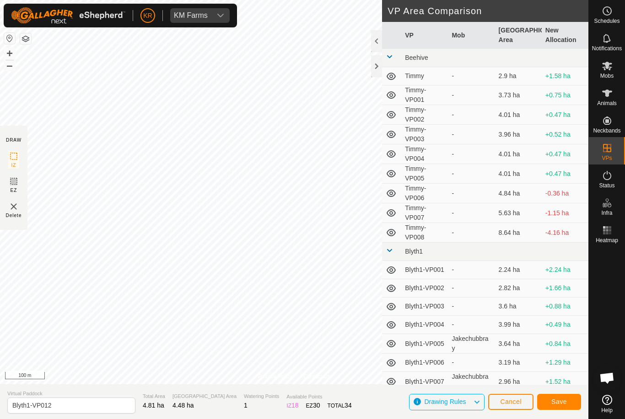
click at [565, 401] on span "Save" at bounding box center [559, 401] width 16 height 7
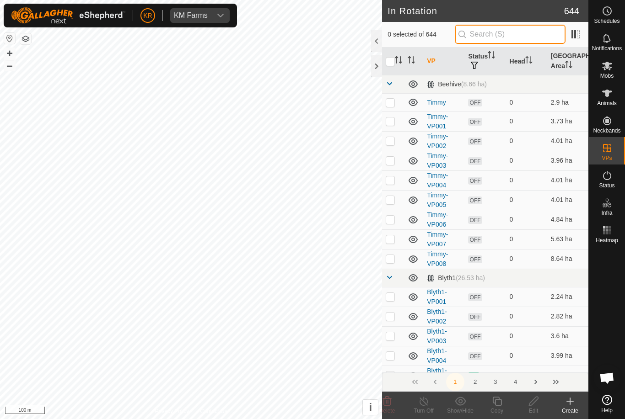
click at [548, 36] on input "text" at bounding box center [510, 34] width 111 height 19
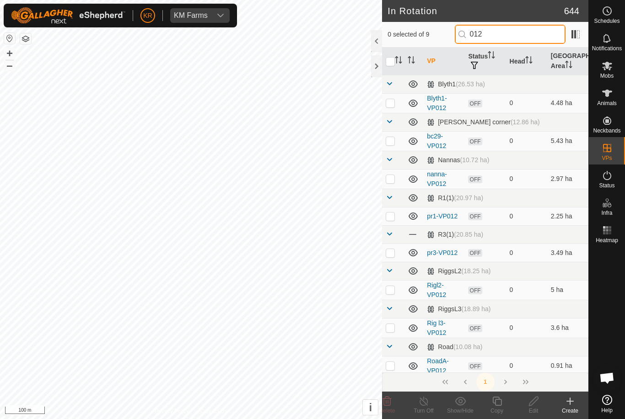
type input "012"
click at [388, 104] on p-checkbox at bounding box center [389, 102] width 9 height 7
checkbox input "true"
click at [493, 407] on div "Copy" at bounding box center [496, 411] width 37 height 8
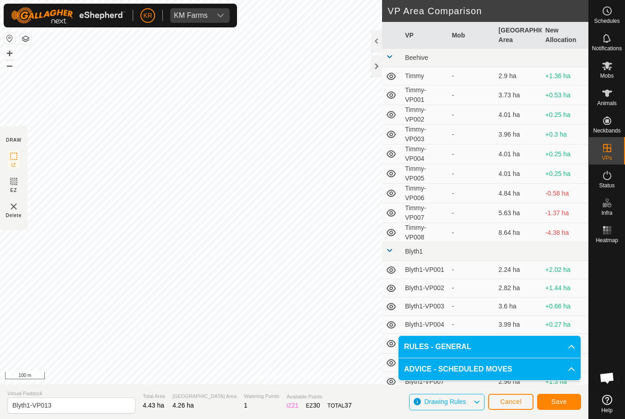
click at [568, 402] on button "Save" at bounding box center [559, 402] width 44 height 16
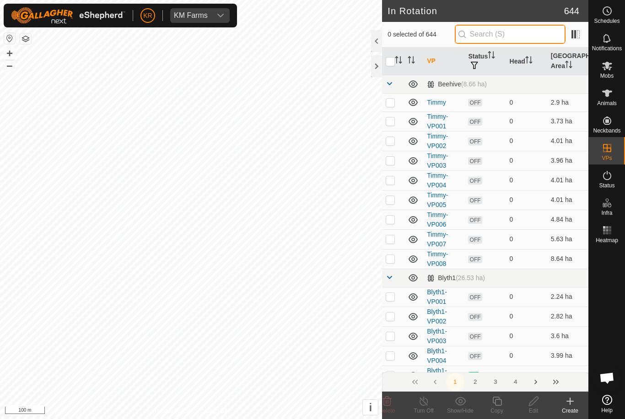
type input "'"
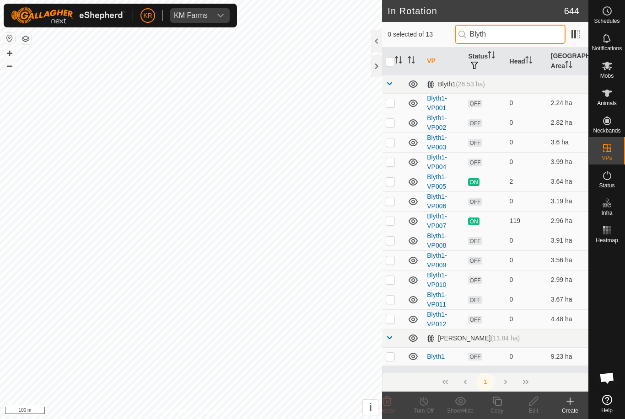
type input "Blyth"
click at [479, 316] on span "OFF" at bounding box center [475, 320] width 14 height 8
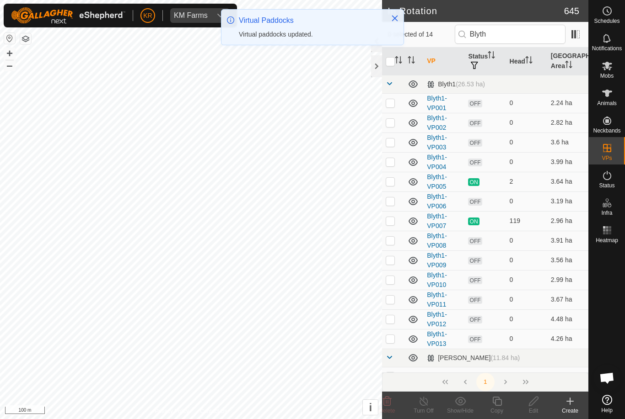
click at [393, 342] on p-checkbox at bounding box center [389, 338] width 9 height 7
checkbox input "true"
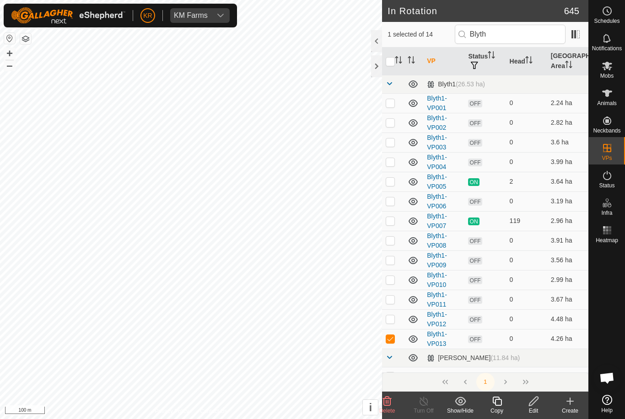
click at [497, 405] on icon at bounding box center [496, 401] width 9 height 9
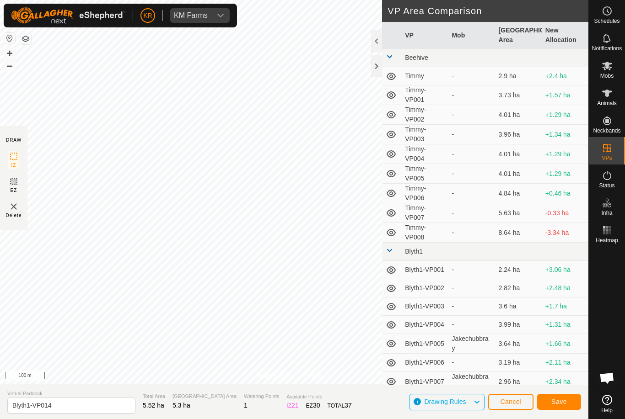
click at [565, 404] on span "Save" at bounding box center [559, 401] width 16 height 7
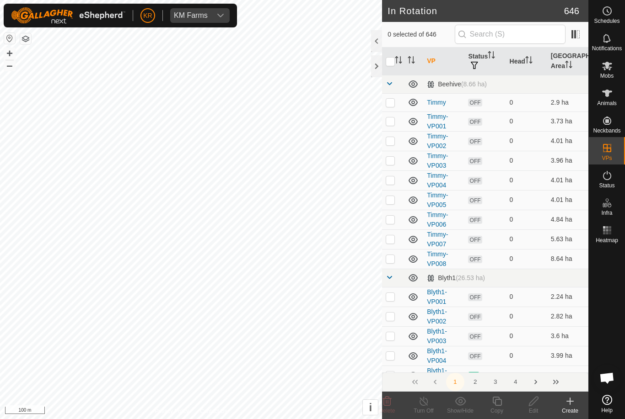
click at [612, 66] on es-mob-svg-icon at bounding box center [607, 66] width 16 height 15
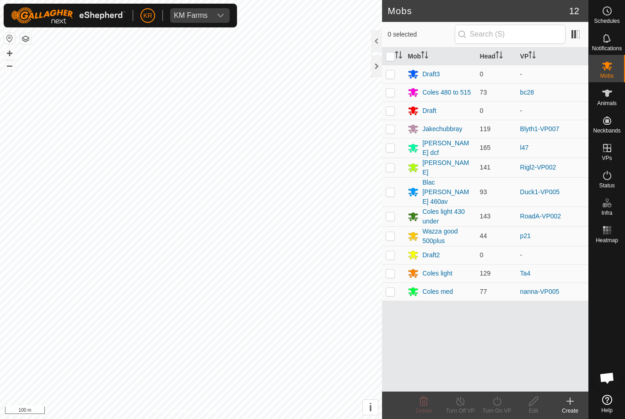
click at [390, 128] on p-checkbox at bounding box center [389, 128] width 9 height 7
checkbox input "true"
click at [499, 404] on icon at bounding box center [496, 401] width 11 height 11
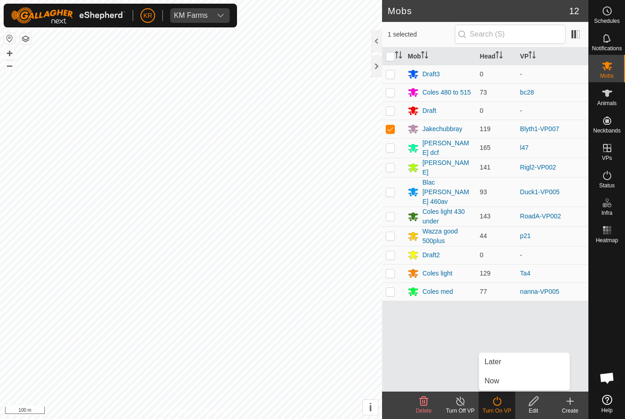
click at [498, 361] on span "Later" at bounding box center [492, 362] width 16 height 11
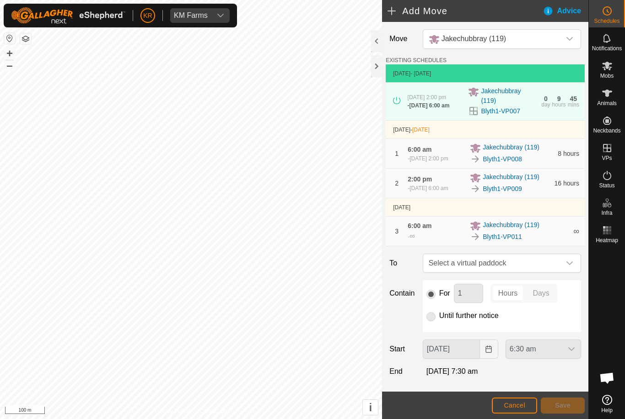
click at [573, 273] on div "dropdown trigger" at bounding box center [569, 263] width 18 height 18
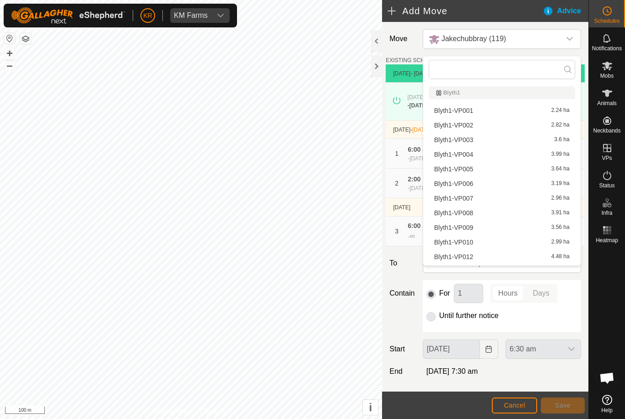
click at [476, 259] on div "Blyth1-VP012 4.48 ha" at bounding box center [501, 257] width 135 height 6
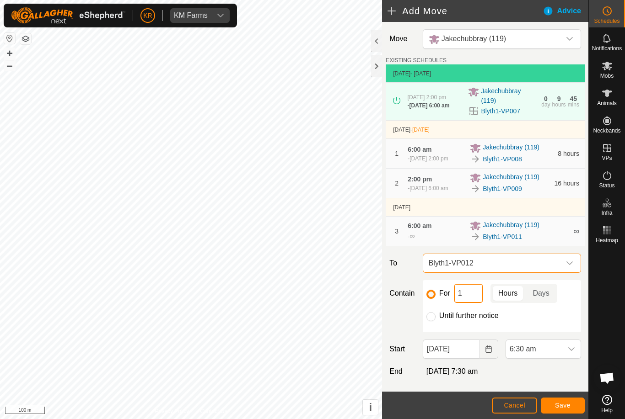
click at [471, 303] on input "1" at bounding box center [468, 293] width 29 height 19
click at [566, 409] on span "Save" at bounding box center [563, 405] width 16 height 7
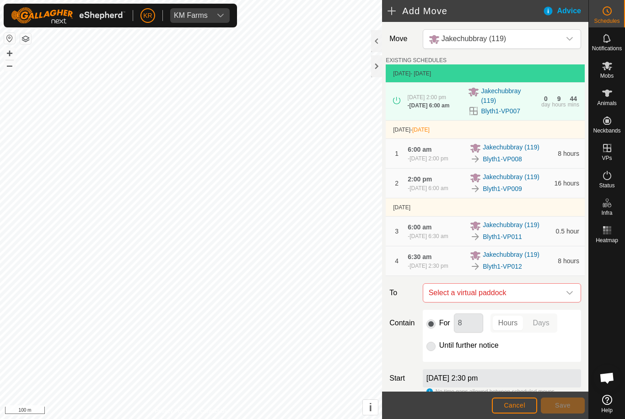
click at [571, 297] on icon "dropdown trigger" at bounding box center [569, 292] width 7 height 7
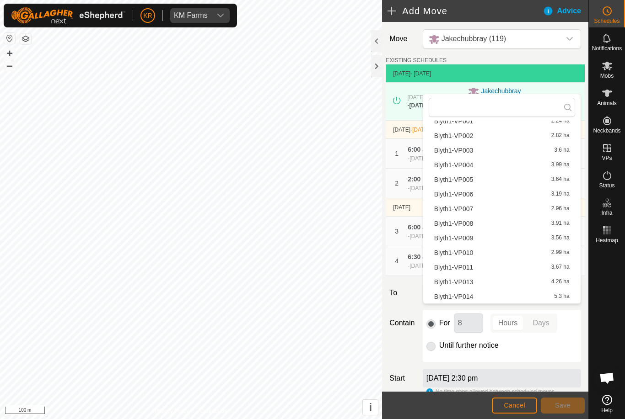
scroll to position [27, 0]
click at [467, 284] on span "Blyth1-VP013" at bounding box center [453, 282] width 39 height 6
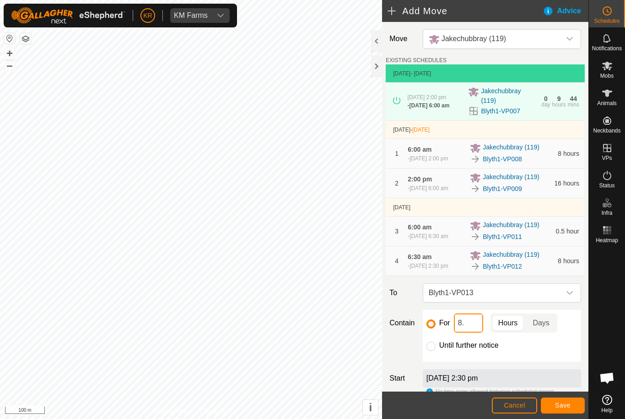
type input "8"
type input "16"
click at [568, 411] on button "Save" at bounding box center [563, 406] width 44 height 16
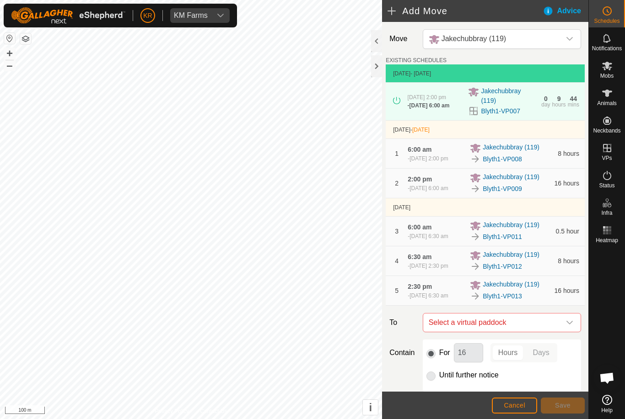
click at [566, 326] on icon "dropdown trigger" at bounding box center [569, 322] width 7 height 7
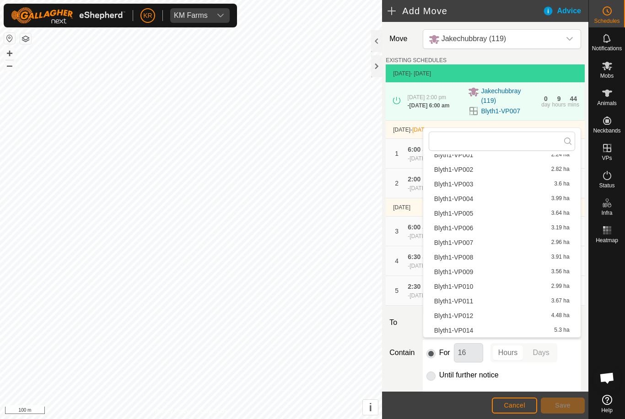
click at [468, 332] on span "Blyth1-VP014" at bounding box center [453, 330] width 39 height 6
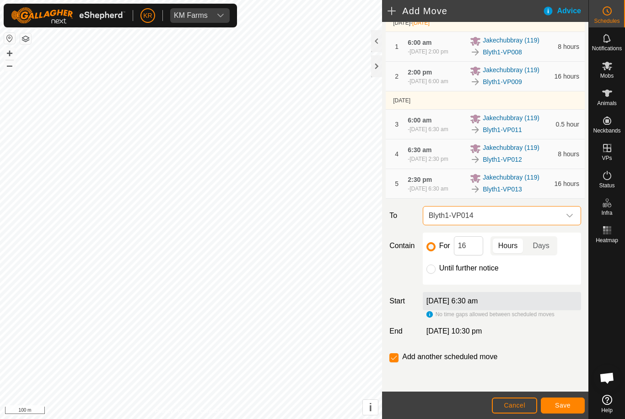
scroll to position [131, 0]
click at [432, 273] on input "Until further notice" at bounding box center [430, 269] width 9 height 9
radio input "true"
checkbox input "false"
click at [566, 405] on span "Save" at bounding box center [563, 405] width 16 height 7
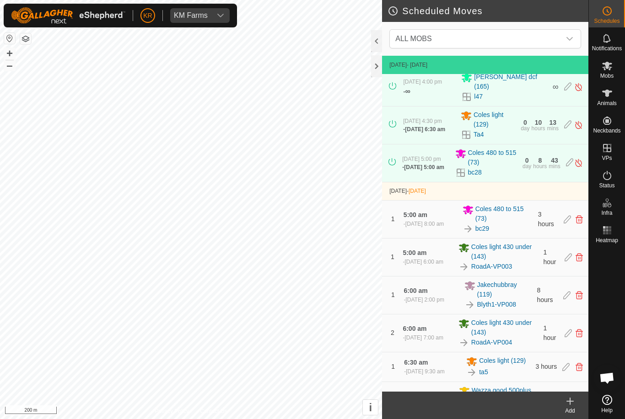
scroll to position [119, 0]
click at [614, 71] on es-mob-svg-icon at bounding box center [607, 66] width 16 height 15
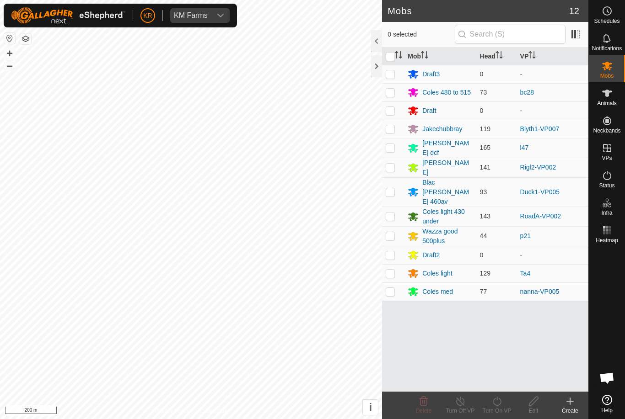
click at [391, 288] on p-checkbox at bounding box center [389, 291] width 9 height 7
checkbox input "true"
click at [502, 400] on icon at bounding box center [496, 401] width 11 height 11
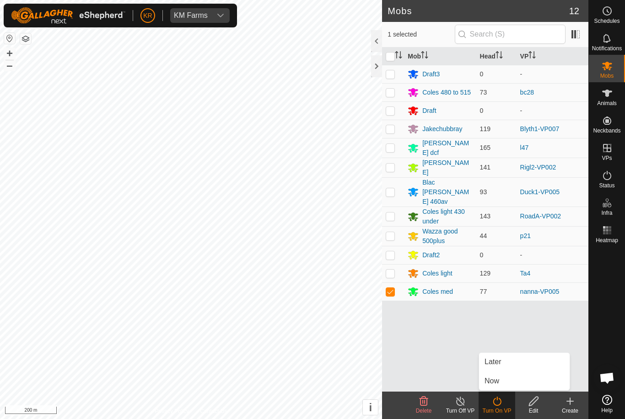
click at [503, 362] on link "Later" at bounding box center [524, 362] width 91 height 18
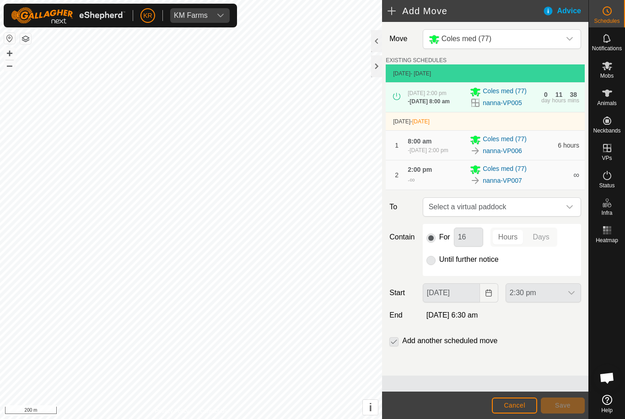
click at [566, 216] on div "dropdown trigger" at bounding box center [569, 207] width 18 height 18
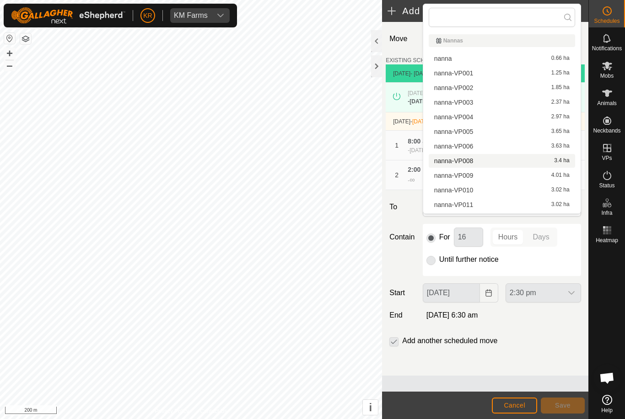
click at [474, 164] on div "nanna-VP008 3.4 ha" at bounding box center [501, 161] width 135 height 6
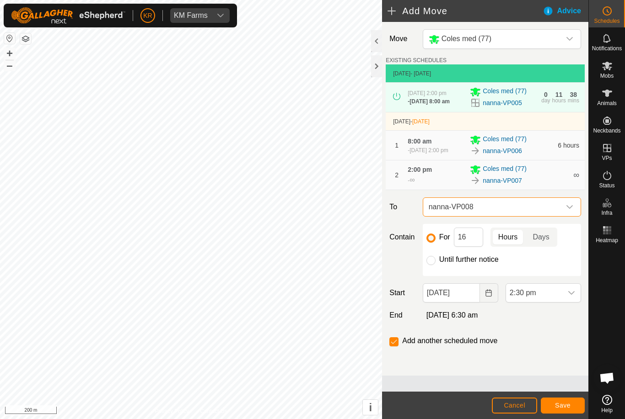
click at [562, 400] on button "Save" at bounding box center [563, 406] width 44 height 16
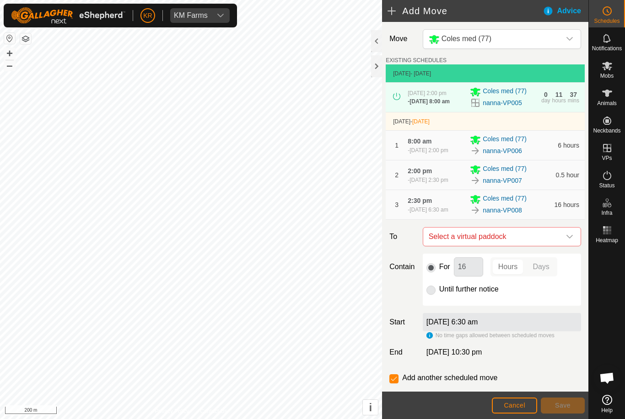
click at [569, 241] on icon "dropdown trigger" at bounding box center [569, 236] width 7 height 7
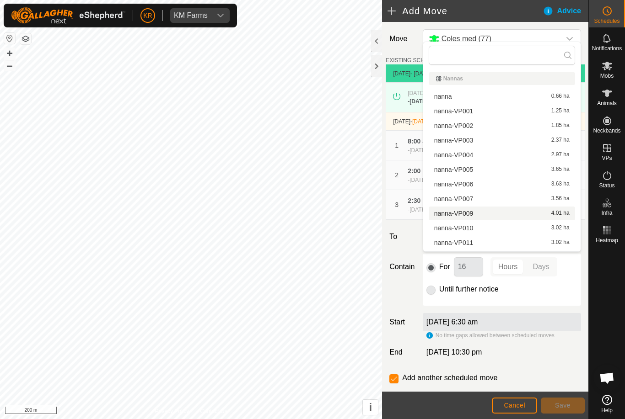
click at [470, 211] on span "nanna-VP009" at bounding box center [453, 213] width 39 height 6
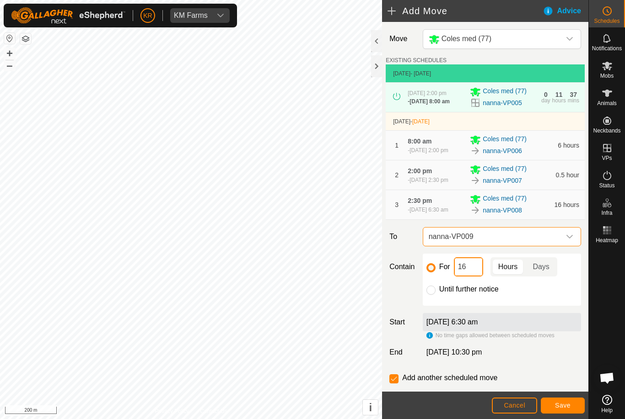
click at [480, 277] on input "16" at bounding box center [468, 266] width 29 height 19
type input "1"
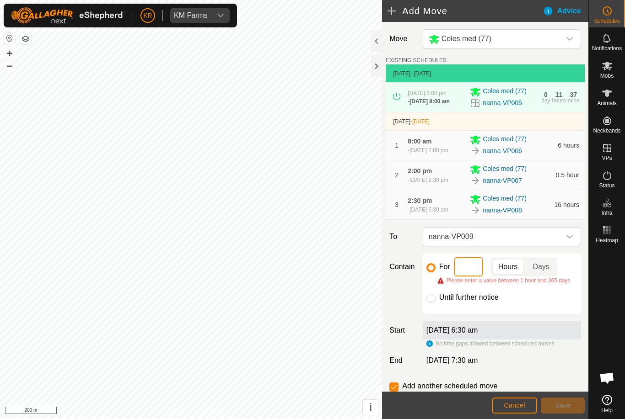
type input "6"
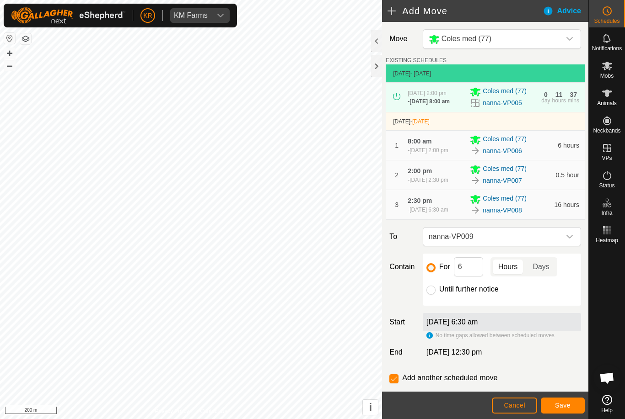
click at [569, 400] on button "Save" at bounding box center [563, 406] width 44 height 16
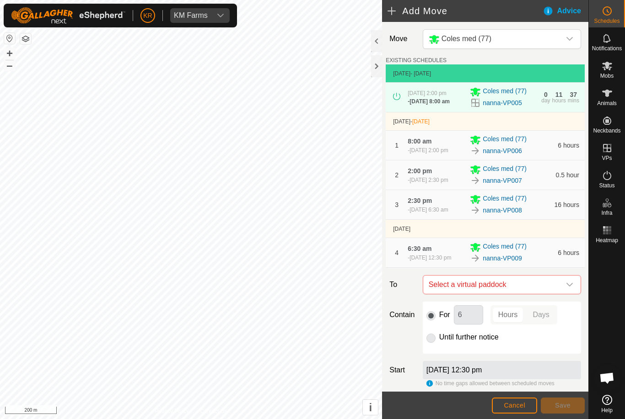
click at [568, 287] on icon "dropdown trigger" at bounding box center [569, 285] width 6 height 4
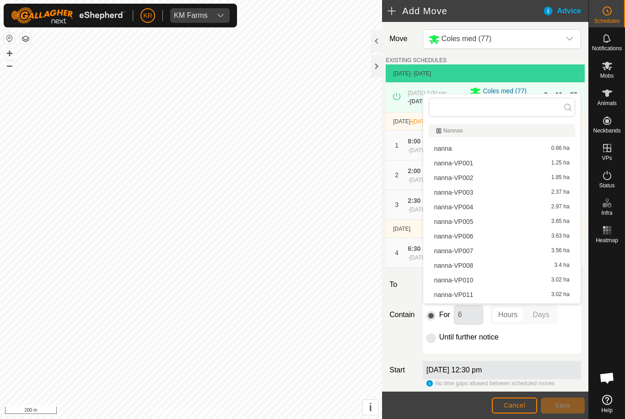
click at [473, 278] on span "nanna-VP010" at bounding box center [453, 280] width 39 height 6
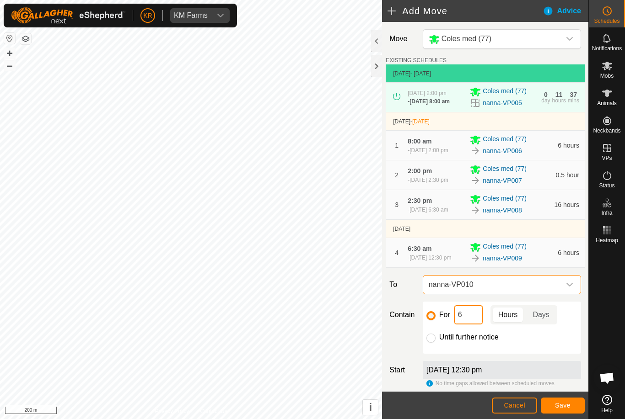
click at [473, 325] on input "6" at bounding box center [468, 314] width 29 height 19
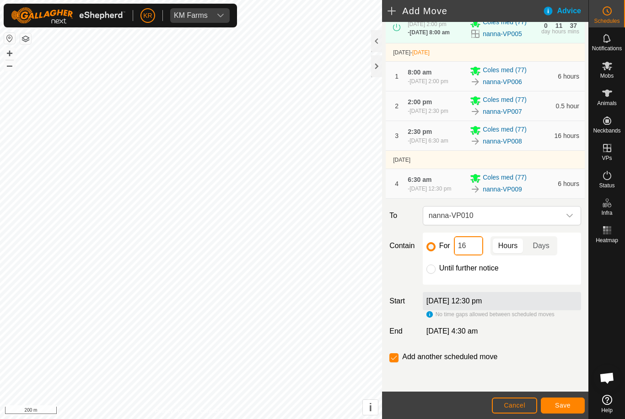
scroll to position [87, 0]
click at [566, 402] on span "Save" at bounding box center [563, 405] width 16 height 7
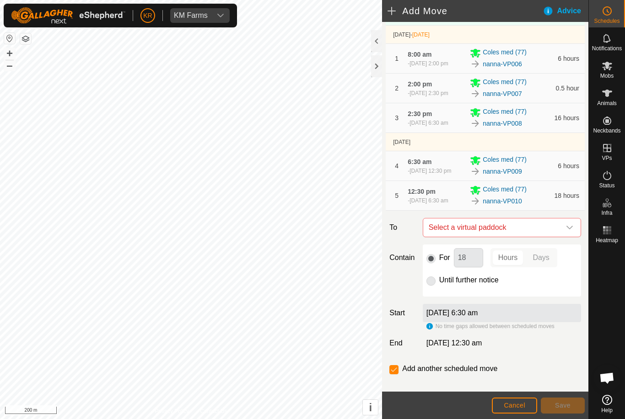
click at [559, 237] on span "Select a virtual paddock" at bounding box center [492, 228] width 135 height 18
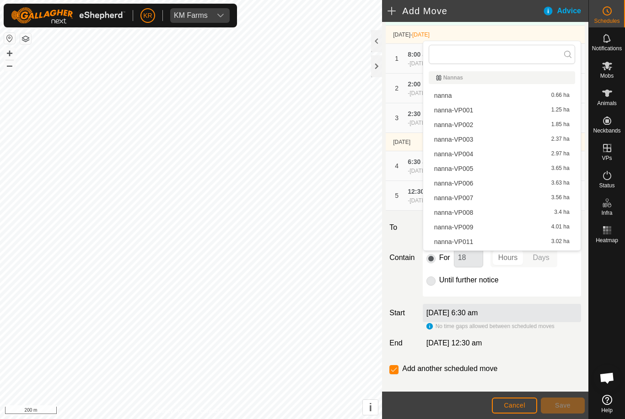
click at [471, 242] on span "nanna-VP011" at bounding box center [453, 242] width 39 height 6
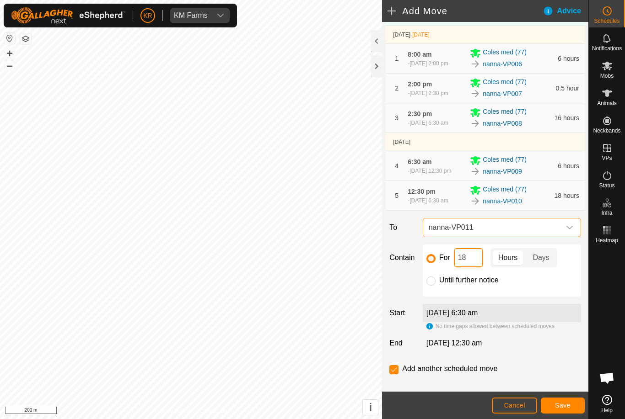
click at [474, 268] on input "18" at bounding box center [468, 257] width 29 height 19
type input "1"
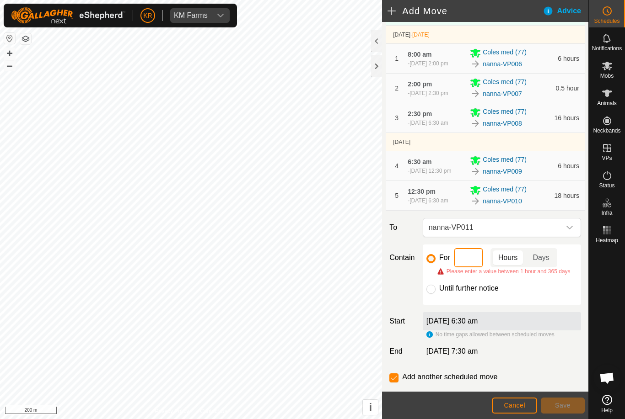
type input "6"
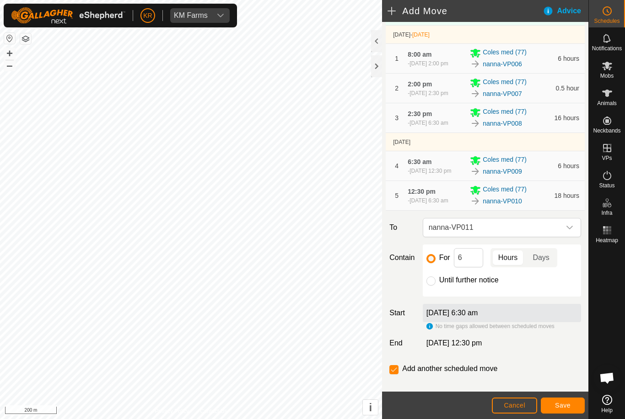
click at [557, 405] on span "Save" at bounding box center [563, 405] width 16 height 7
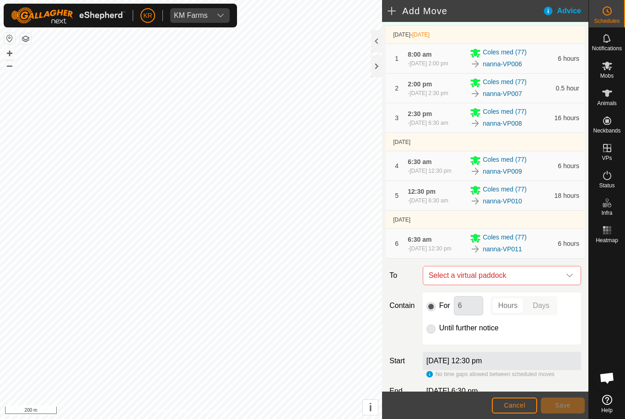
click at [568, 278] on icon "dropdown trigger" at bounding box center [569, 276] width 6 height 4
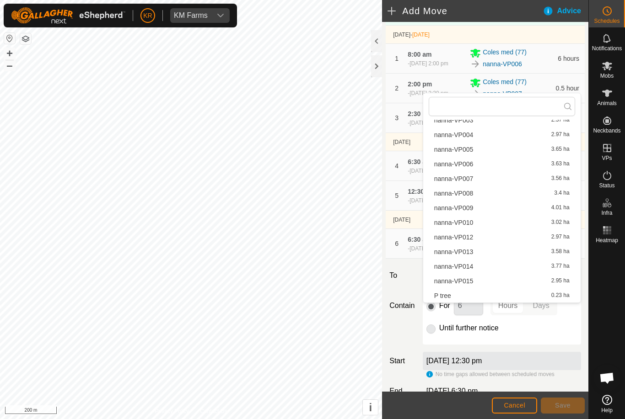
scroll to position [71, 0]
click at [471, 234] on span "nanna-VP012" at bounding box center [453, 237] width 39 height 6
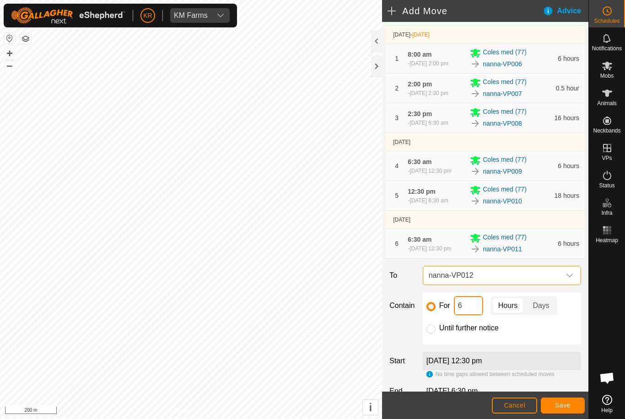
click at [470, 316] on input "6" at bounding box center [468, 305] width 29 height 19
click at [561, 405] on span "Save" at bounding box center [563, 405] width 16 height 7
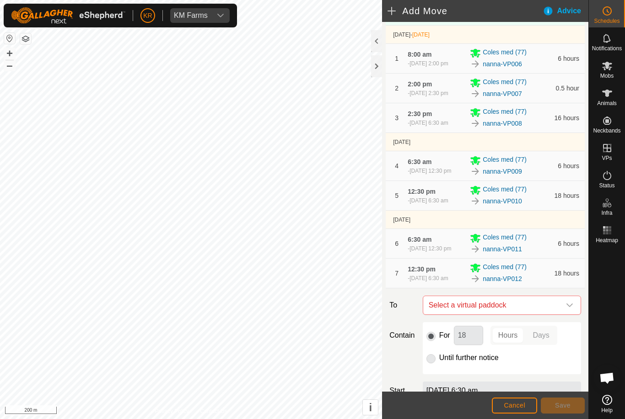
click at [567, 315] on div "dropdown trigger" at bounding box center [569, 305] width 18 height 18
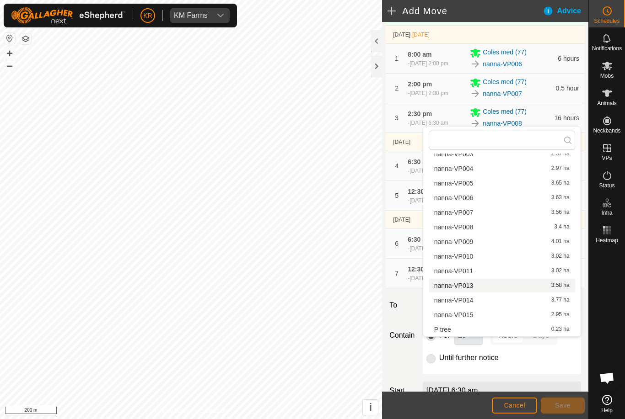
click at [466, 289] on span "nanna-VP013" at bounding box center [453, 286] width 39 height 6
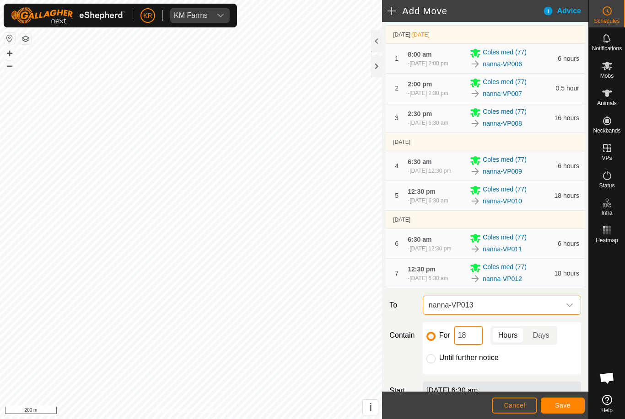
click at [471, 345] on input "18" at bounding box center [468, 335] width 29 height 19
type input "1"
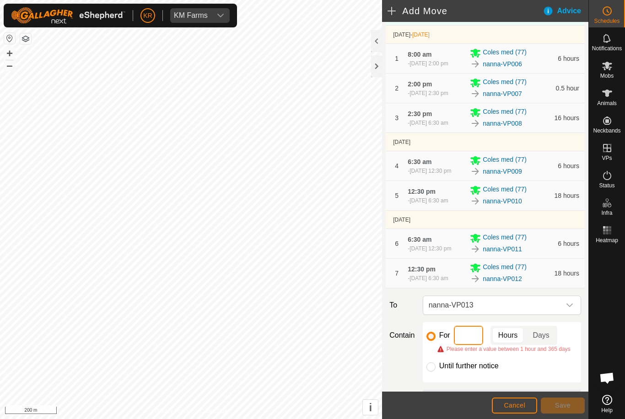
type input "6"
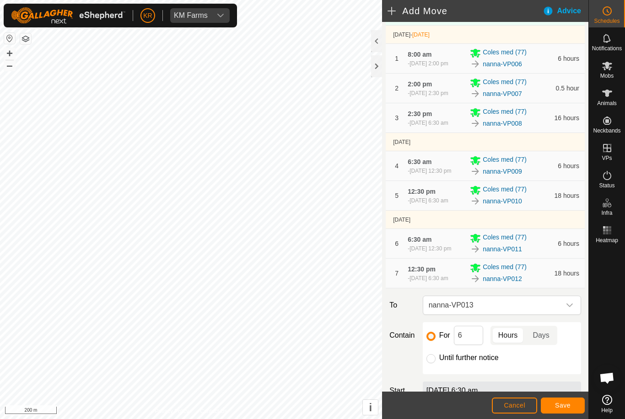
click at [567, 404] on span "Save" at bounding box center [563, 405] width 16 height 7
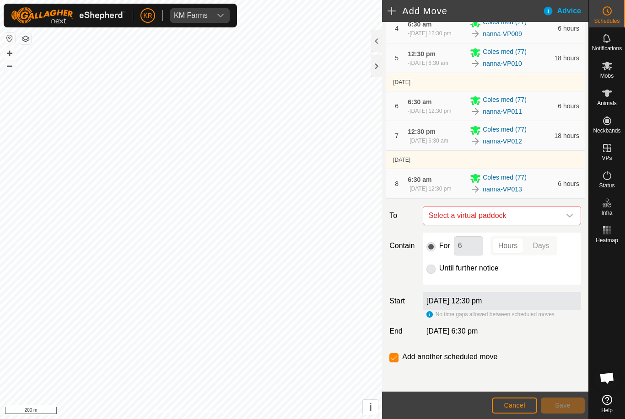
scroll to position [269, 0]
click at [570, 212] on div "dropdown trigger" at bounding box center [569, 216] width 18 height 18
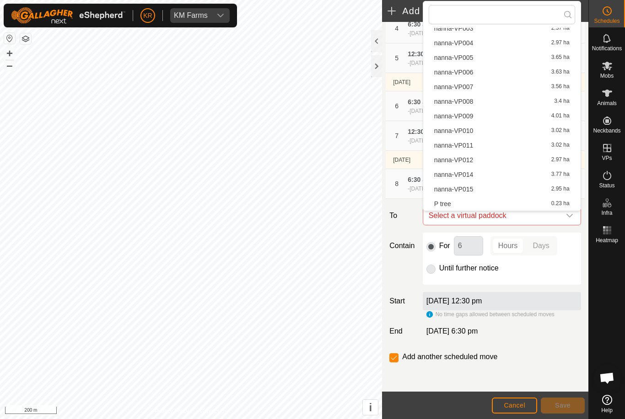
scroll to position [71, 0]
click at [467, 175] on span "nanna-VP014" at bounding box center [453, 174] width 39 height 6
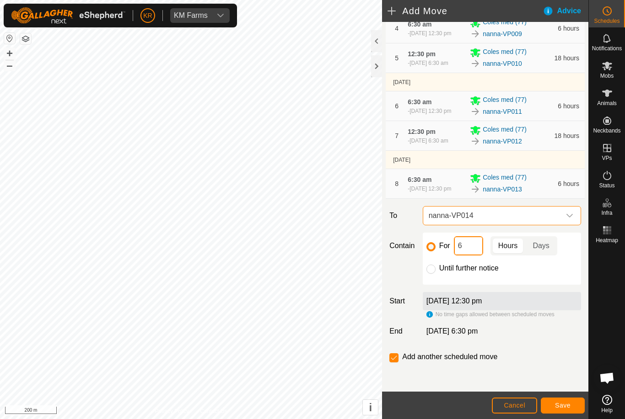
click at [469, 244] on input "6" at bounding box center [468, 245] width 29 height 19
type input "18"
click at [562, 401] on button "Save" at bounding box center [563, 406] width 44 height 16
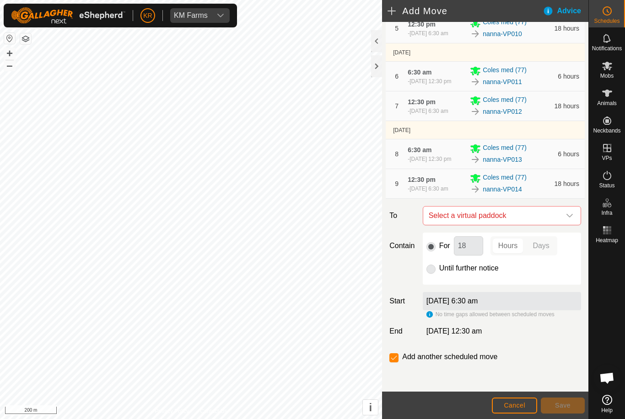
click at [572, 219] on icon "dropdown trigger" at bounding box center [569, 215] width 7 height 7
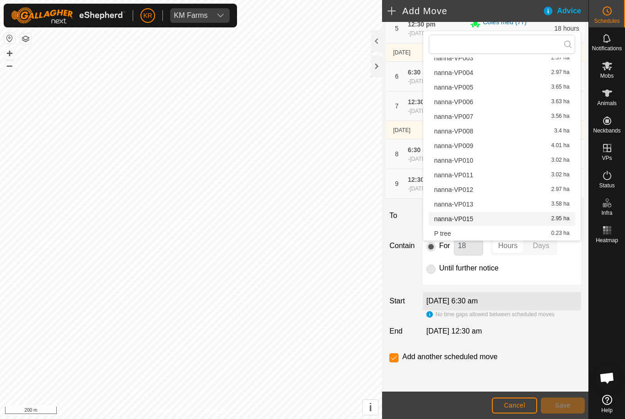
click at [474, 219] on div "nanna-VP015 2.95 ha" at bounding box center [501, 219] width 135 height 6
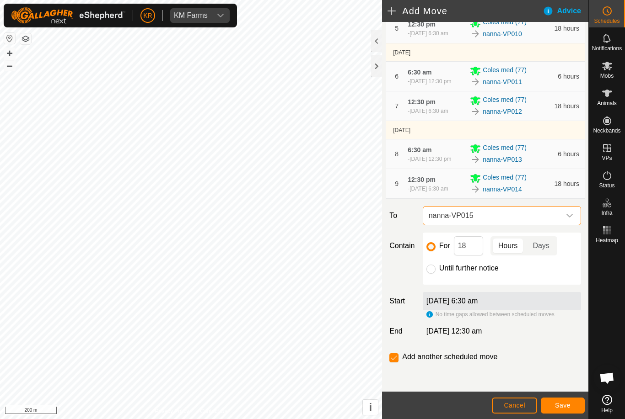
click at [434, 274] on input "Until further notice" at bounding box center [430, 269] width 9 height 9
radio input "true"
checkbox input "false"
click at [563, 404] on span "Save" at bounding box center [563, 405] width 16 height 7
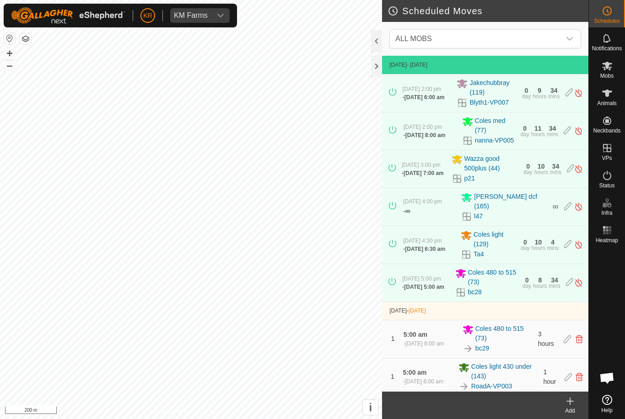
click at [559, 37] on span "ALL MOBS" at bounding box center [475, 39] width 169 height 18
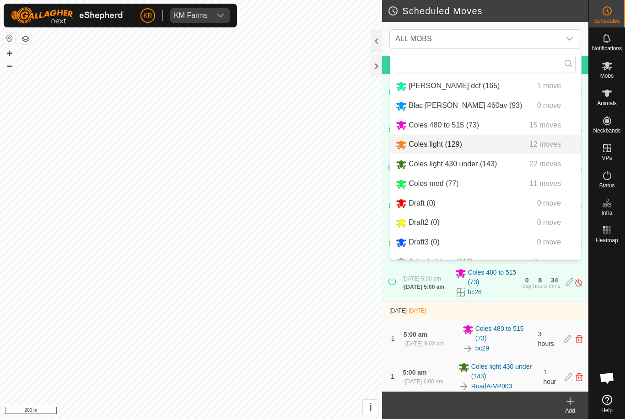
click at [454, 146] on span "Coles light (129)" at bounding box center [435, 144] width 54 height 8
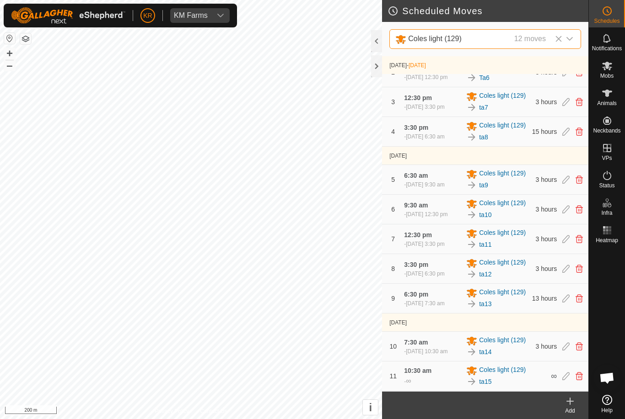
scroll to position [147, 0]
click at [611, 70] on icon at bounding box center [606, 65] width 11 height 11
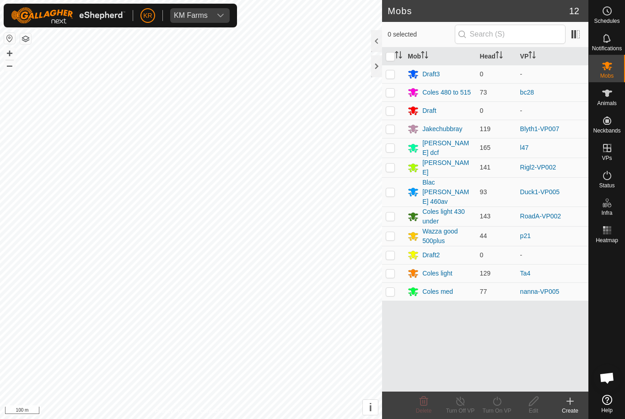
click at [395, 145] on p-checkbox at bounding box center [389, 147] width 9 height 7
checkbox input "true"
click at [496, 407] on div "Turn On VP" at bounding box center [496, 411] width 37 height 8
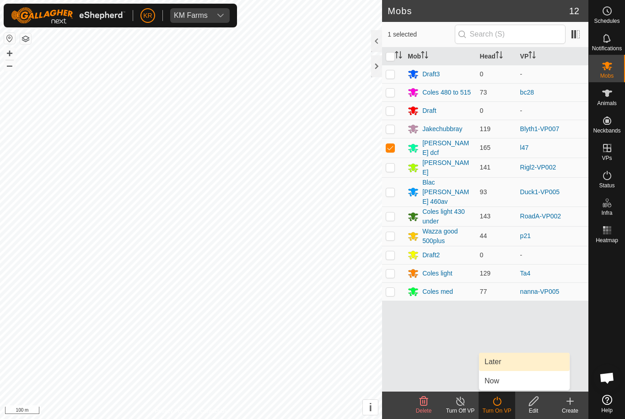
click at [499, 367] on span "Later" at bounding box center [492, 362] width 16 height 11
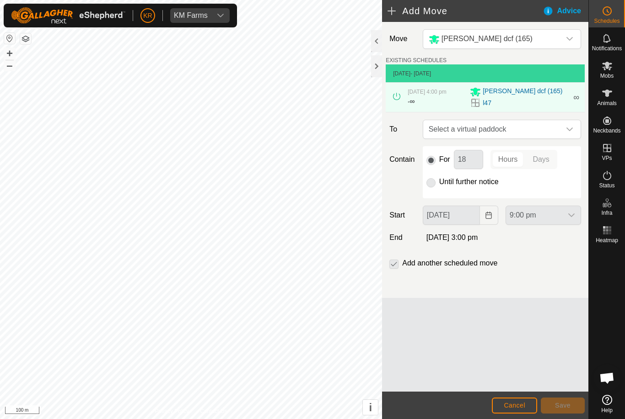
click at [565, 132] on div "dropdown trigger" at bounding box center [569, 129] width 18 height 18
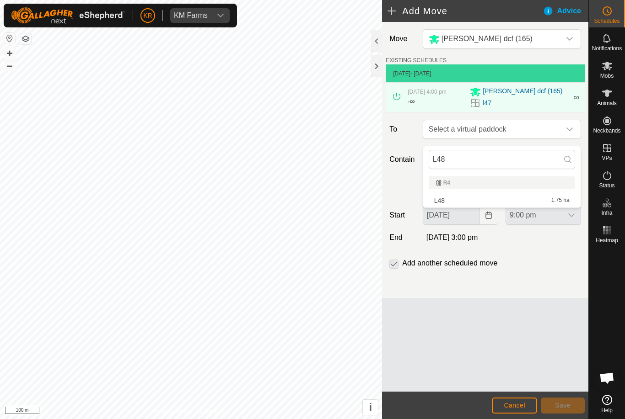
type input "L48"
click at [502, 200] on div "L48 1.75 ha" at bounding box center [501, 201] width 135 height 6
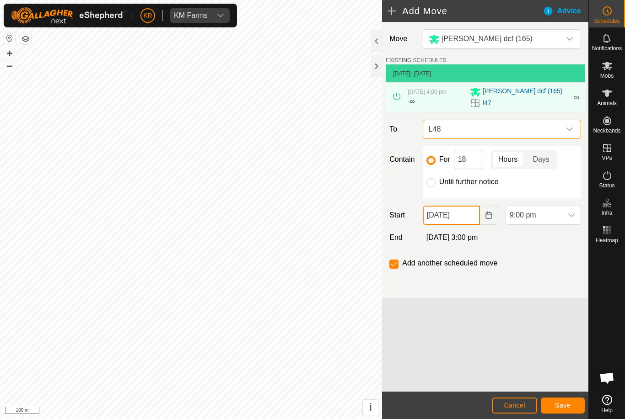
click at [464, 221] on input "12 Sep, 2025" at bounding box center [451, 215] width 57 height 19
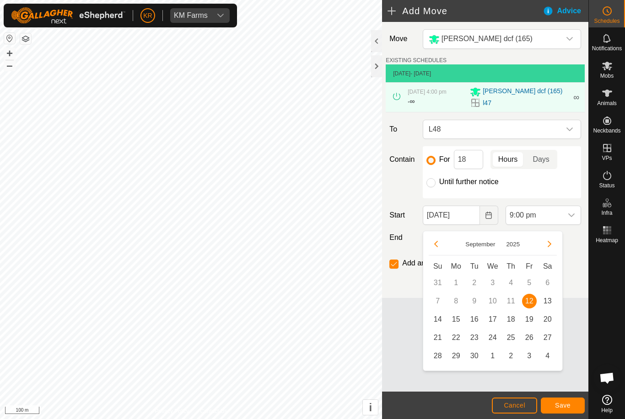
click at [547, 302] on span "13" at bounding box center [547, 301] width 15 height 15
type input "13 Sep, 2025"
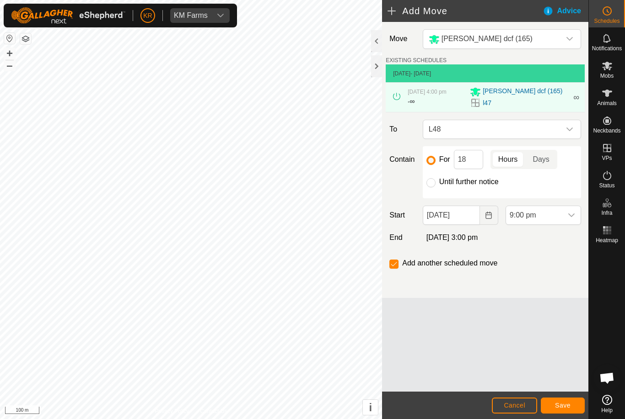
click at [561, 221] on span "9:00 pm" at bounding box center [534, 215] width 56 height 18
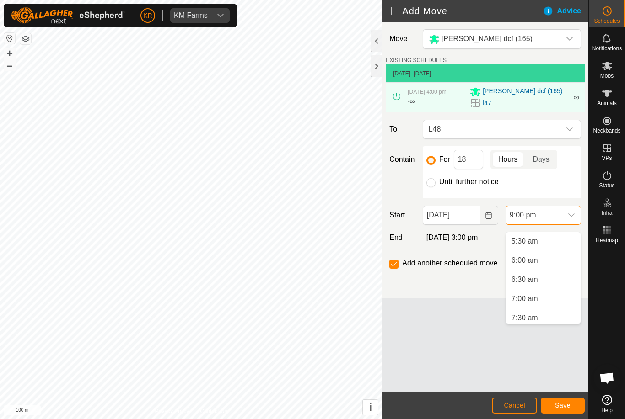
click at [535, 263] on span "6:00 am" at bounding box center [524, 260] width 27 height 11
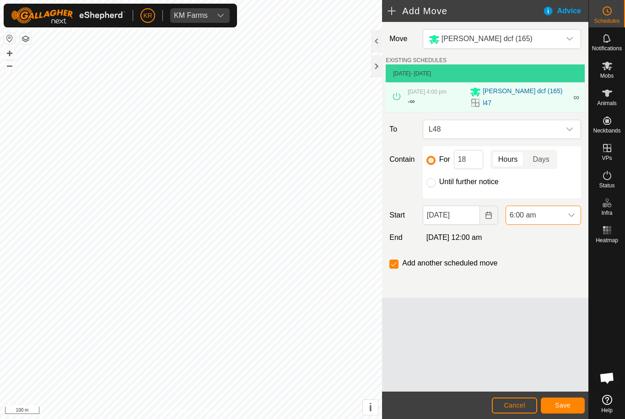
scroll to position [733, 0]
click at [475, 169] on input "18" at bounding box center [468, 159] width 29 height 19
type input "13"
click at [566, 399] on button "Save" at bounding box center [563, 406] width 44 height 16
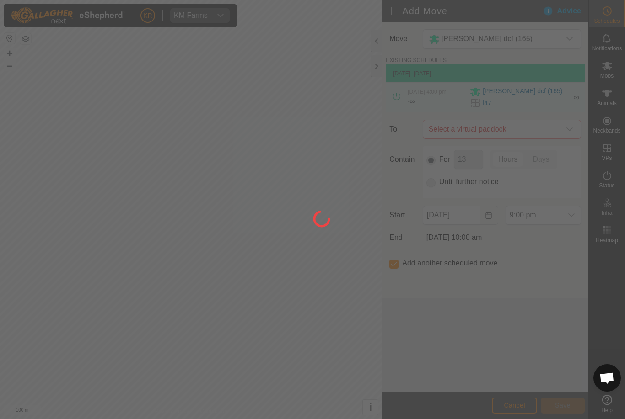
click at [573, 138] on div at bounding box center [312, 209] width 625 height 419
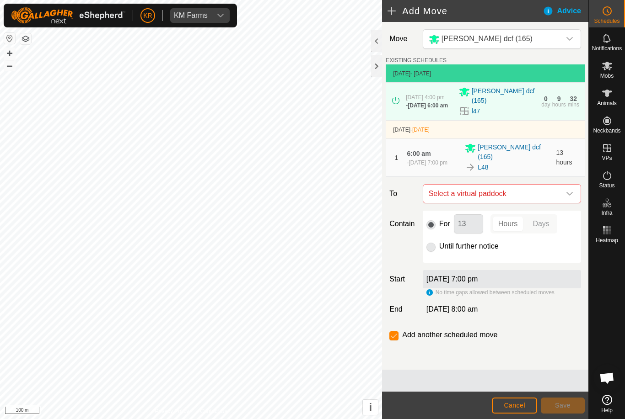
click at [556, 196] on span "Select a virtual paddock" at bounding box center [492, 194] width 135 height 18
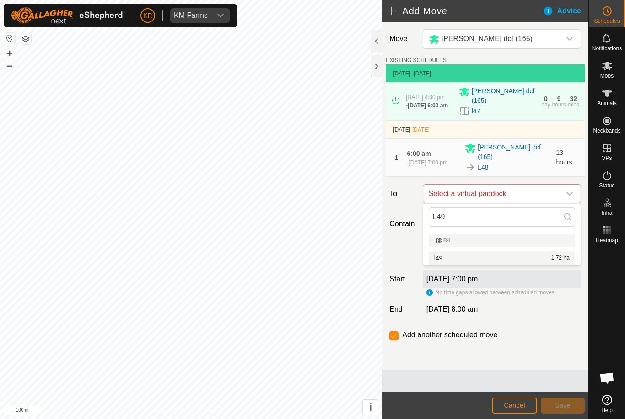
type input "L49"
click at [462, 260] on div "l49 1.72 ha" at bounding box center [501, 258] width 135 height 6
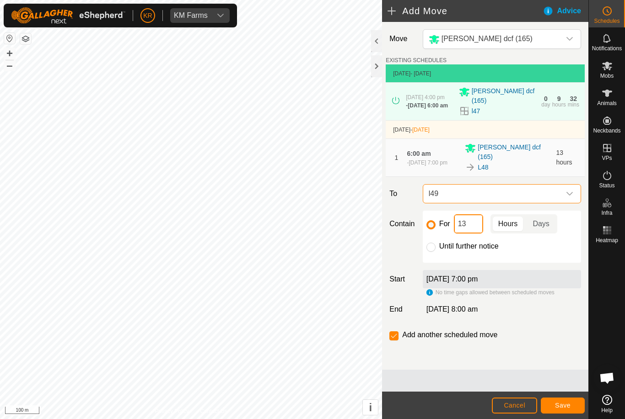
click at [475, 222] on input "13" at bounding box center [468, 223] width 29 height 19
type input "1"
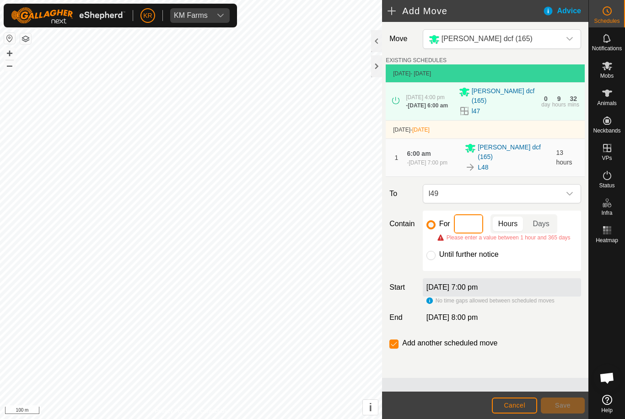
type input "3"
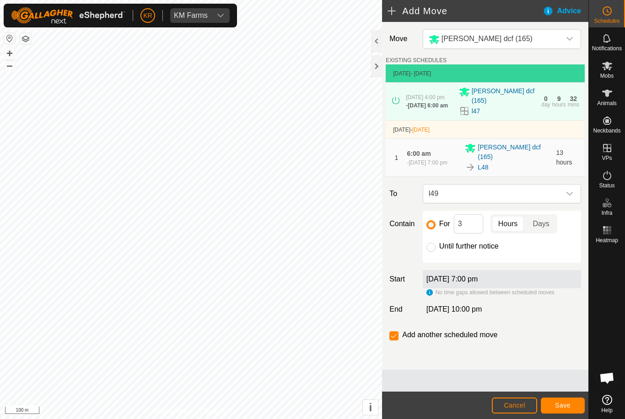
click at [565, 403] on span "Save" at bounding box center [563, 405] width 16 height 7
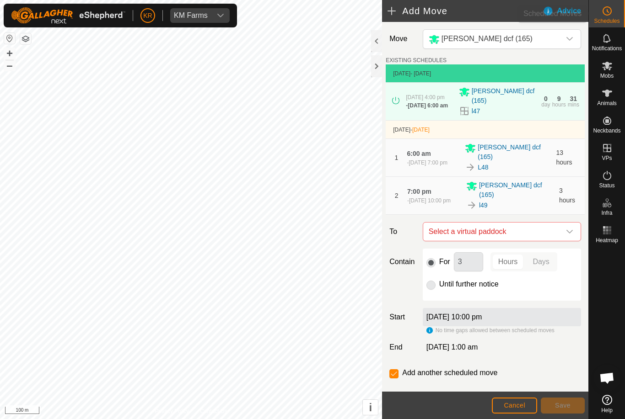
click at [612, 6] on es-schedule-vp-svg-icon at bounding box center [607, 11] width 16 height 15
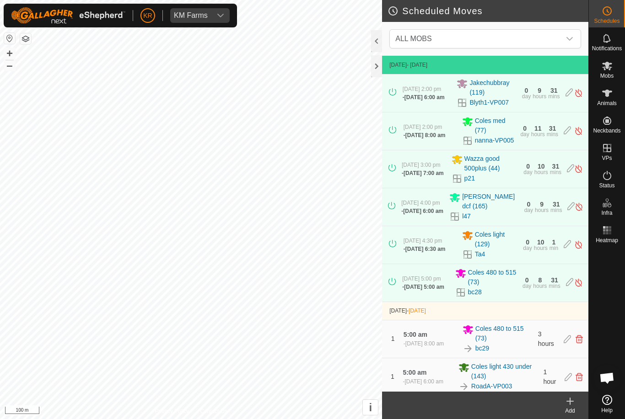
click at [610, 18] on span "Schedules" at bounding box center [607, 20] width 26 height 5
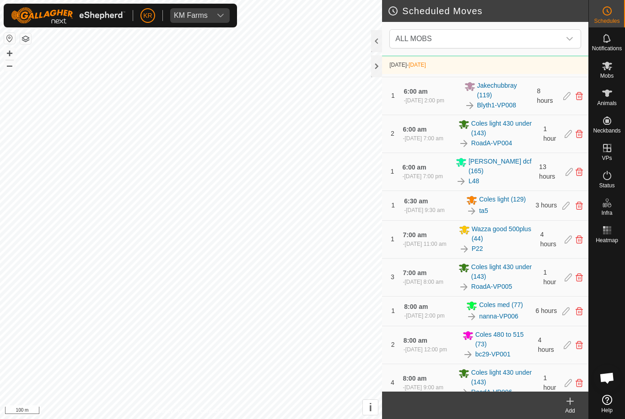
scroll to position [334, 0]
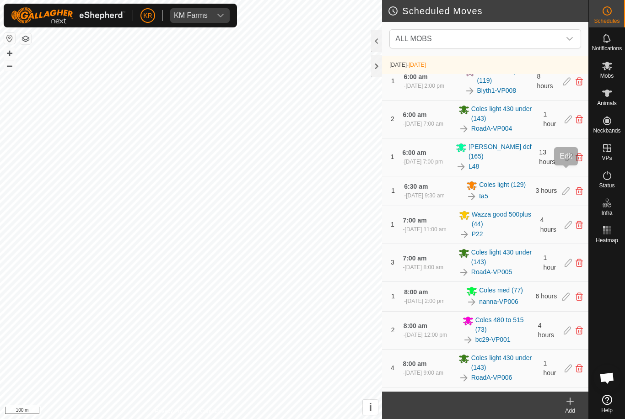
click at [566, 161] on icon at bounding box center [568, 157] width 7 height 8
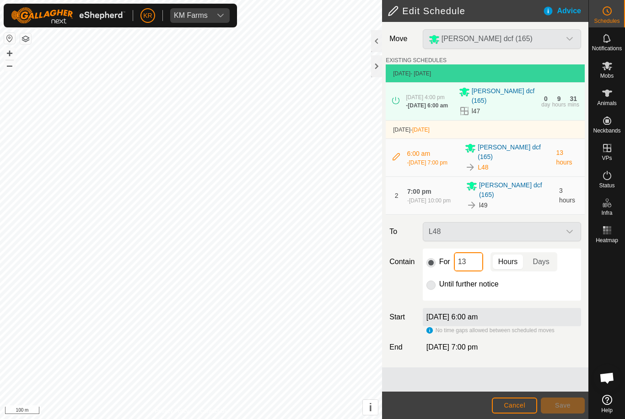
click at [466, 259] on input "13" at bounding box center [468, 261] width 29 height 19
type input "1"
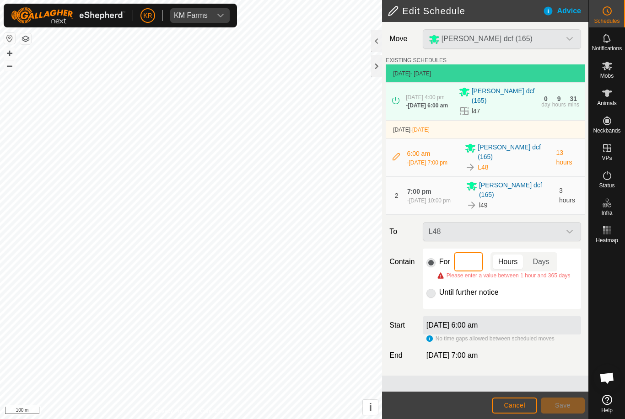
type input "3"
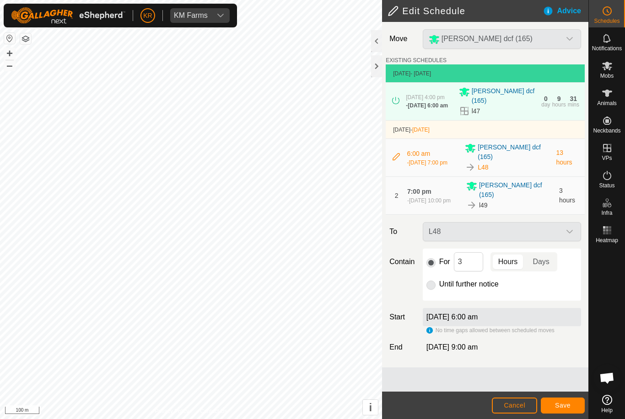
click at [569, 402] on span "Save" at bounding box center [563, 405] width 16 height 7
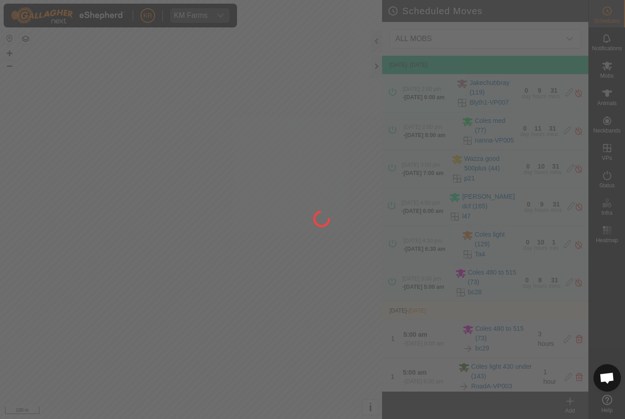
click at [613, 75] on div at bounding box center [312, 209] width 625 height 419
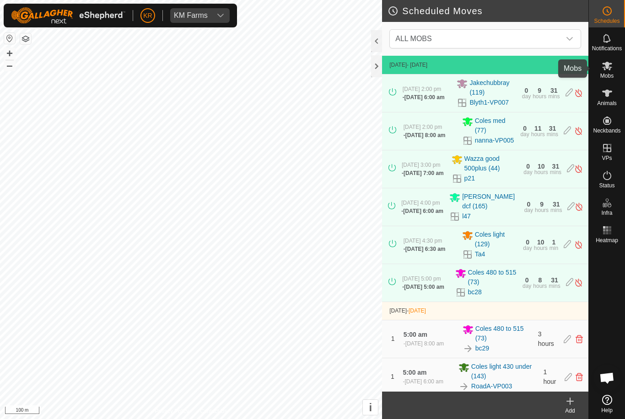
click at [611, 69] on icon at bounding box center [606, 65] width 11 height 11
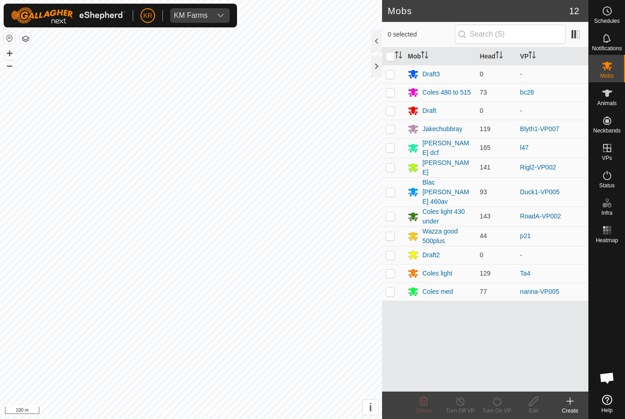
click at [396, 145] on td at bounding box center [393, 148] width 22 height 20
checkbox input "true"
click at [501, 406] on icon at bounding box center [496, 401] width 11 height 11
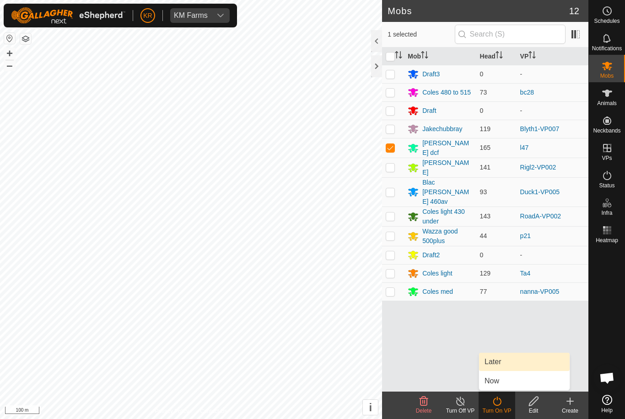
click at [501, 362] on span "Later" at bounding box center [492, 362] width 16 height 11
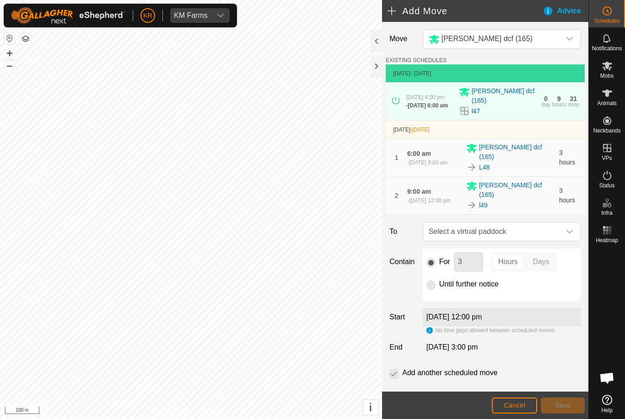
click at [573, 231] on div "dropdown trigger" at bounding box center [569, 232] width 18 height 18
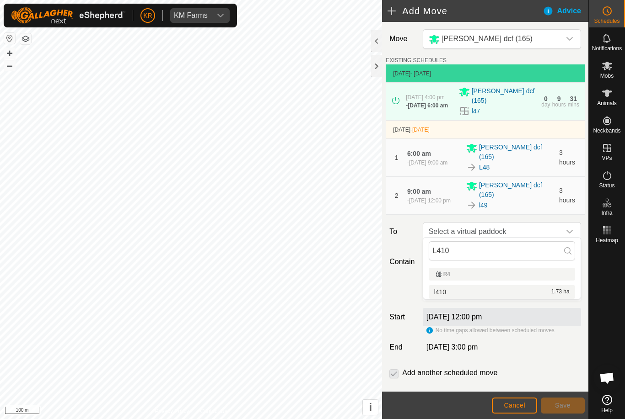
type input "L410"
click at [518, 290] on div "l410 1.73 ha" at bounding box center [501, 292] width 135 height 6
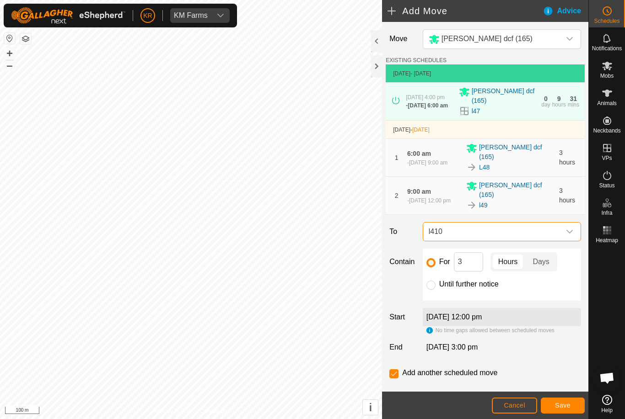
click at [567, 402] on span "Save" at bounding box center [563, 405] width 16 height 7
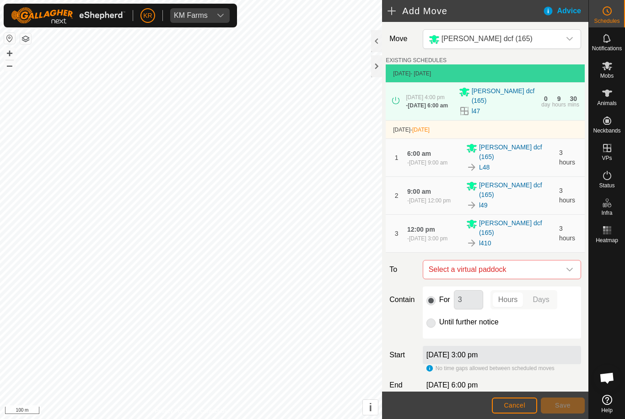
click at [566, 266] on icon "dropdown trigger" at bounding box center [569, 269] width 7 height 7
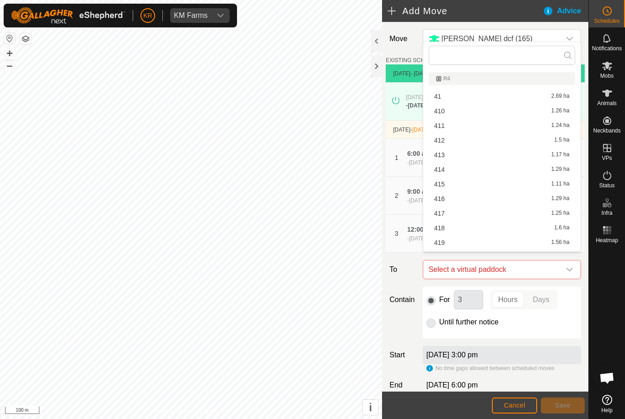
click at [441, 123] on span "411" at bounding box center [439, 126] width 11 height 6
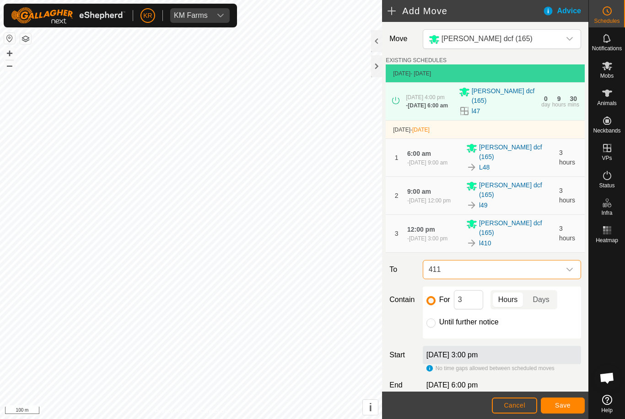
click at [572, 266] on icon "dropdown trigger" at bounding box center [569, 269] width 7 height 7
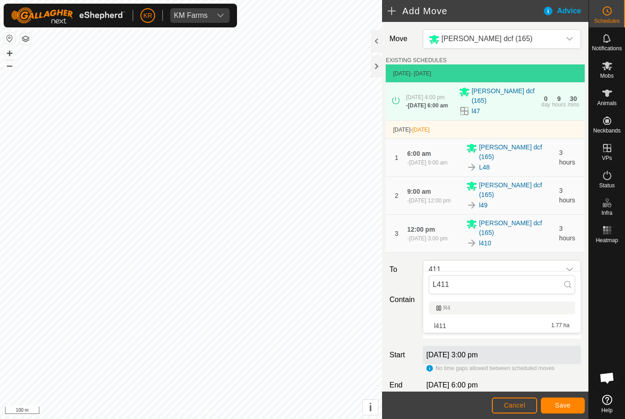
type input "L411"
click at [476, 327] on div "l411 1.77 ha" at bounding box center [501, 326] width 135 height 6
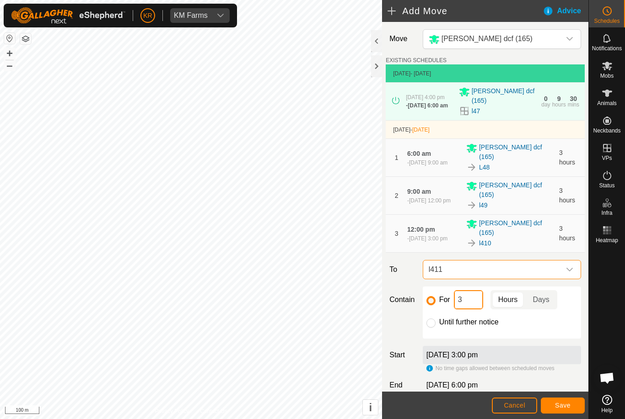
click at [469, 291] on input "3" at bounding box center [468, 299] width 29 height 19
type input "12"
click at [563, 404] on span "Save" at bounding box center [563, 405] width 16 height 7
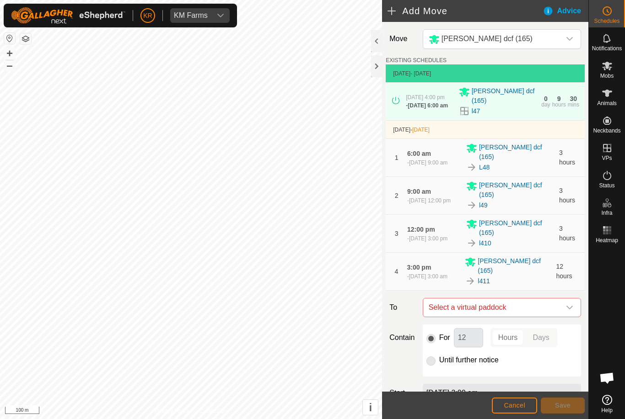
click at [565, 299] on div "dropdown trigger" at bounding box center [569, 308] width 18 height 18
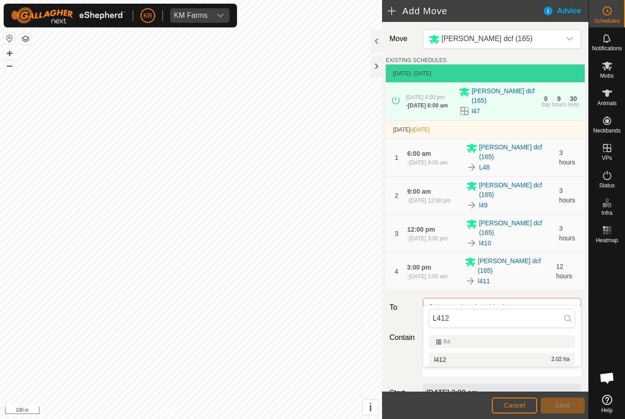
type input "L412"
click at [488, 361] on div "l412 2.02 ha" at bounding box center [501, 360] width 135 height 6
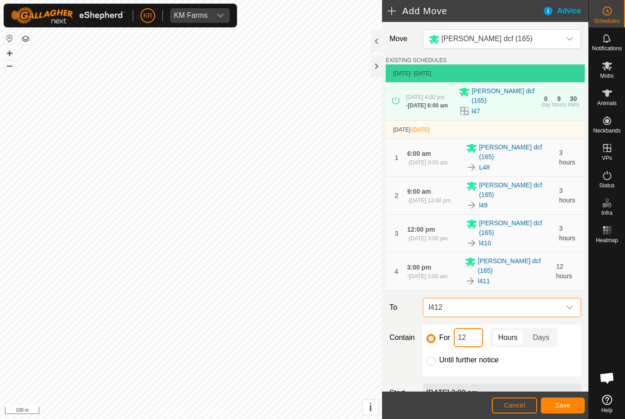
click at [476, 329] on input "12" at bounding box center [468, 337] width 29 height 19
type input "1"
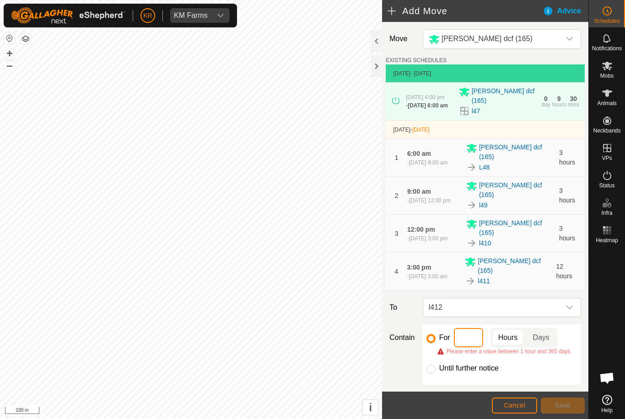
type input "2"
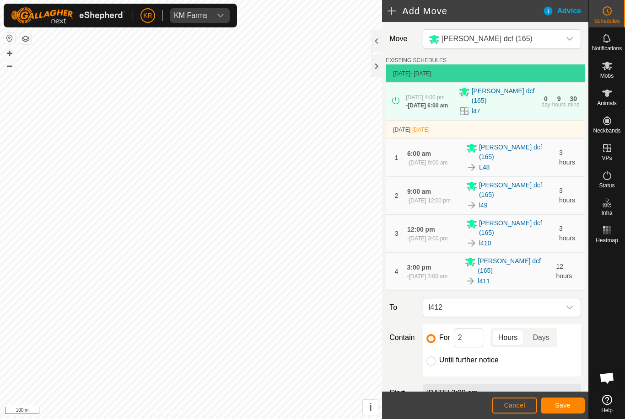
click at [571, 403] on button "Save" at bounding box center [563, 406] width 44 height 16
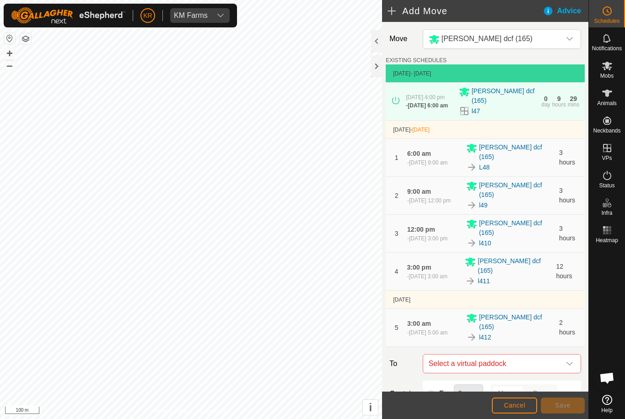
click at [569, 362] on icon "dropdown trigger" at bounding box center [569, 364] width 6 height 4
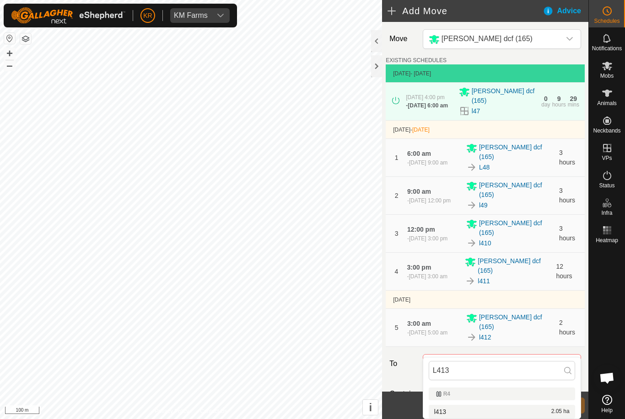
type input "L413"
click at [543, 412] on div "l413 2.05 ha" at bounding box center [501, 412] width 135 height 6
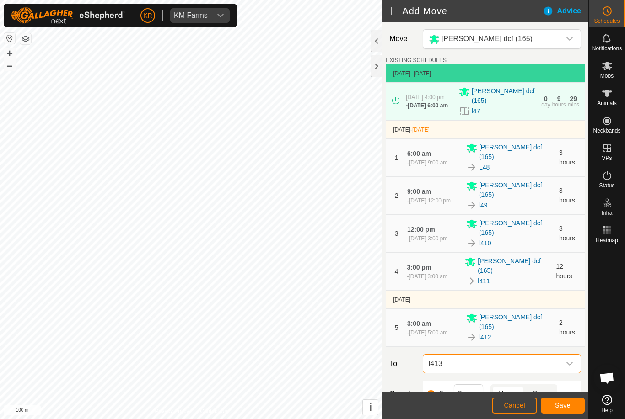
click at [562, 405] on span "Save" at bounding box center [563, 405] width 16 height 7
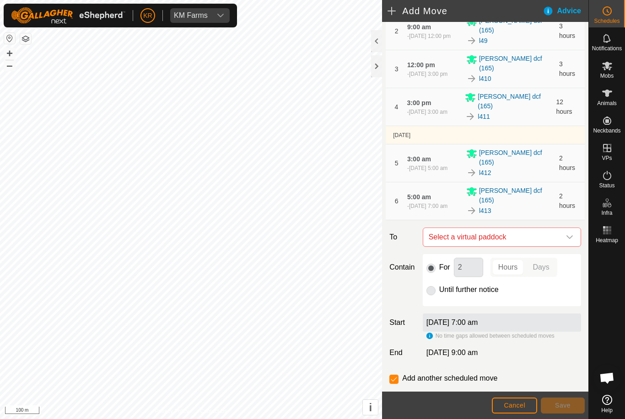
scroll to position [165, 0]
click at [566, 234] on icon "dropdown trigger" at bounding box center [569, 237] width 7 height 7
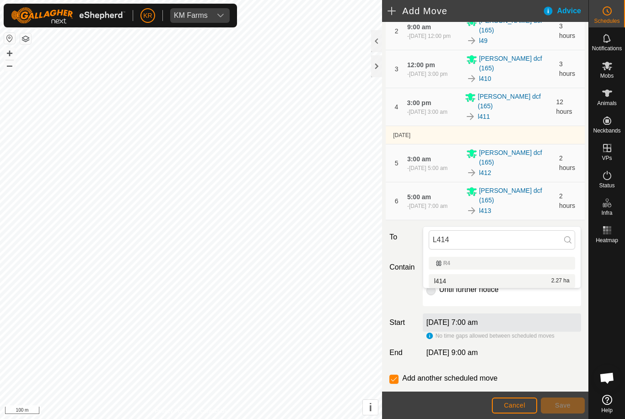
type input "L414"
click at [531, 284] on div "l414 2.27 ha" at bounding box center [501, 281] width 135 height 6
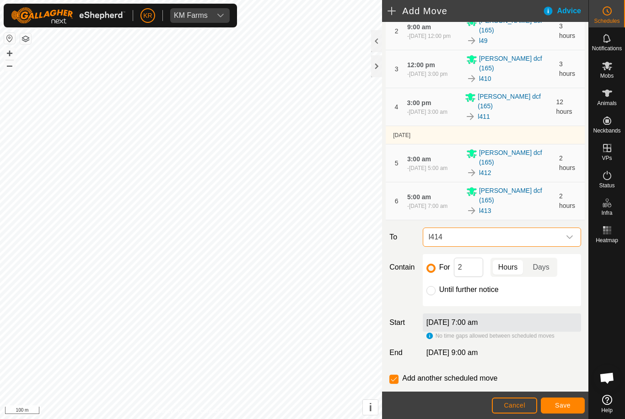
click at [563, 406] on span "Save" at bounding box center [563, 405] width 16 height 7
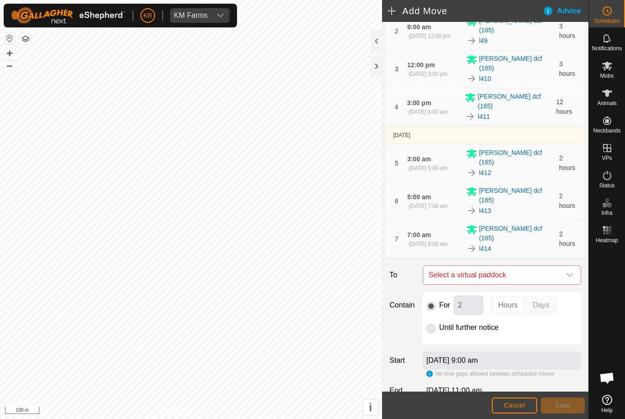
click at [570, 272] on icon "dropdown trigger" at bounding box center [569, 275] width 7 height 7
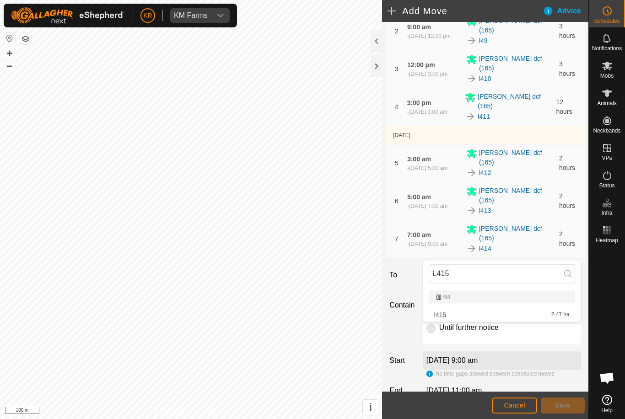
type input "L415"
click at [531, 317] on div "l415 2.47 ha" at bounding box center [501, 315] width 135 height 6
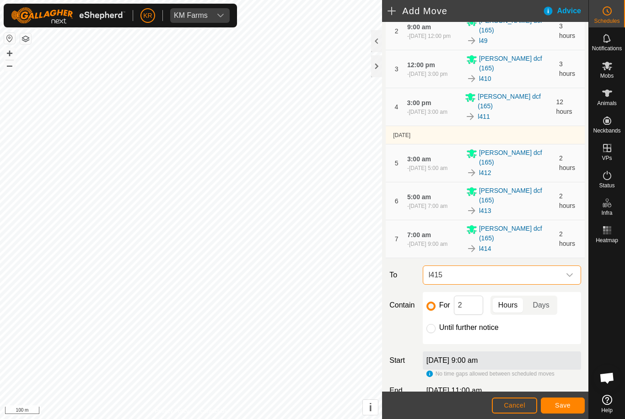
click at [562, 410] on button "Save" at bounding box center [563, 406] width 44 height 16
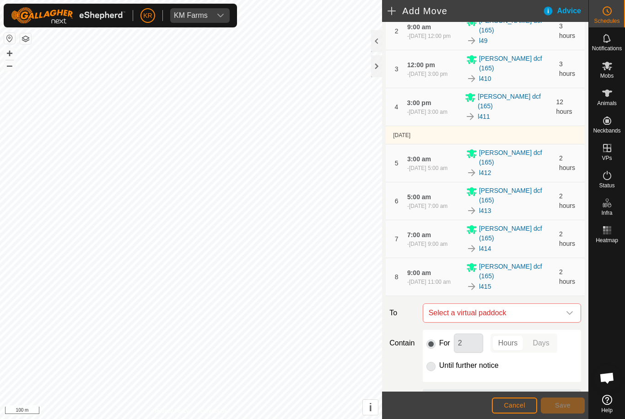
click at [567, 310] on icon "dropdown trigger" at bounding box center [569, 313] width 7 height 7
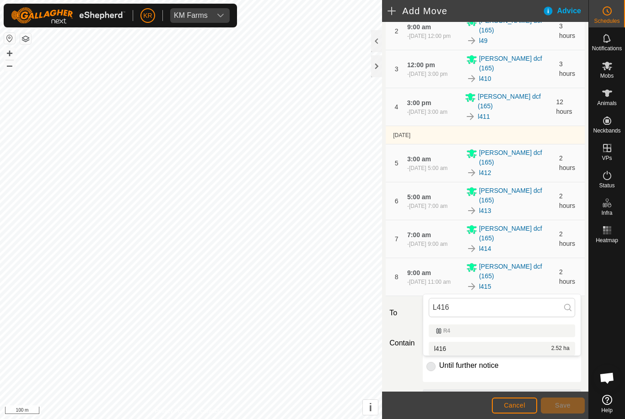
type input "L416"
click at [530, 350] on div "l416 2.52 ha" at bounding box center [501, 349] width 135 height 6
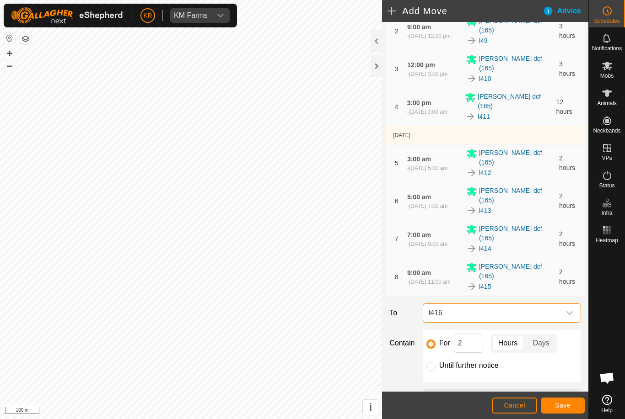
click at [565, 404] on span "Save" at bounding box center [563, 405] width 16 height 7
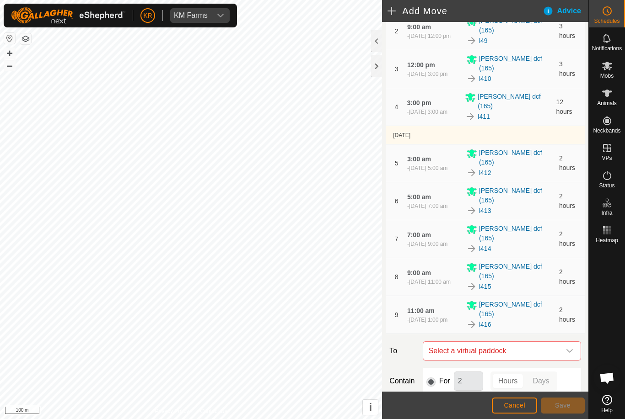
click at [573, 348] on icon "dropdown trigger" at bounding box center [569, 351] width 7 height 7
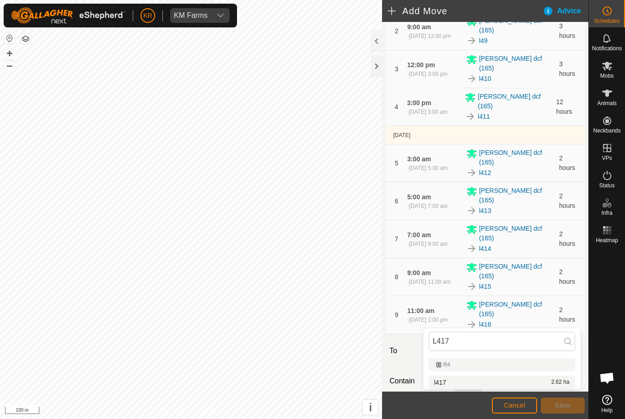
type input "L417"
click at [483, 382] on div "l417 2.62 ha" at bounding box center [501, 383] width 135 height 6
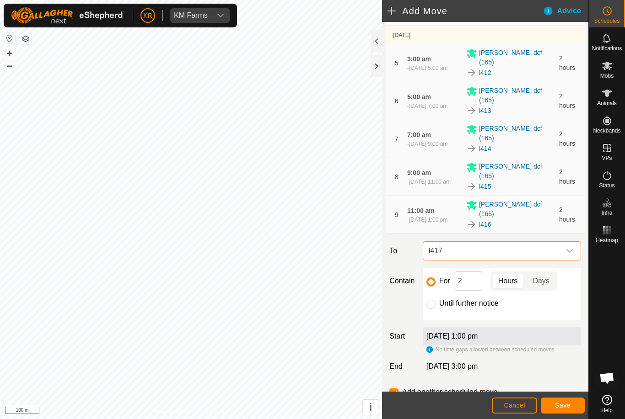
click at [559, 402] on span "Save" at bounding box center [563, 405] width 16 height 7
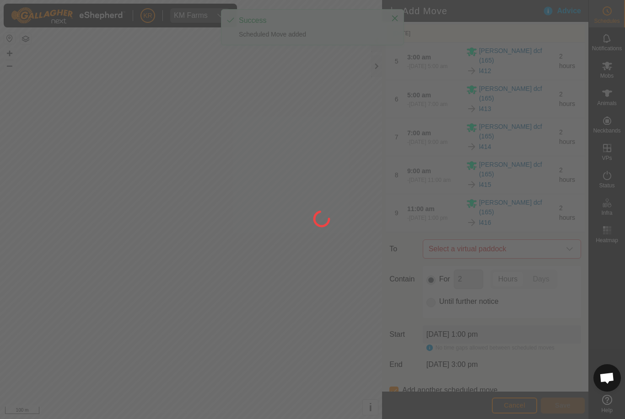
scroll to position [266, 0]
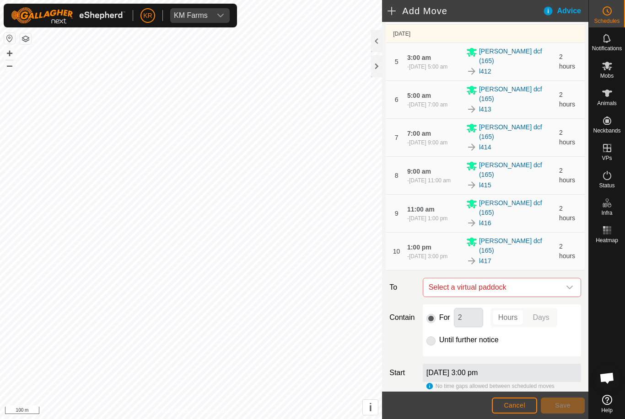
click at [567, 284] on icon "dropdown trigger" at bounding box center [569, 287] width 7 height 7
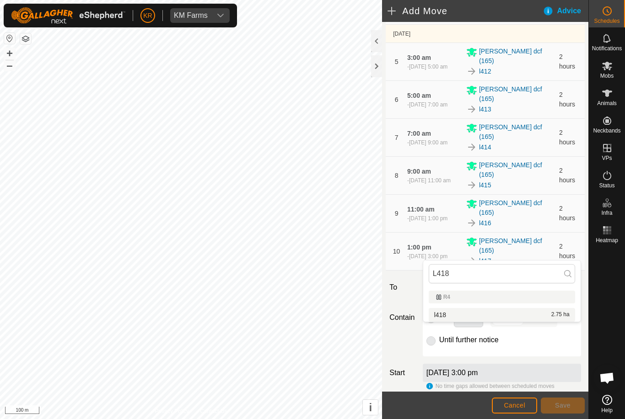
type input "L418"
click at [507, 315] on div "l418 2.75 ha" at bounding box center [501, 315] width 135 height 6
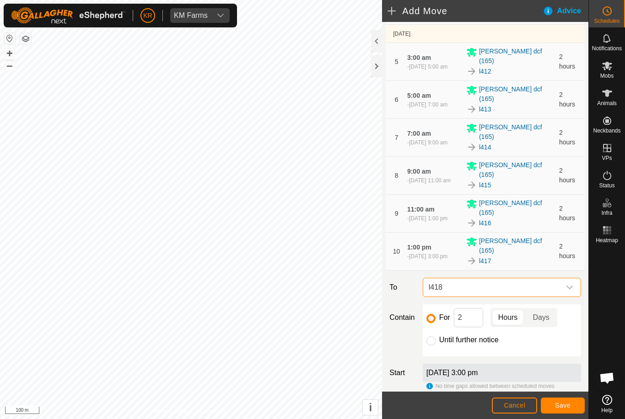
click at [563, 403] on span "Save" at bounding box center [563, 405] width 16 height 7
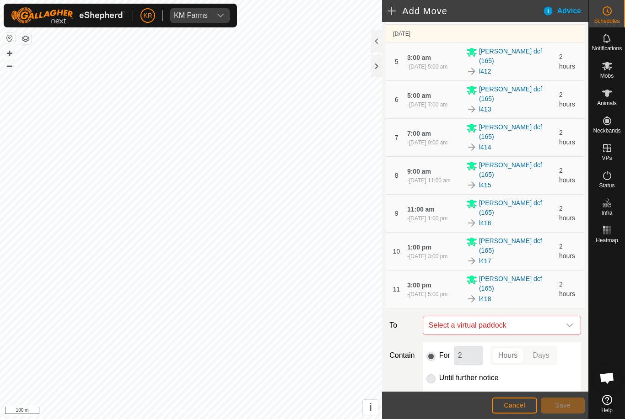
click at [570, 316] on div "dropdown trigger" at bounding box center [569, 325] width 18 height 18
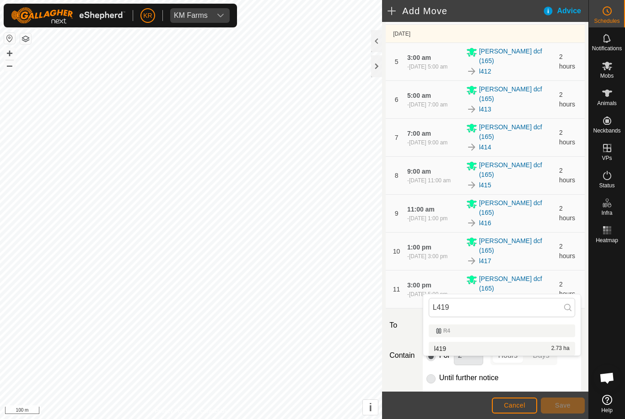
type input "L419"
click at [534, 348] on div "l419 2.73 ha" at bounding box center [501, 349] width 135 height 6
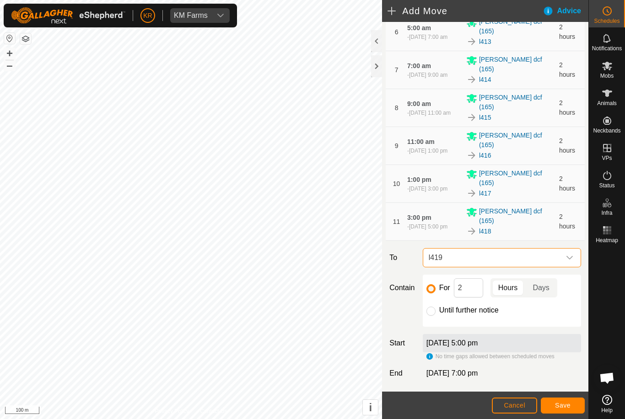
scroll to position [334, 0]
click at [455, 278] on input "2" at bounding box center [468, 287] width 29 height 19
click at [474, 278] on input "132" at bounding box center [468, 287] width 29 height 19
type input "13"
click at [563, 404] on span "Save" at bounding box center [563, 405] width 16 height 7
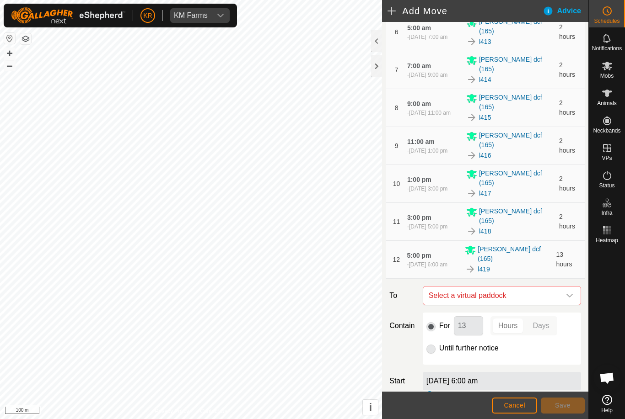
click at [565, 287] on div "dropdown trigger" at bounding box center [569, 296] width 18 height 18
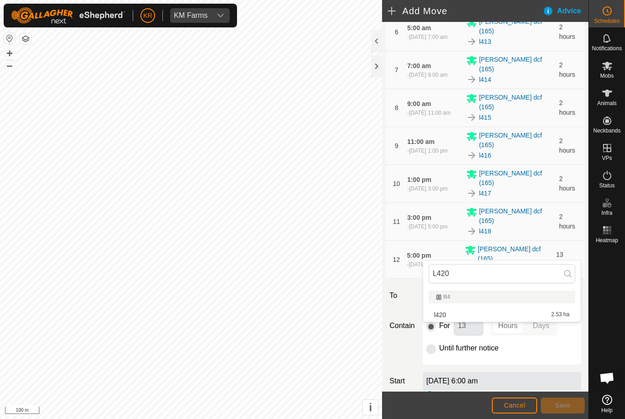
type input "L420"
click at [459, 316] on div "l420 2.53 ha" at bounding box center [501, 315] width 135 height 6
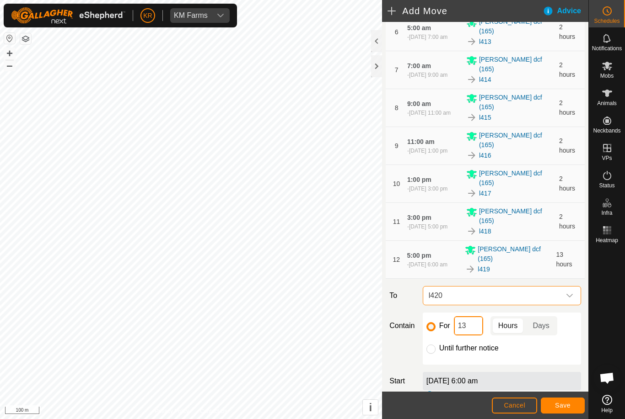
click at [474, 316] on input "13" at bounding box center [468, 325] width 29 height 19
type input "1"
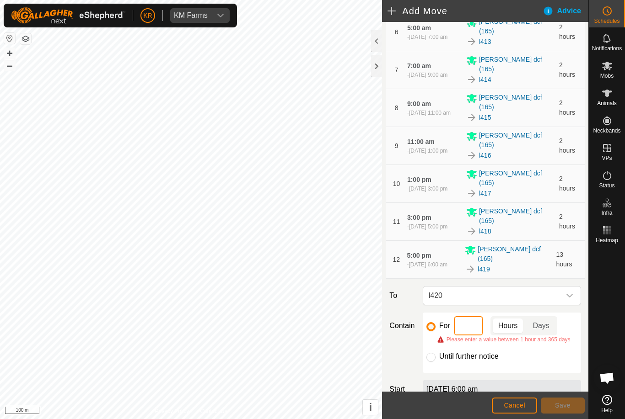
type input "2"
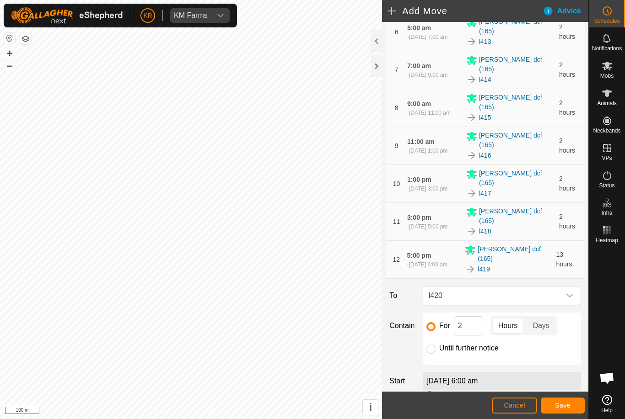
click at [557, 411] on button "Save" at bounding box center [563, 406] width 44 height 16
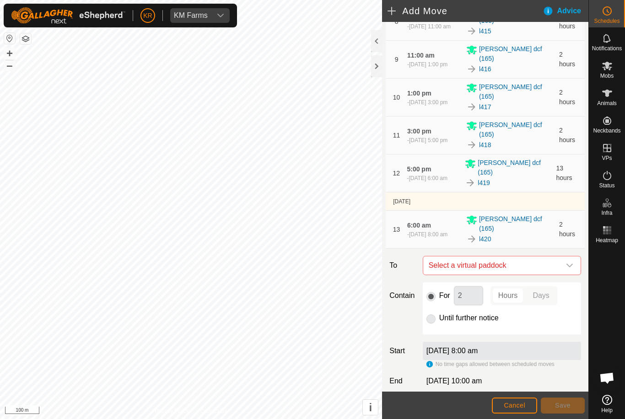
scroll to position [420, 0]
click at [570, 262] on icon "dropdown trigger" at bounding box center [569, 265] width 7 height 7
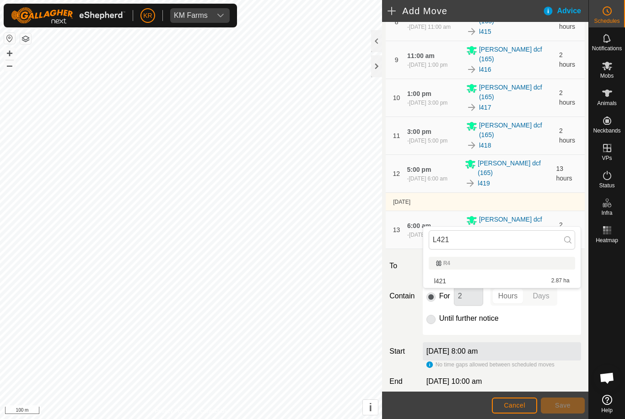
type input "L421"
click at [485, 280] on div "l421 2.87 ha" at bounding box center [501, 281] width 135 height 6
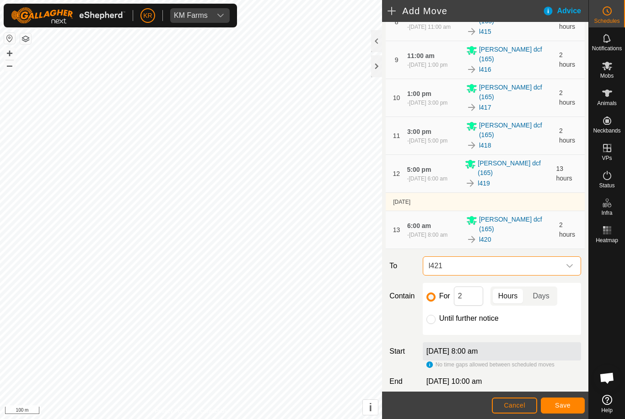
click at [566, 403] on span "Save" at bounding box center [563, 405] width 16 height 7
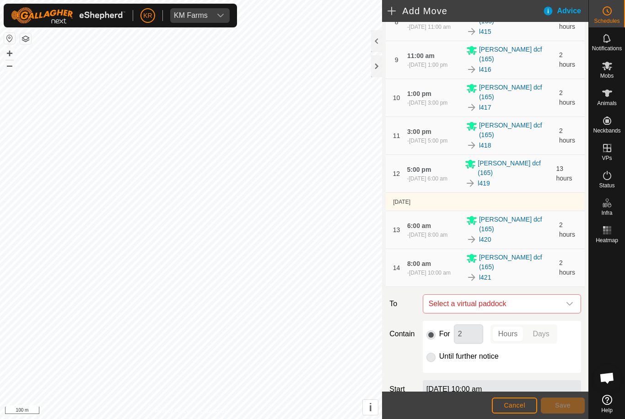
click at [567, 295] on div "dropdown trigger" at bounding box center [569, 304] width 18 height 18
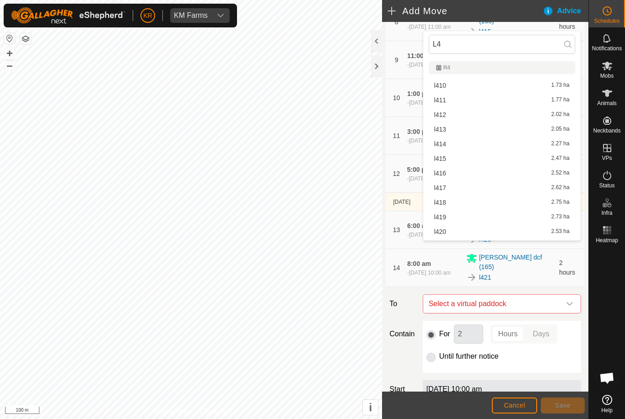
type input "L"
type input "4"
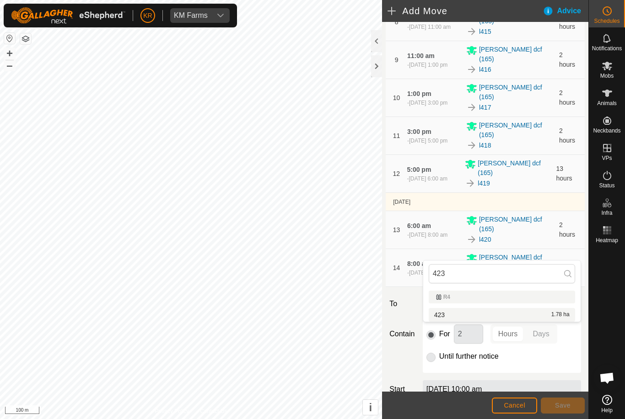
type input "423"
click at [477, 315] on div "423 1.78 ha" at bounding box center [501, 315] width 135 height 6
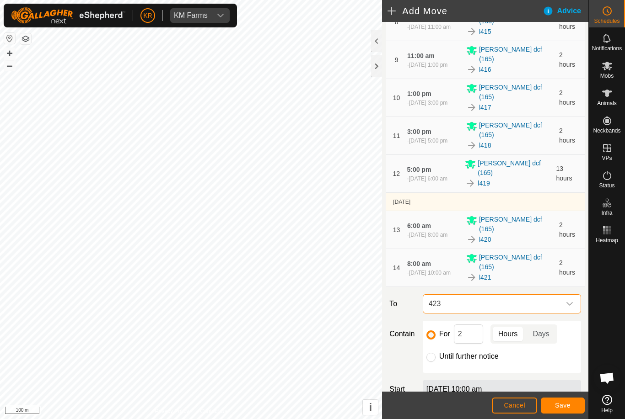
click at [459, 295] on span "423" at bounding box center [492, 304] width 135 height 18
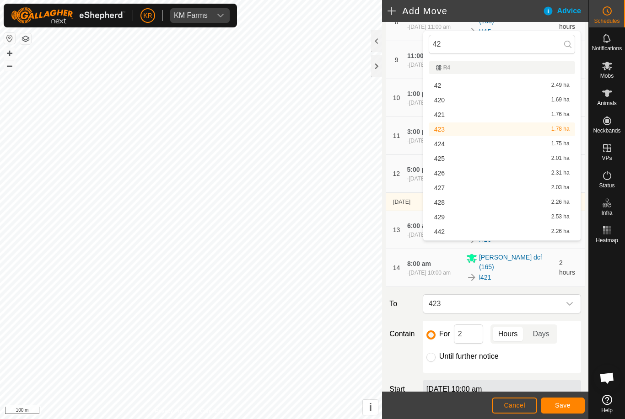
type input "4"
click at [434, 128] on span "l44" at bounding box center [438, 131] width 9 height 6
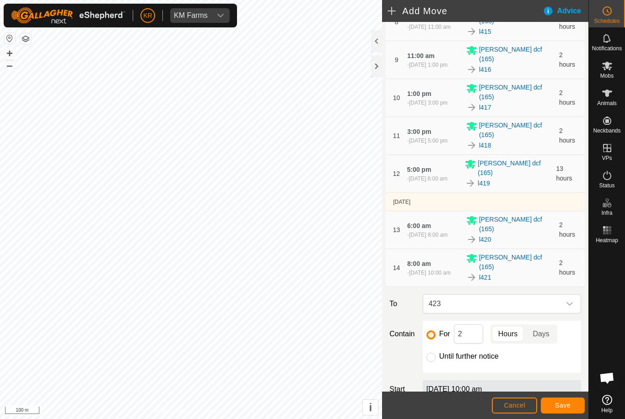
scroll to position [226, 0]
click at [570, 302] on icon "dropdown trigger" at bounding box center [569, 304] width 6 height 4
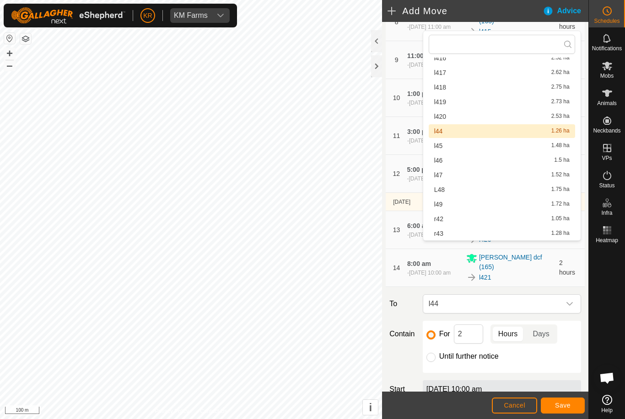
scroll to position [788, 0]
click at [443, 235] on div "r43 1.28 ha" at bounding box center [501, 233] width 135 height 6
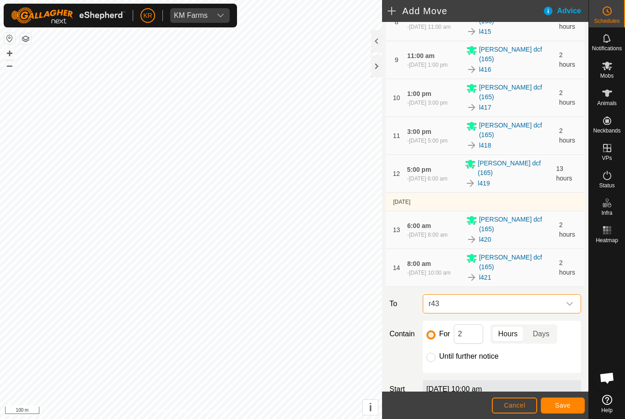
click at [570, 295] on div "dropdown trigger" at bounding box center [569, 304] width 18 height 18
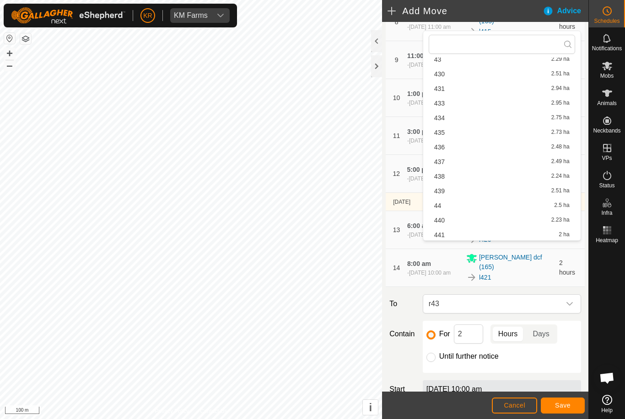
scroll to position [327, 0]
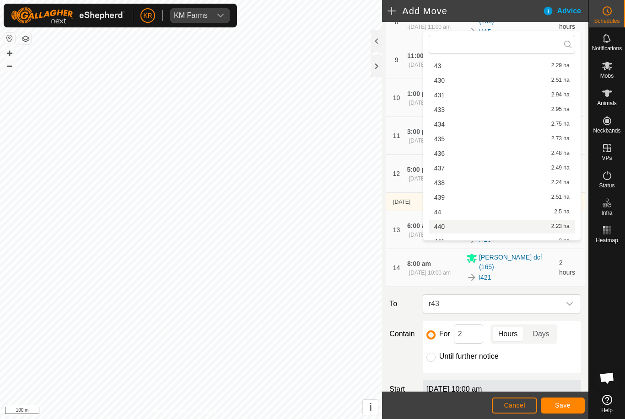
click at [443, 226] on span "440" at bounding box center [439, 227] width 11 height 6
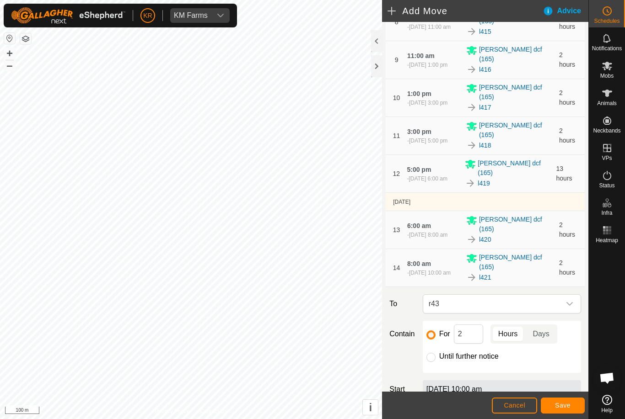
scroll to position [788, 0]
click at [571, 300] on icon "dropdown trigger" at bounding box center [569, 303] width 7 height 7
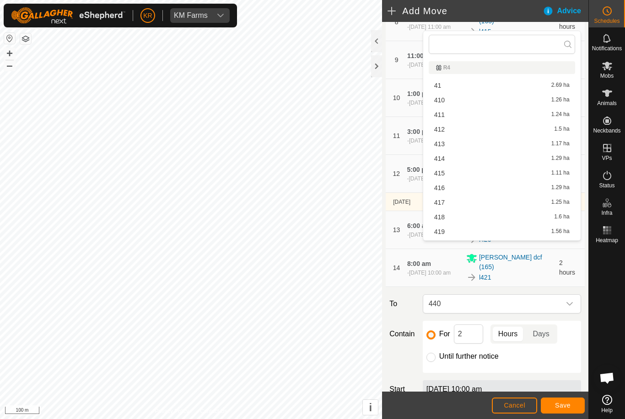
scroll to position [320, 0]
click at [453, 148] on div "43 2.29 ha" at bounding box center [501, 147] width 135 height 6
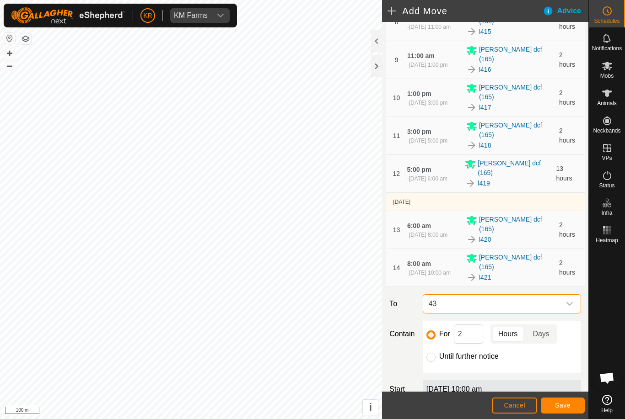
click at [564, 295] on div "dropdown trigger" at bounding box center [569, 304] width 18 height 18
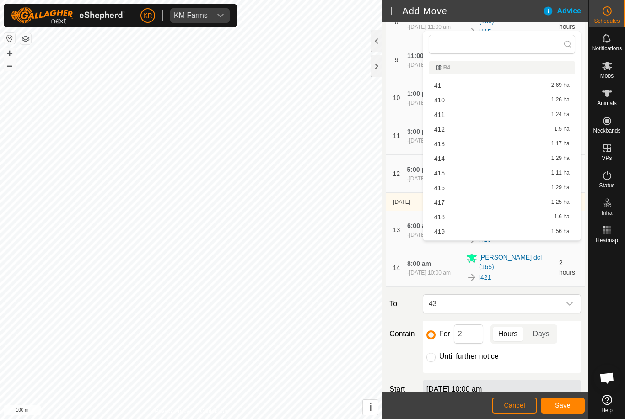
scroll to position [159, 0]
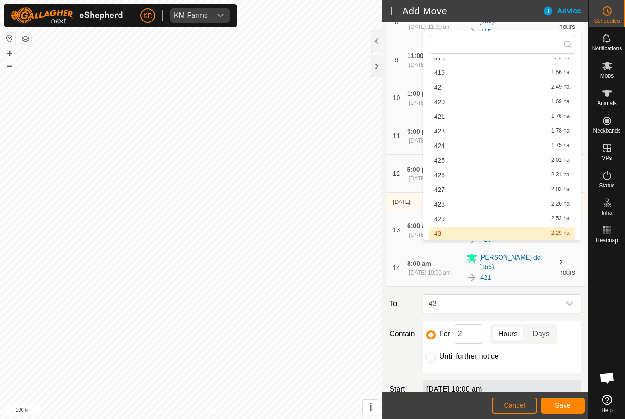
click at [525, 404] on span "Cancel" at bounding box center [513, 405] width 21 height 7
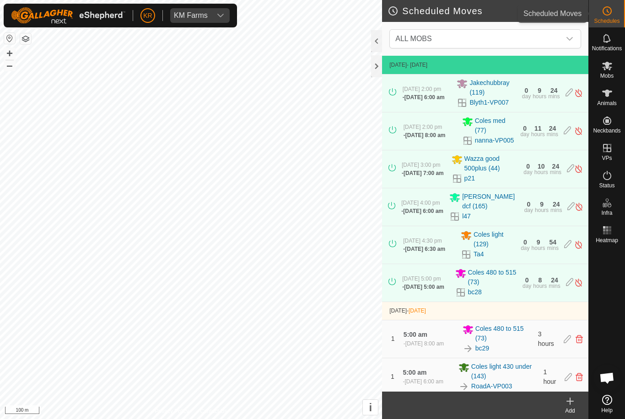
click at [608, 13] on icon at bounding box center [606, 10] width 11 height 11
click at [567, 39] on icon "dropdown trigger" at bounding box center [569, 38] width 7 height 7
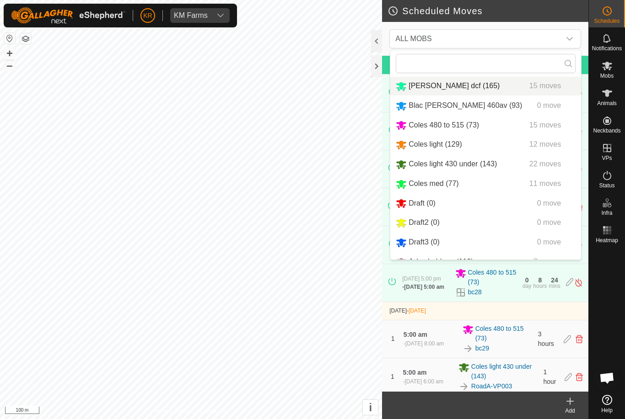
click at [403, 86] on icon "Bevan dcf" at bounding box center [401, 86] width 10 height 9
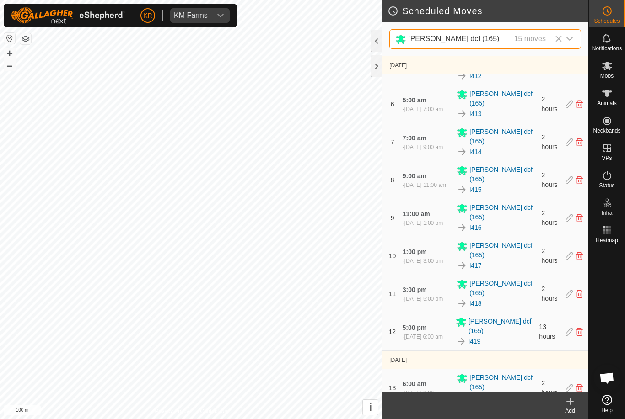
scroll to position [253, 0]
click at [565, 419] on icon at bounding box center [568, 427] width 7 height 8
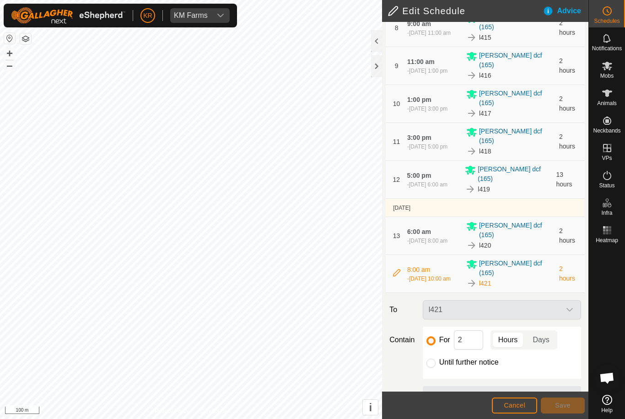
scroll to position [413, 0]
click at [432, 359] on input "Until further notice" at bounding box center [430, 363] width 9 height 9
radio input "true"
click at [563, 401] on button "Save" at bounding box center [563, 406] width 44 height 16
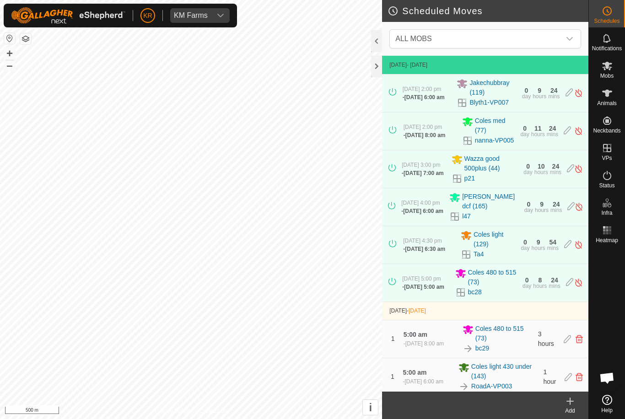
click at [621, 294] on div at bounding box center [607, 319] width 36 height 145
